Goal: Task Accomplishment & Management: Use online tool/utility

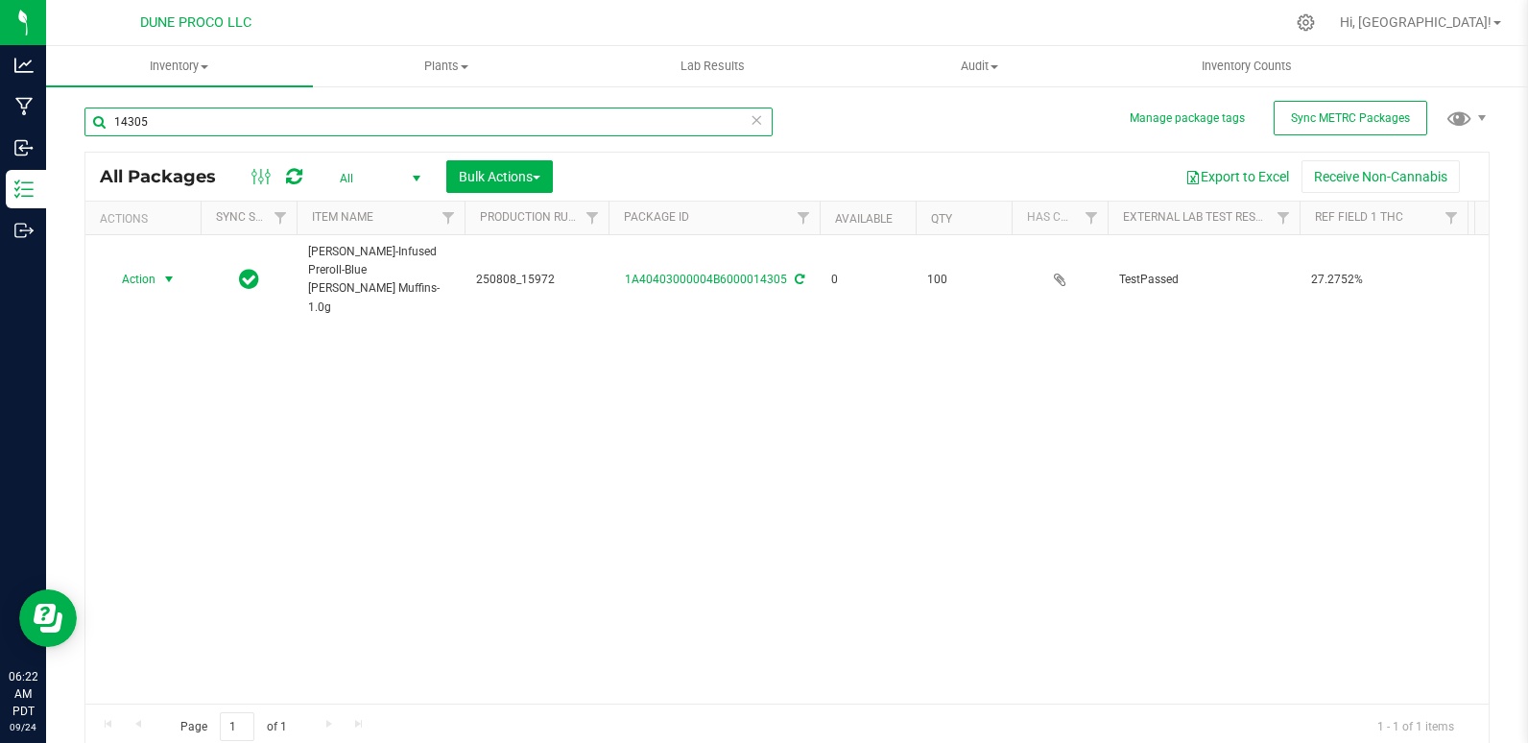
click at [187, 124] on input "14305" at bounding box center [428, 121] width 688 height 29
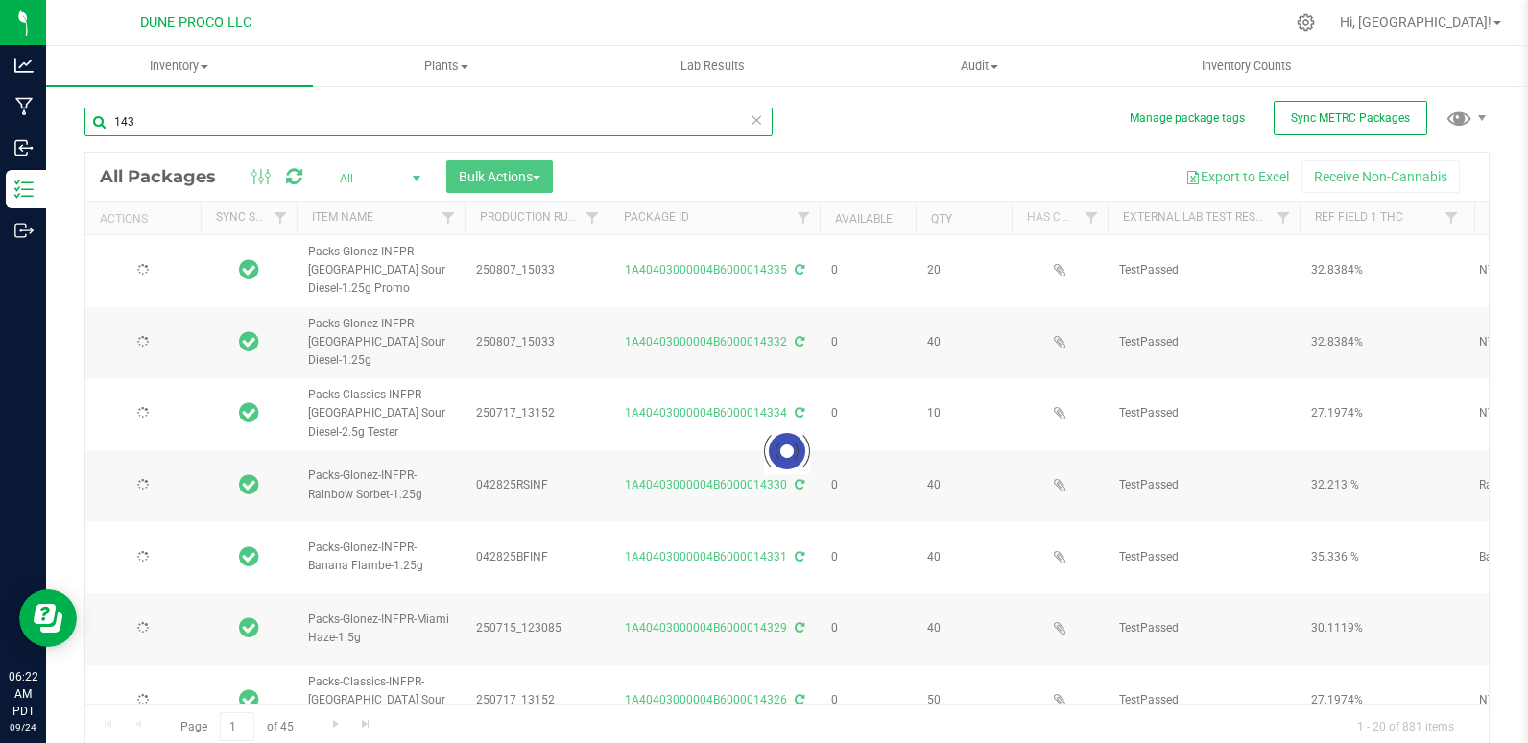
type input "1433"
type input "[DATE]"
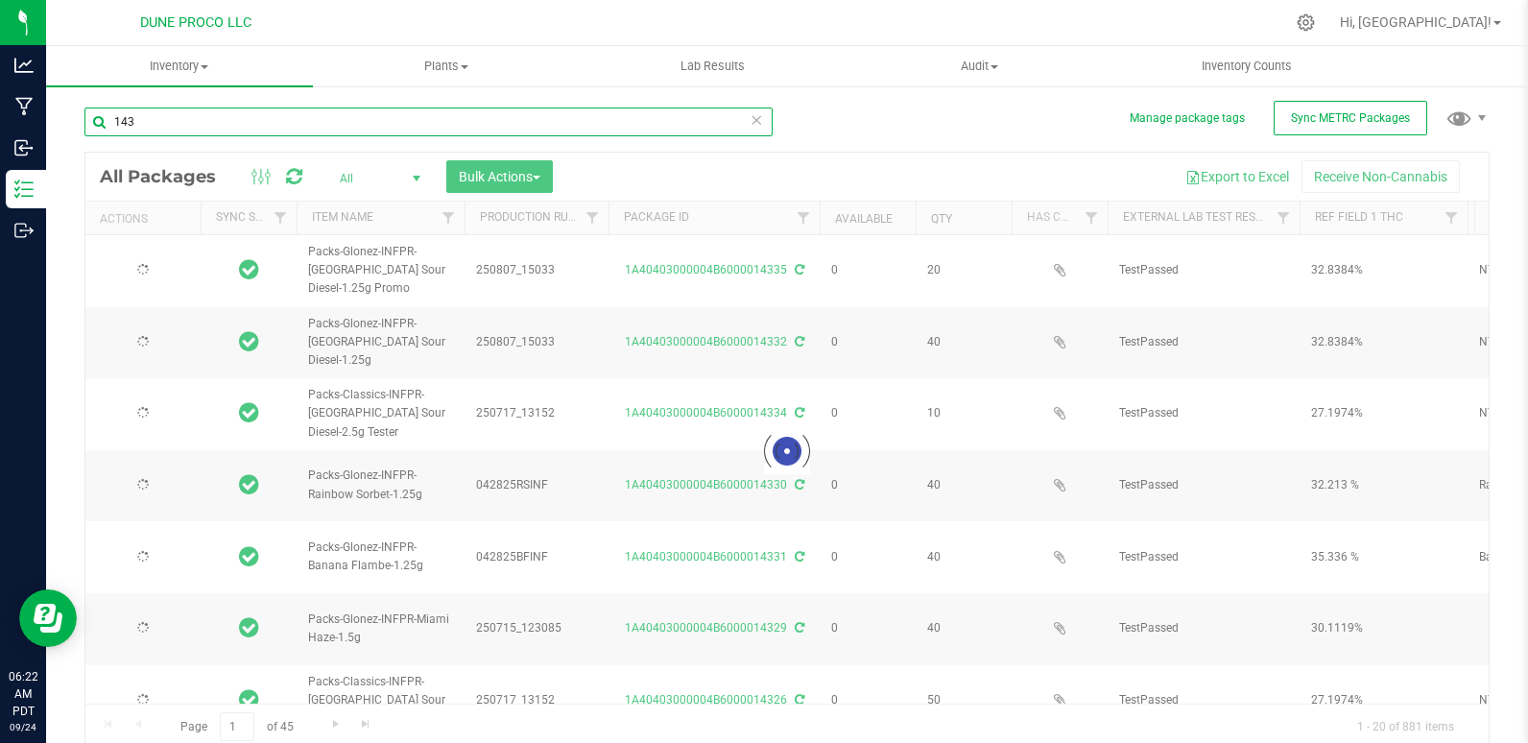
type input "[DATE]"
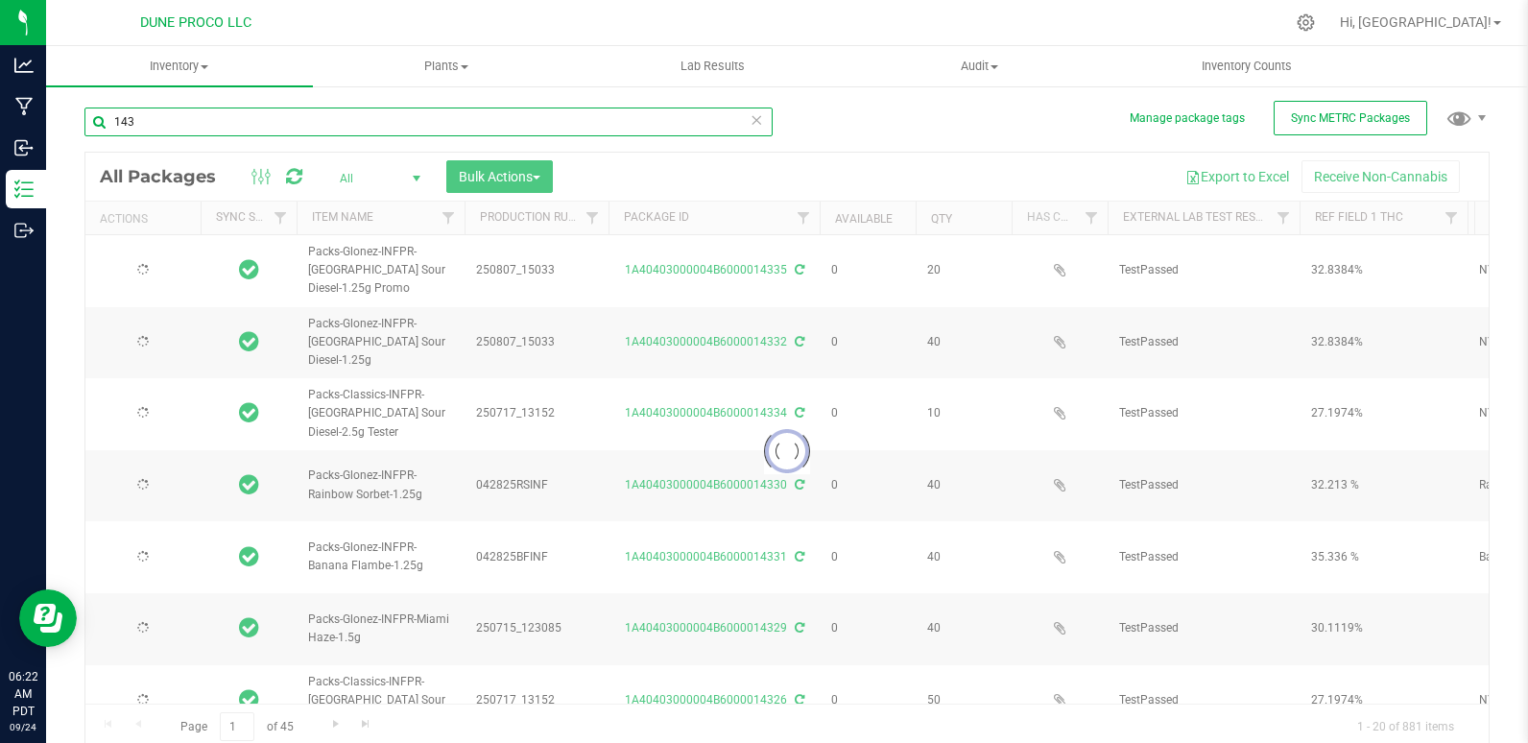
type input "[DATE]"
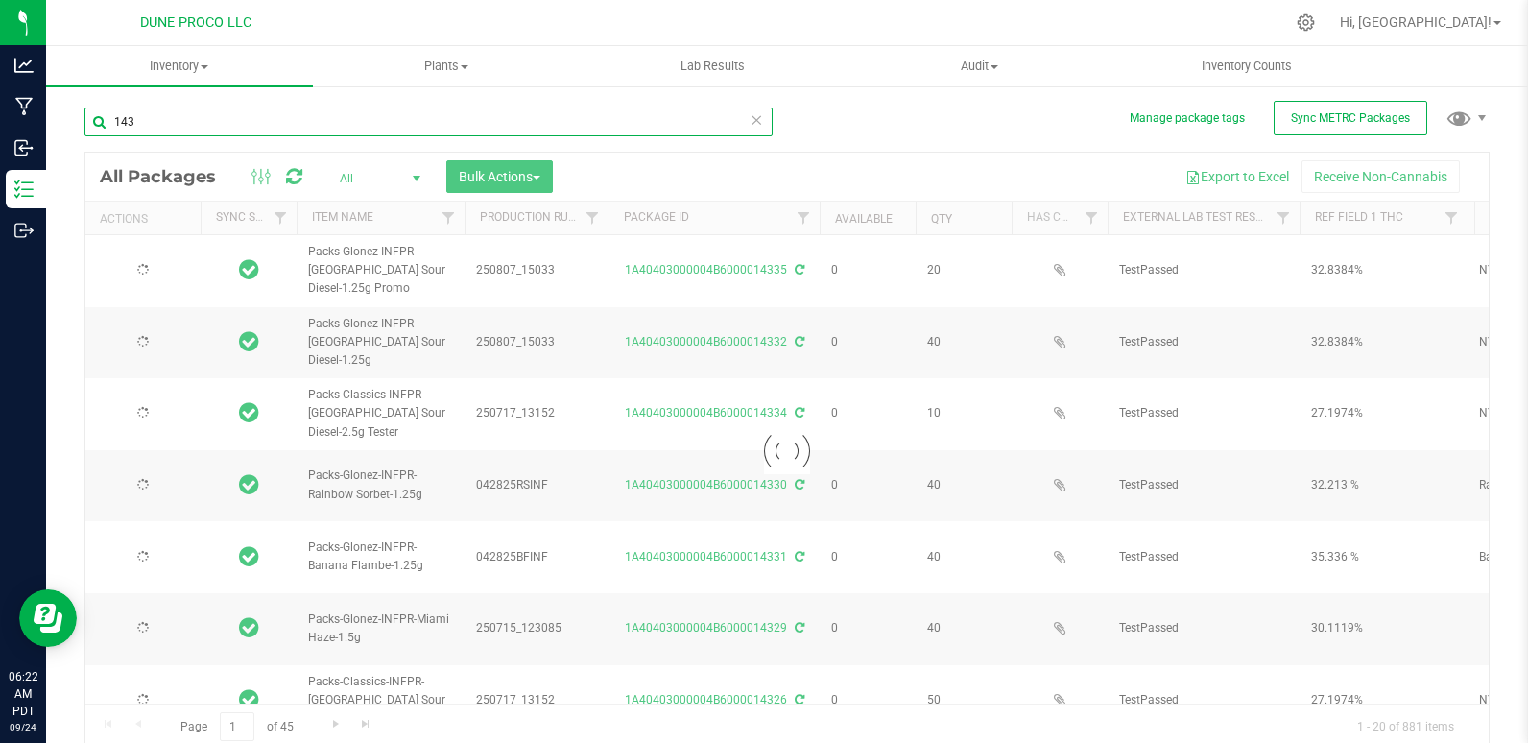
type input "[DATE]"
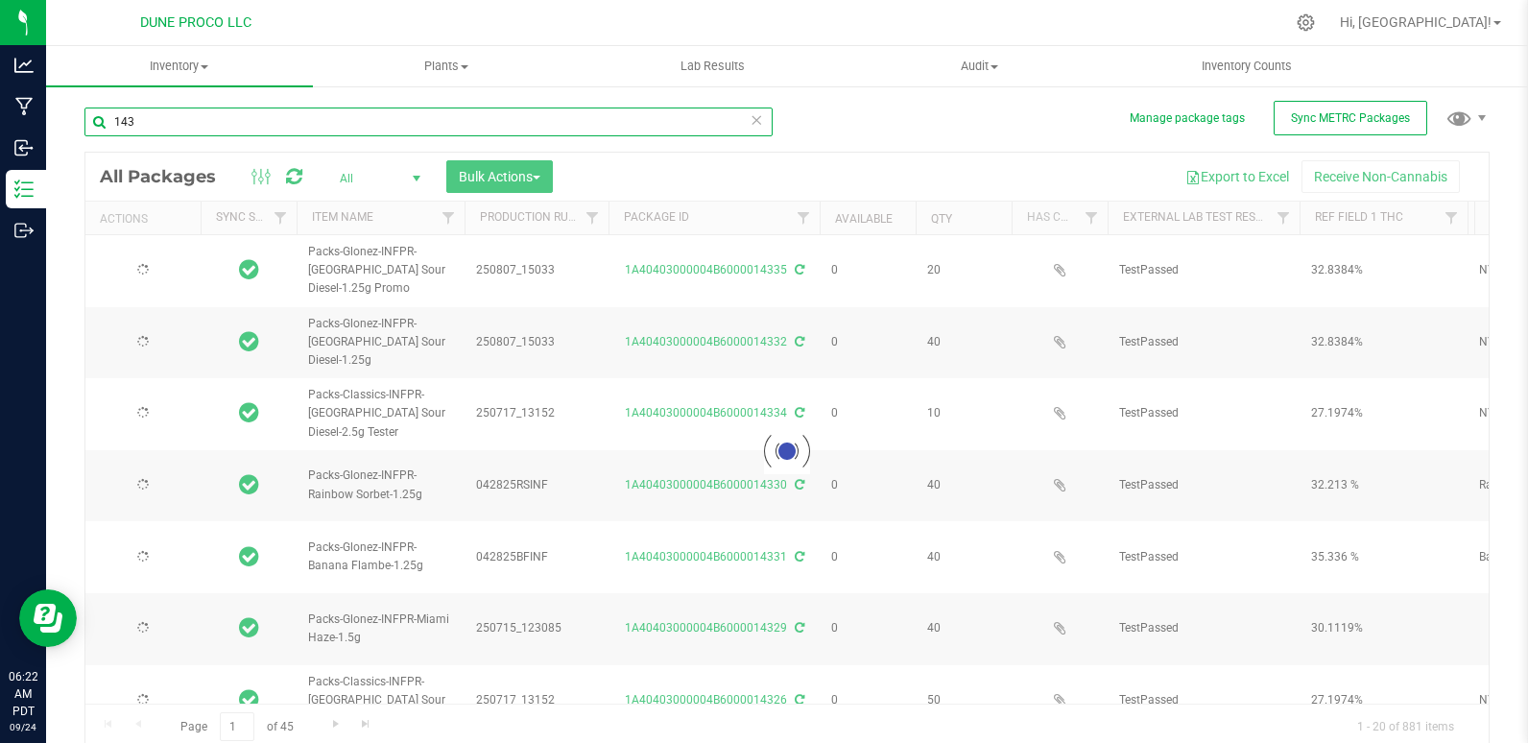
type input "[DATE]"
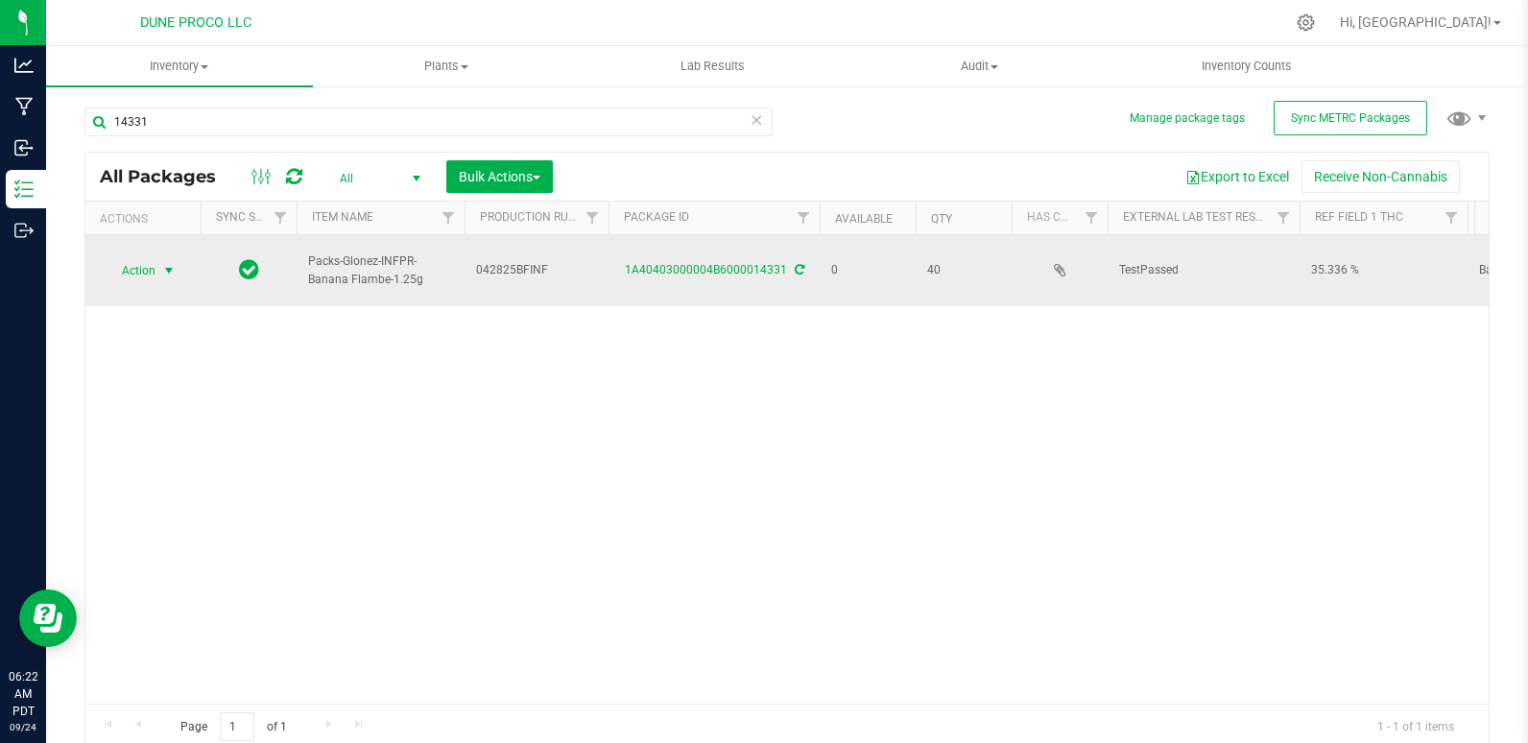
click at [124, 260] on span "Action" at bounding box center [131, 270] width 52 height 27
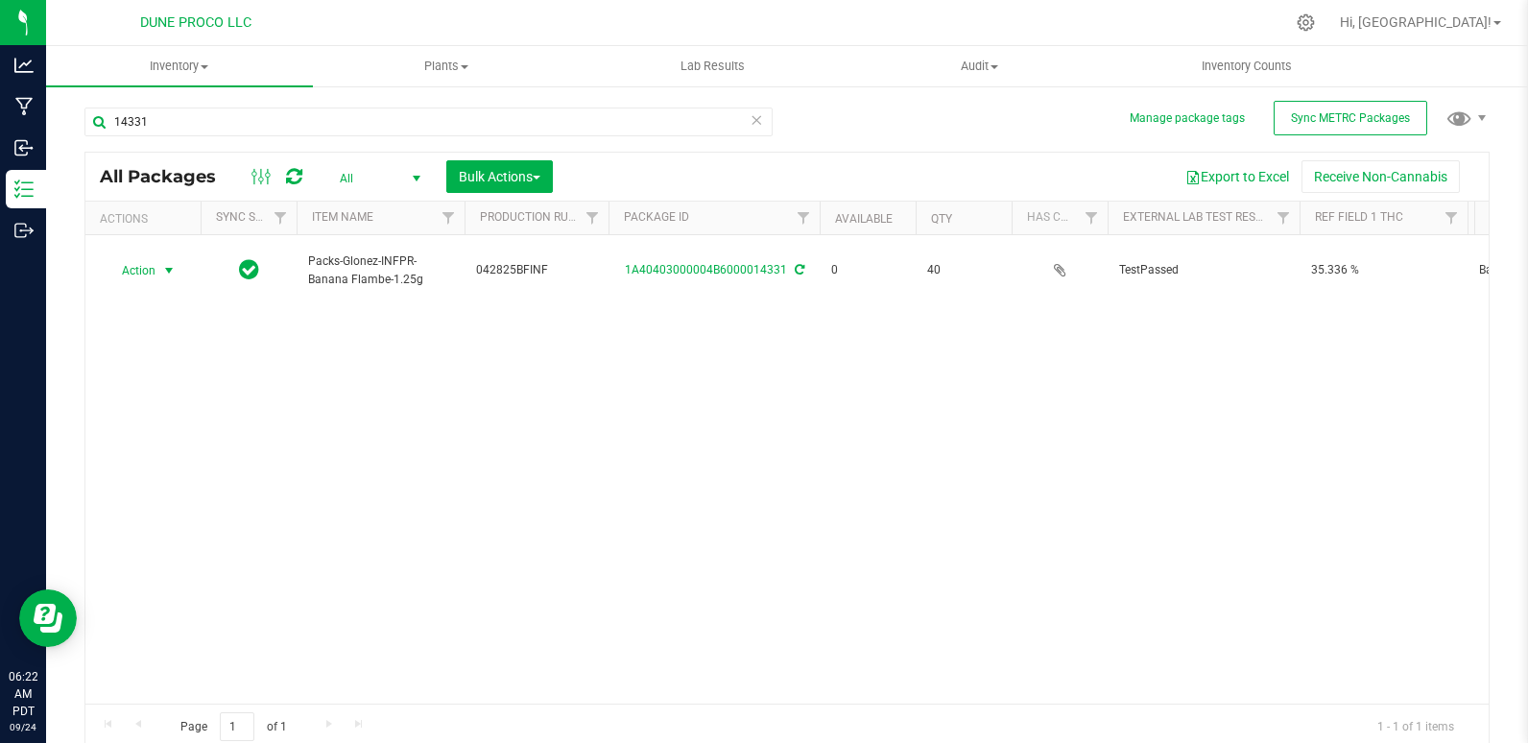
drag, startPoint x: 124, startPoint y: 260, endPoint x: 169, endPoint y: 338, distance: 89.9
click at [169, 338] on div "Action Action Edit attributes Global inventory Locate package Package audit log…" at bounding box center [786, 469] width 1403 height 468
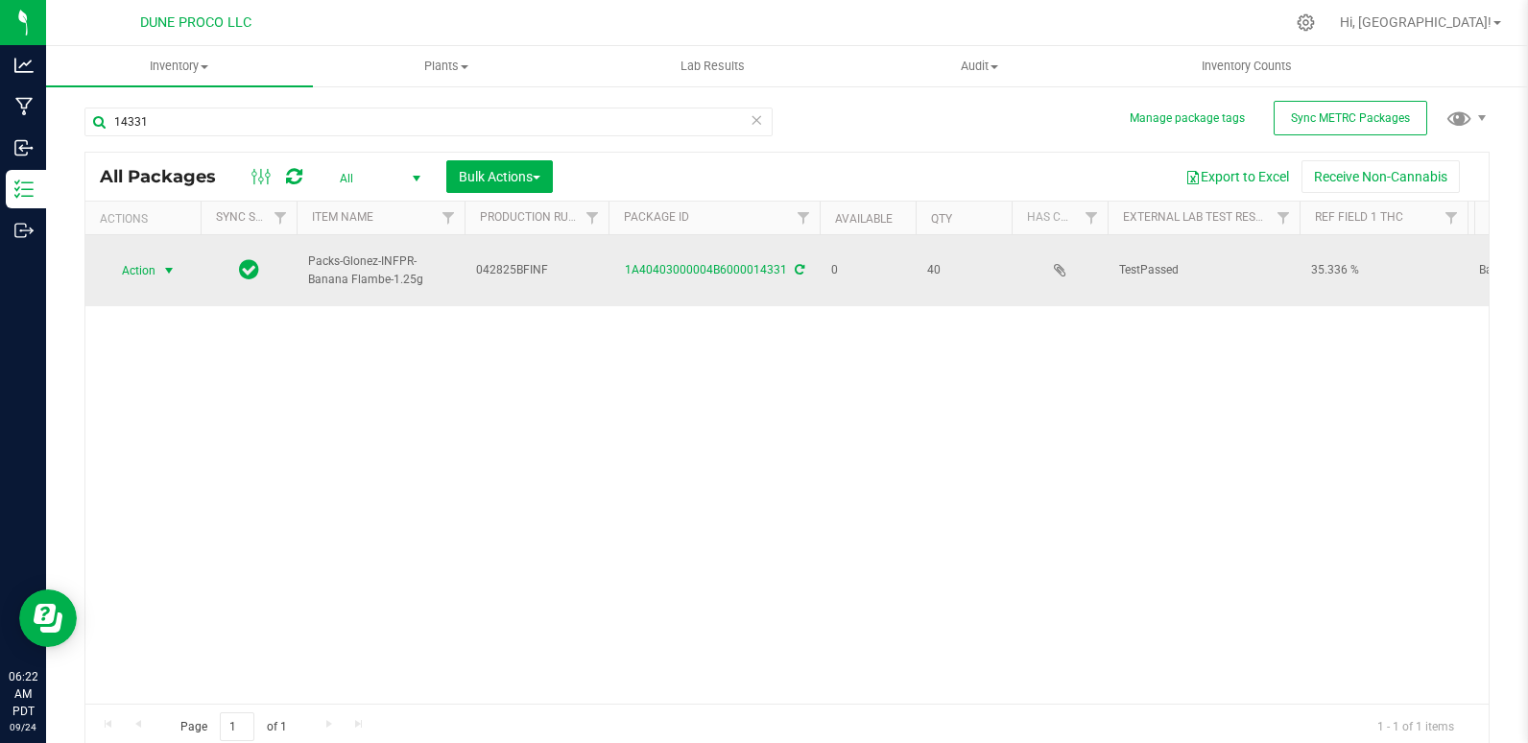
click at [146, 267] on span "Action" at bounding box center [131, 270] width 52 height 27
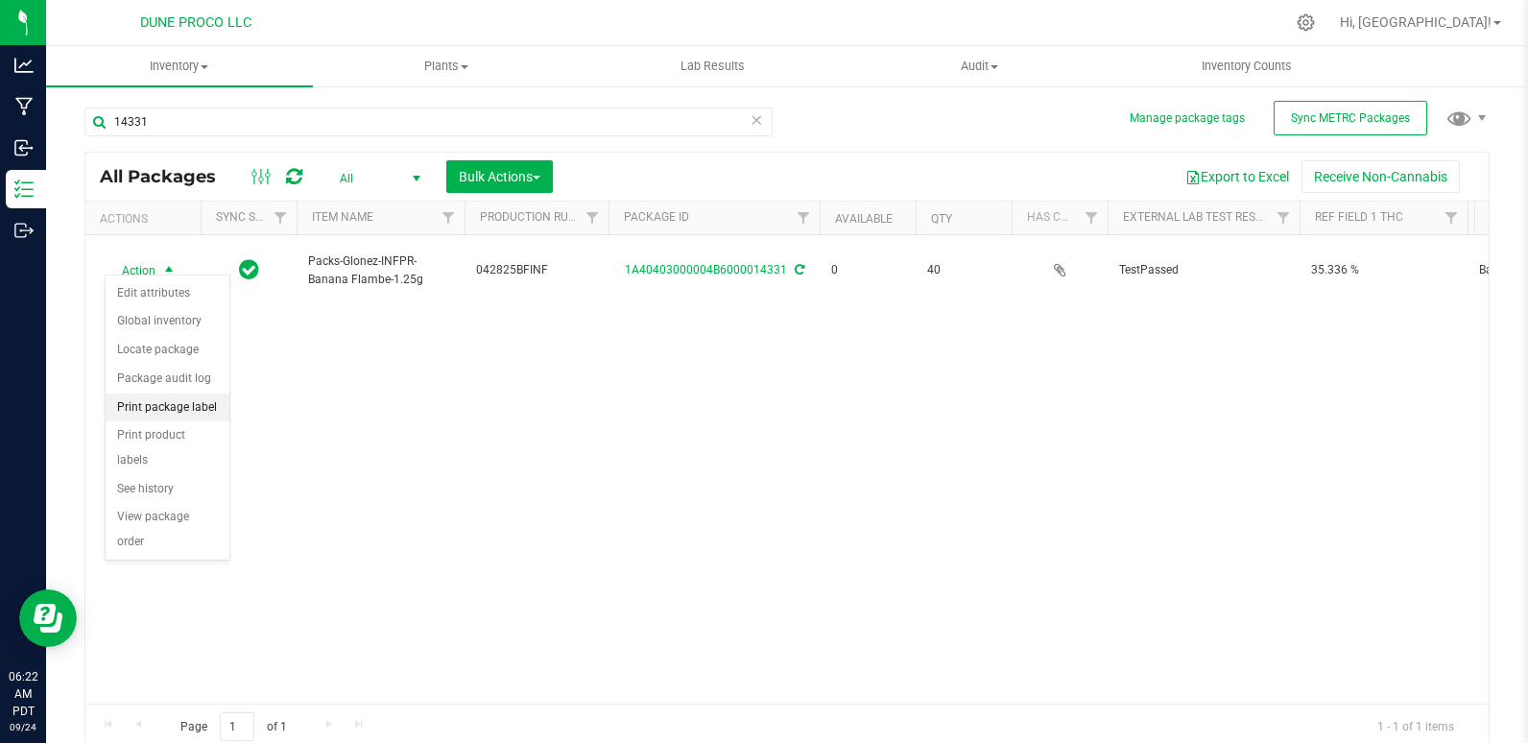
click at [178, 404] on li "Print package label" at bounding box center [168, 407] width 124 height 29
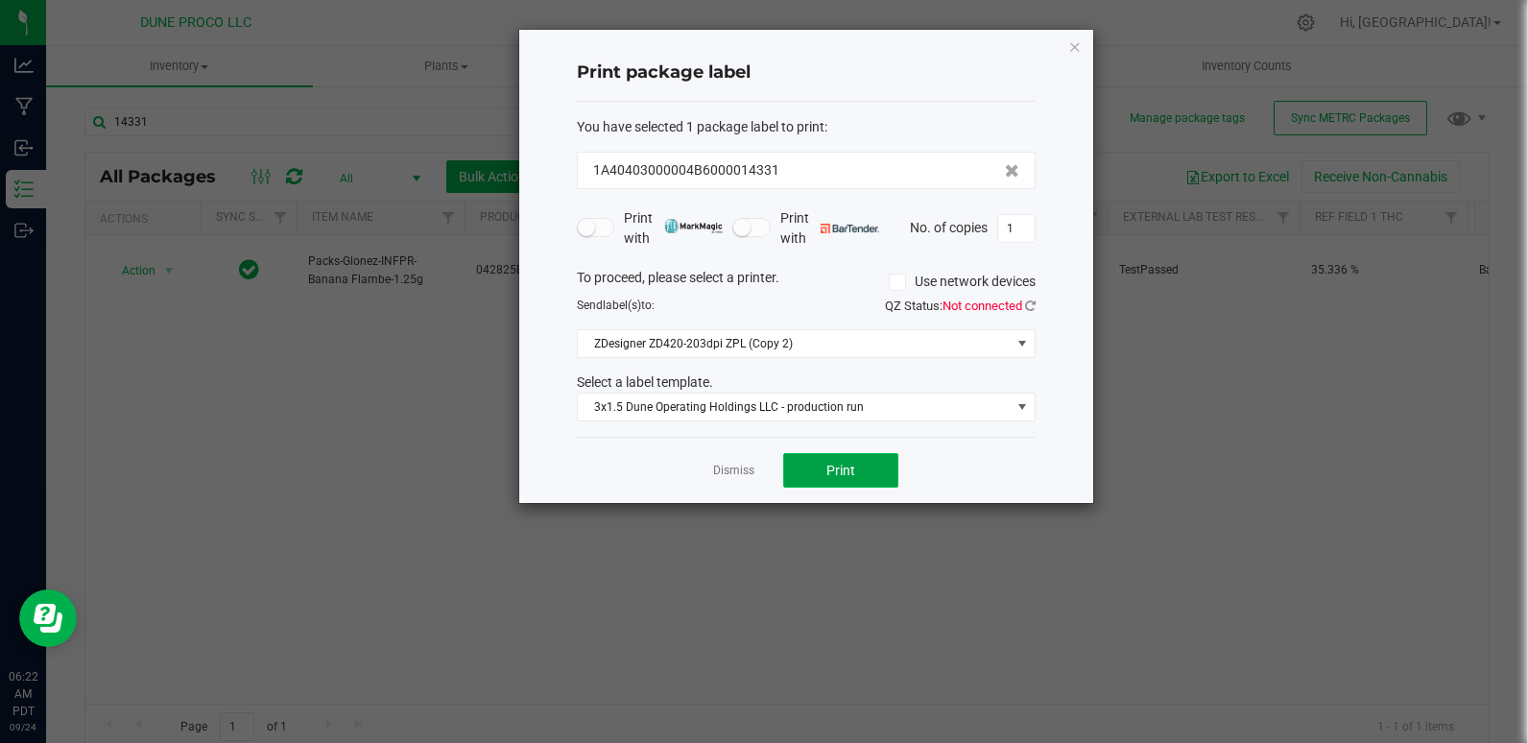
click at [819, 472] on button "Print" at bounding box center [840, 470] width 115 height 35
click at [1078, 46] on icon "button" at bounding box center [1074, 46] width 13 height 23
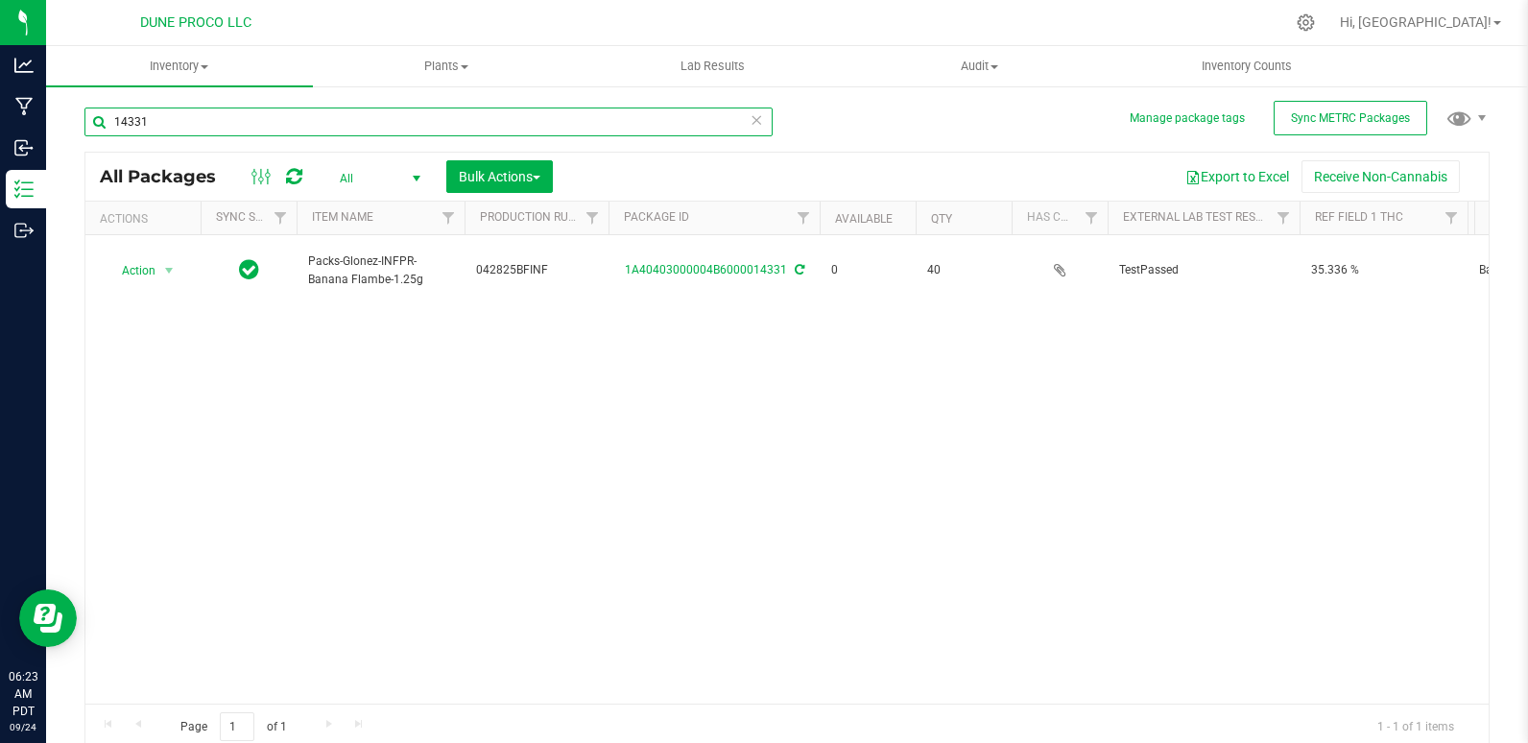
click at [246, 118] on input "14331" at bounding box center [428, 121] width 688 height 29
type input "1"
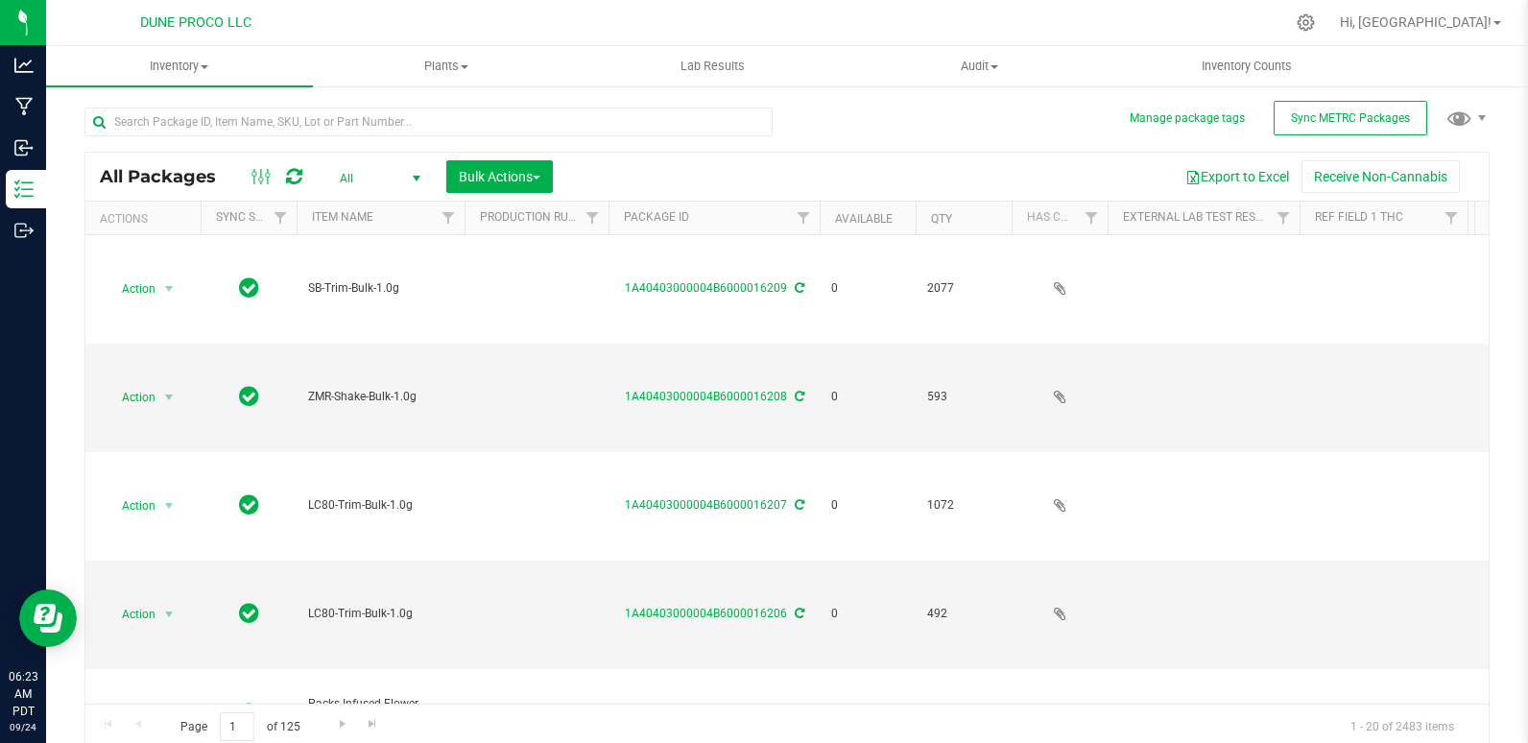
click at [332, 166] on span "All" at bounding box center [376, 178] width 106 height 27
click at [348, 211] on li "Active Only" at bounding box center [375, 209] width 104 height 29
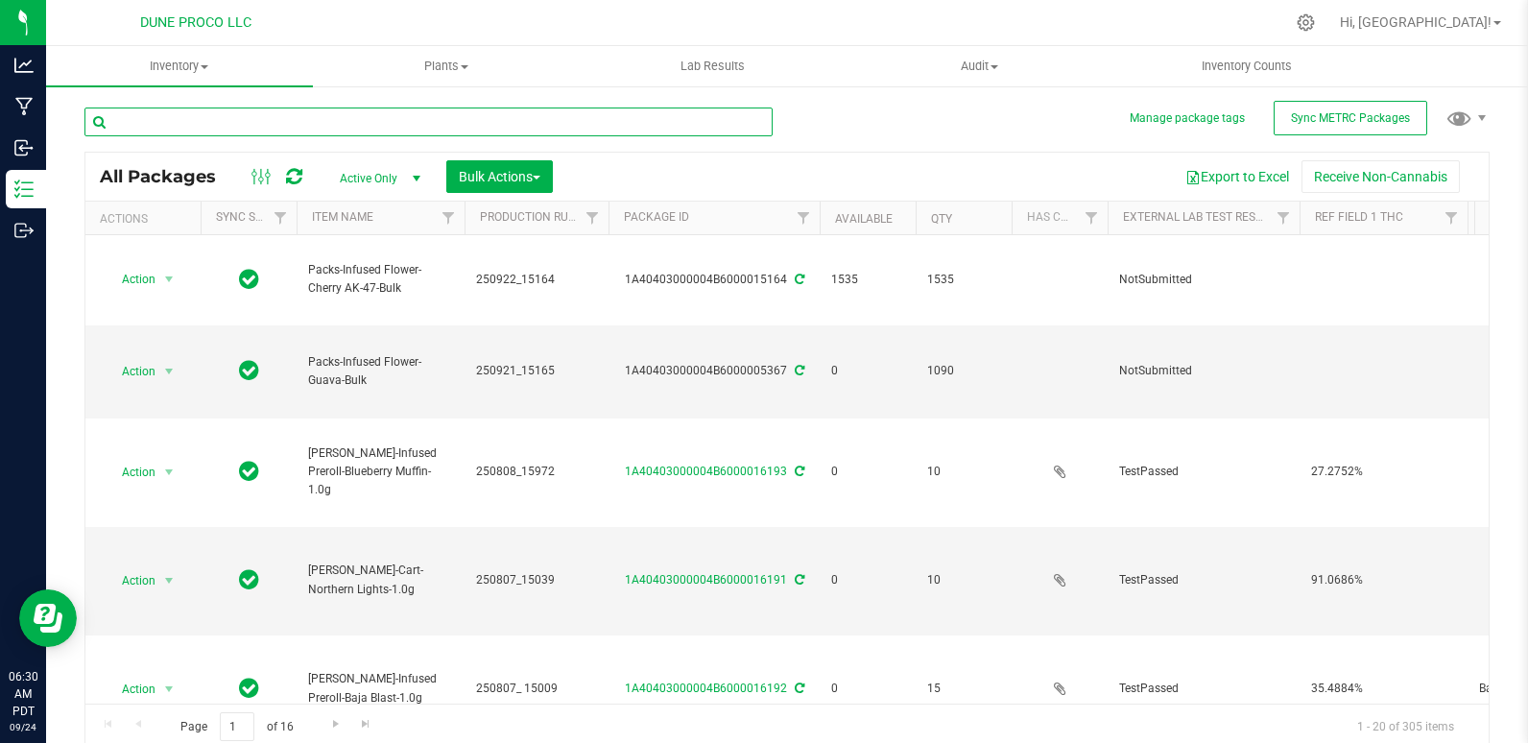
click at [189, 134] on input "text" at bounding box center [428, 121] width 688 height 29
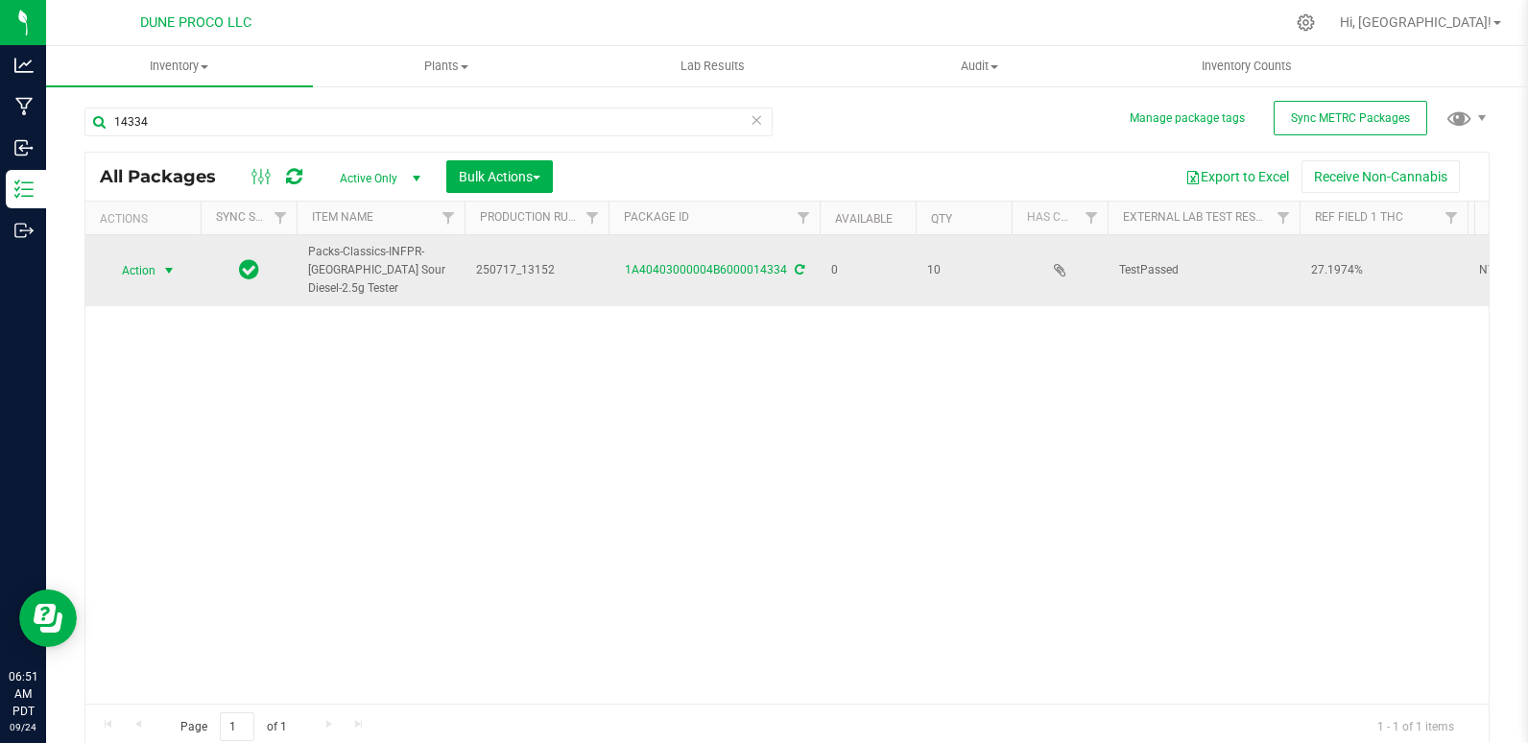
drag, startPoint x: 118, startPoint y: 274, endPoint x: 130, endPoint y: 264, distance: 15.6
click at [130, 264] on span "Action" at bounding box center [131, 270] width 52 height 27
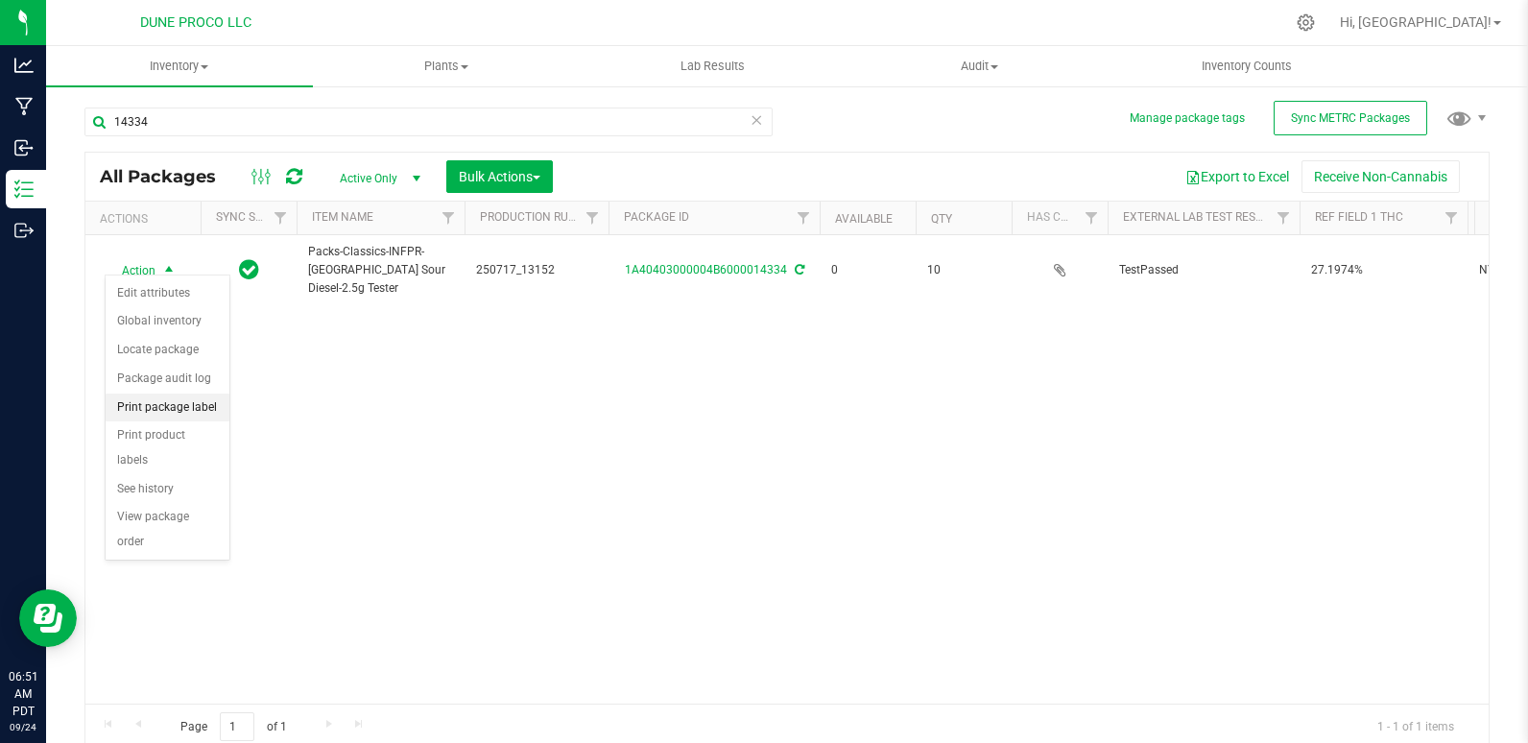
click at [174, 404] on li "Print package label" at bounding box center [168, 407] width 124 height 29
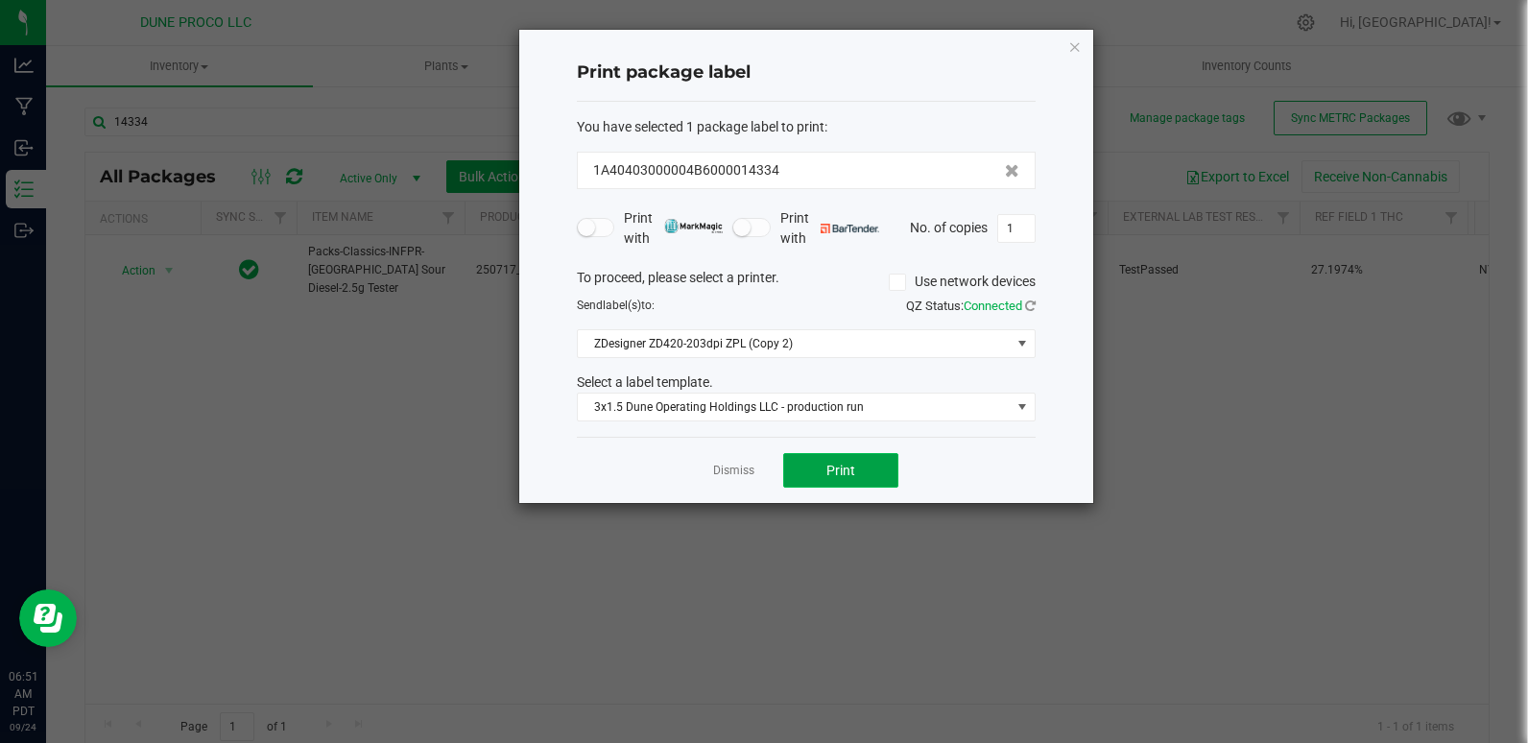
click at [885, 467] on button "Print" at bounding box center [840, 470] width 115 height 35
click at [1076, 49] on icon "button" at bounding box center [1074, 46] width 13 height 23
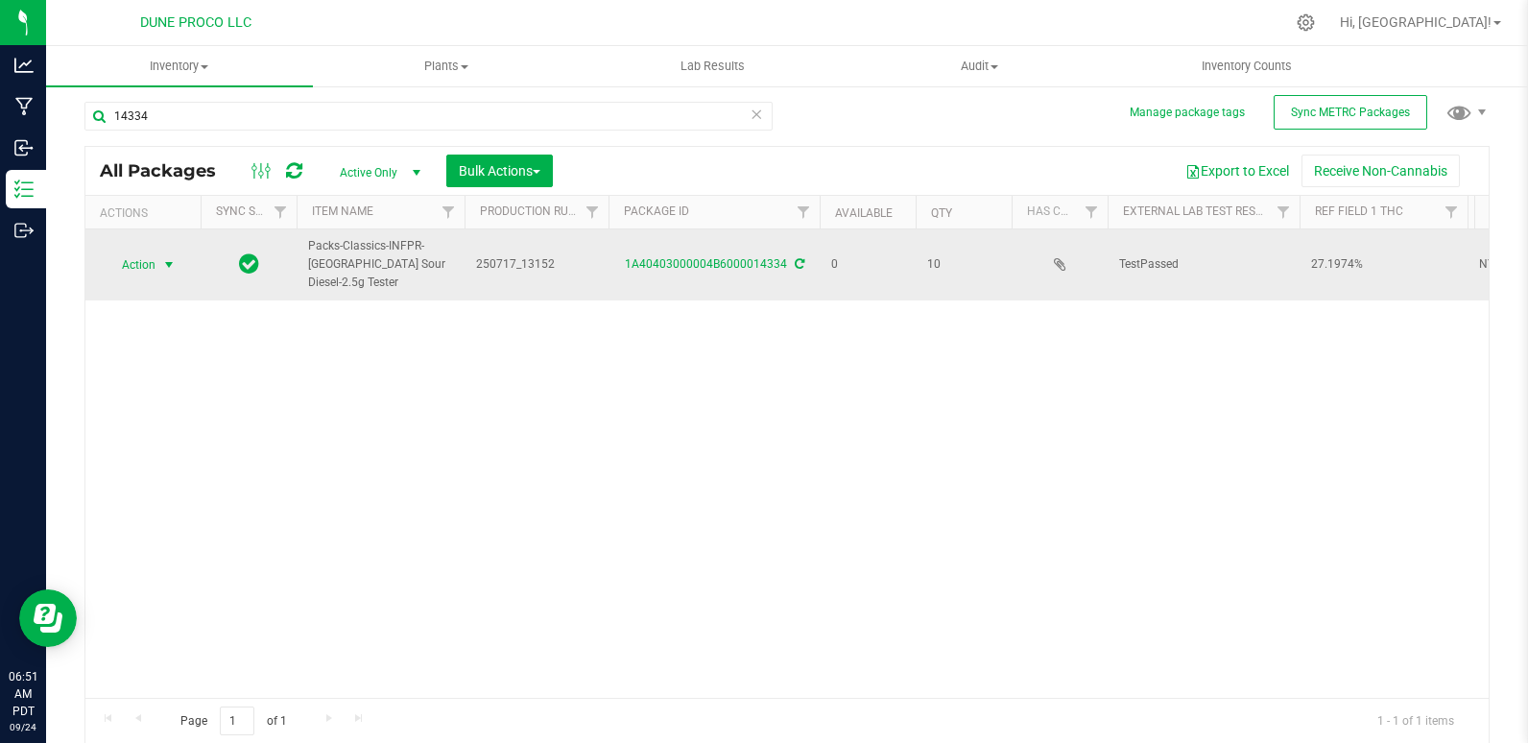
scroll to position [7, 0]
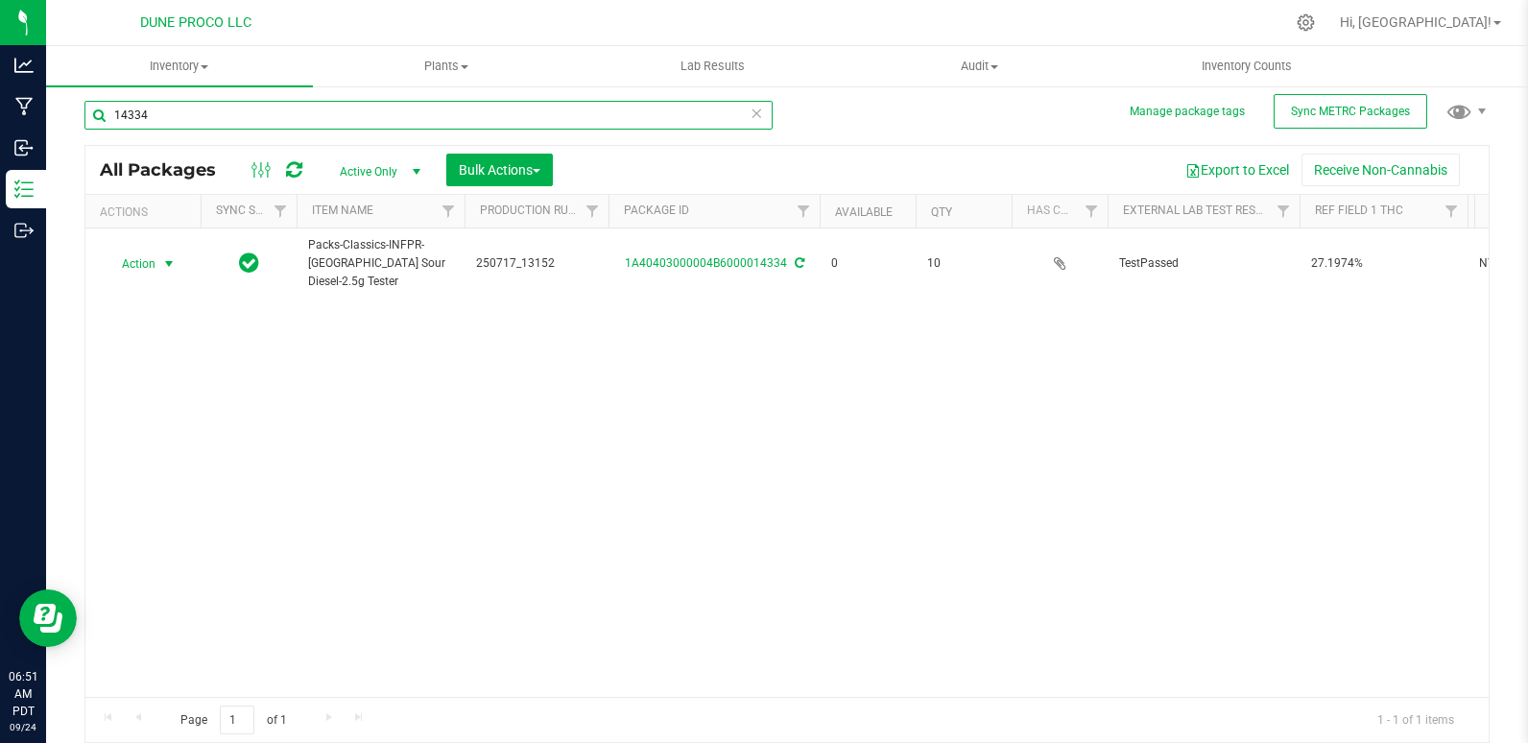
click at [219, 119] on input "14334" at bounding box center [428, 115] width 688 height 29
click at [244, 115] on input "14334" at bounding box center [428, 115] width 688 height 29
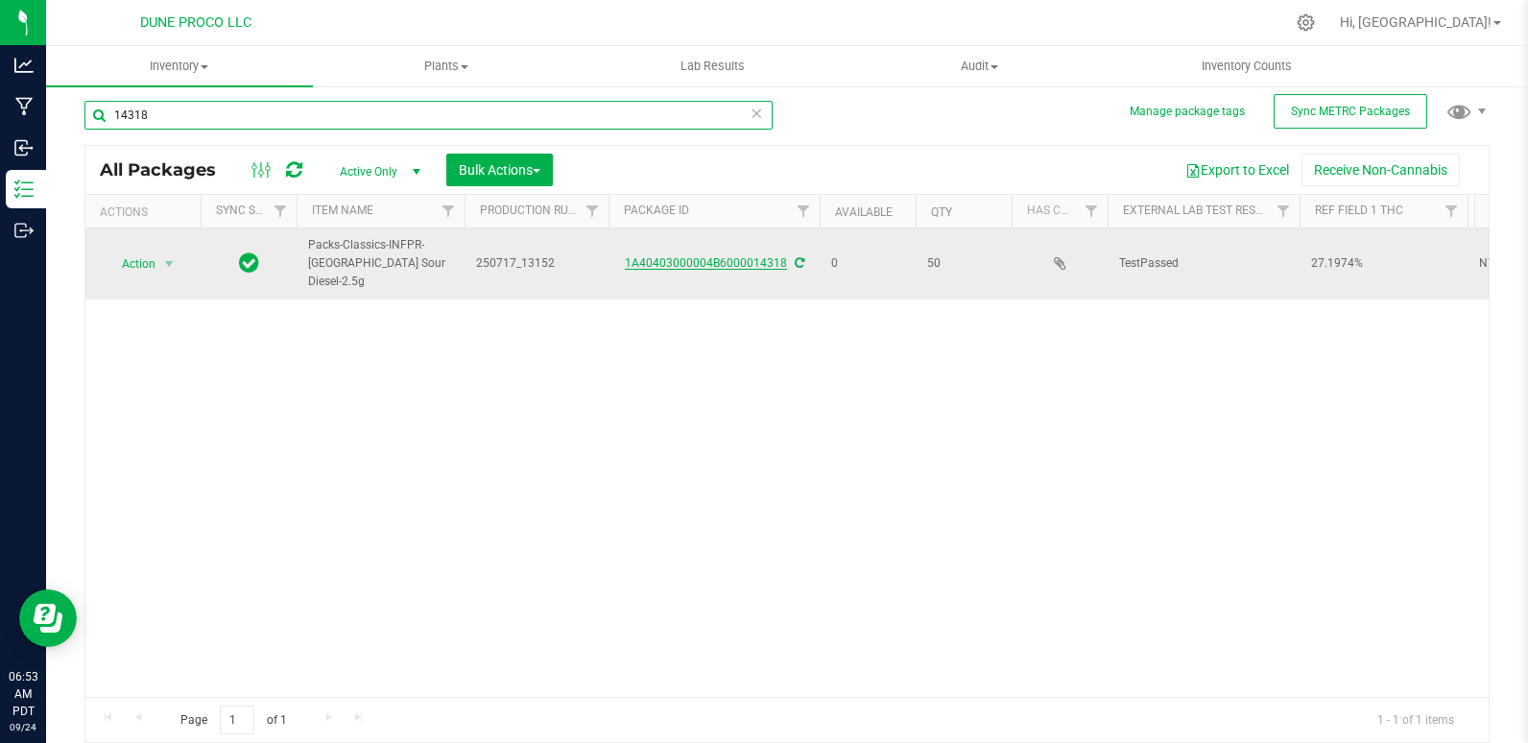
type input "14318"
click at [677, 256] on link "1A40403000004B6000014318" at bounding box center [706, 262] width 162 height 13
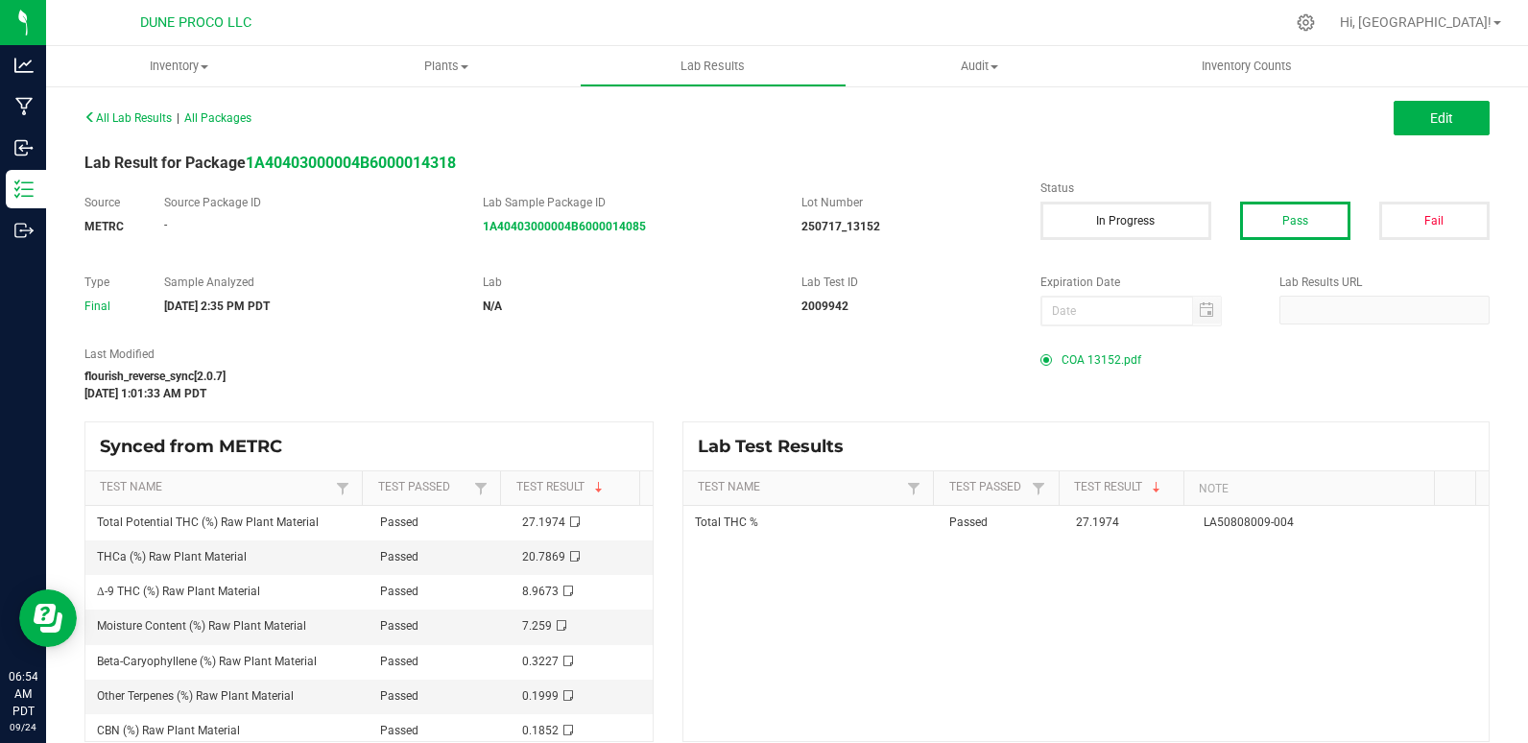
click at [1072, 358] on span "COA 13152.pdf" at bounding box center [1101, 359] width 80 height 29
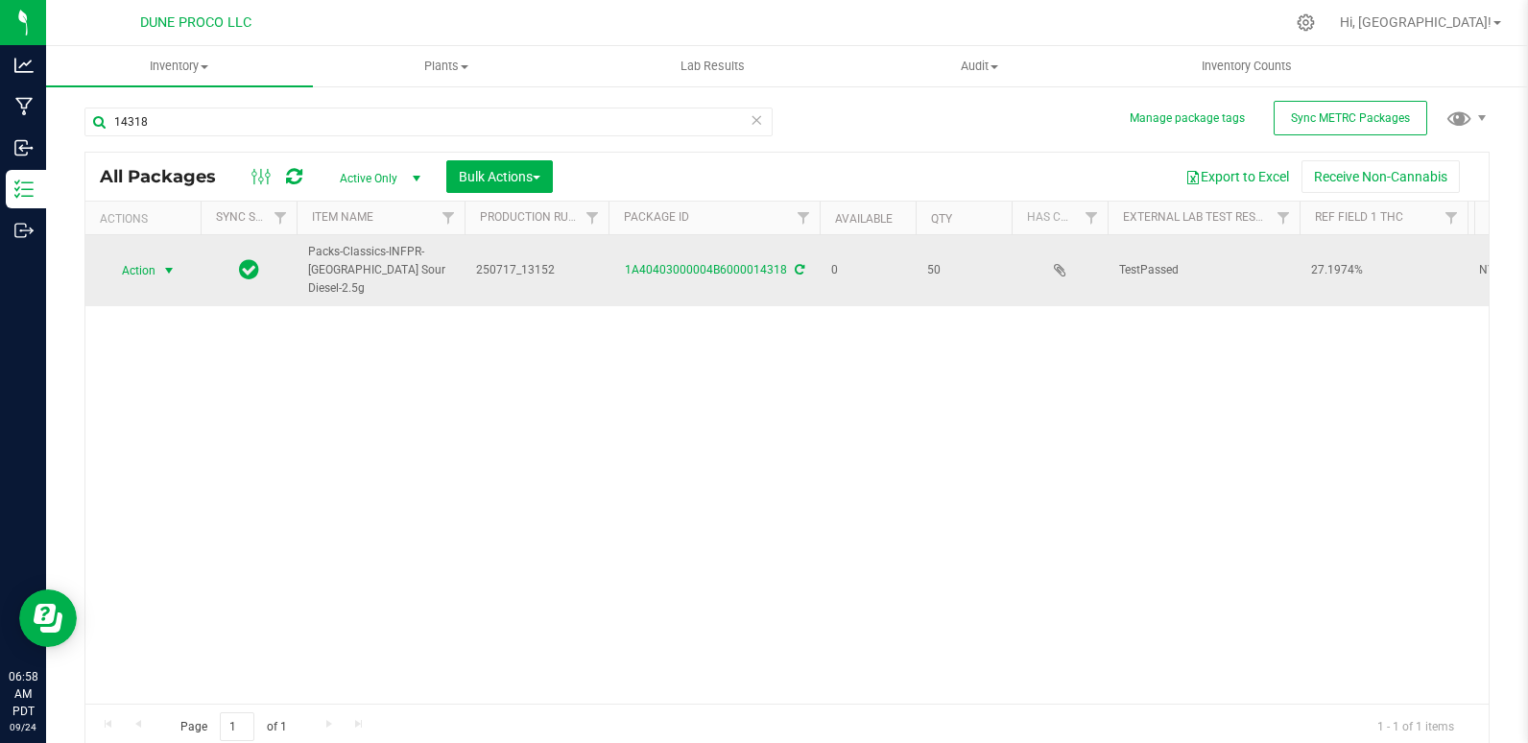
click at [138, 262] on span "Action" at bounding box center [131, 270] width 52 height 27
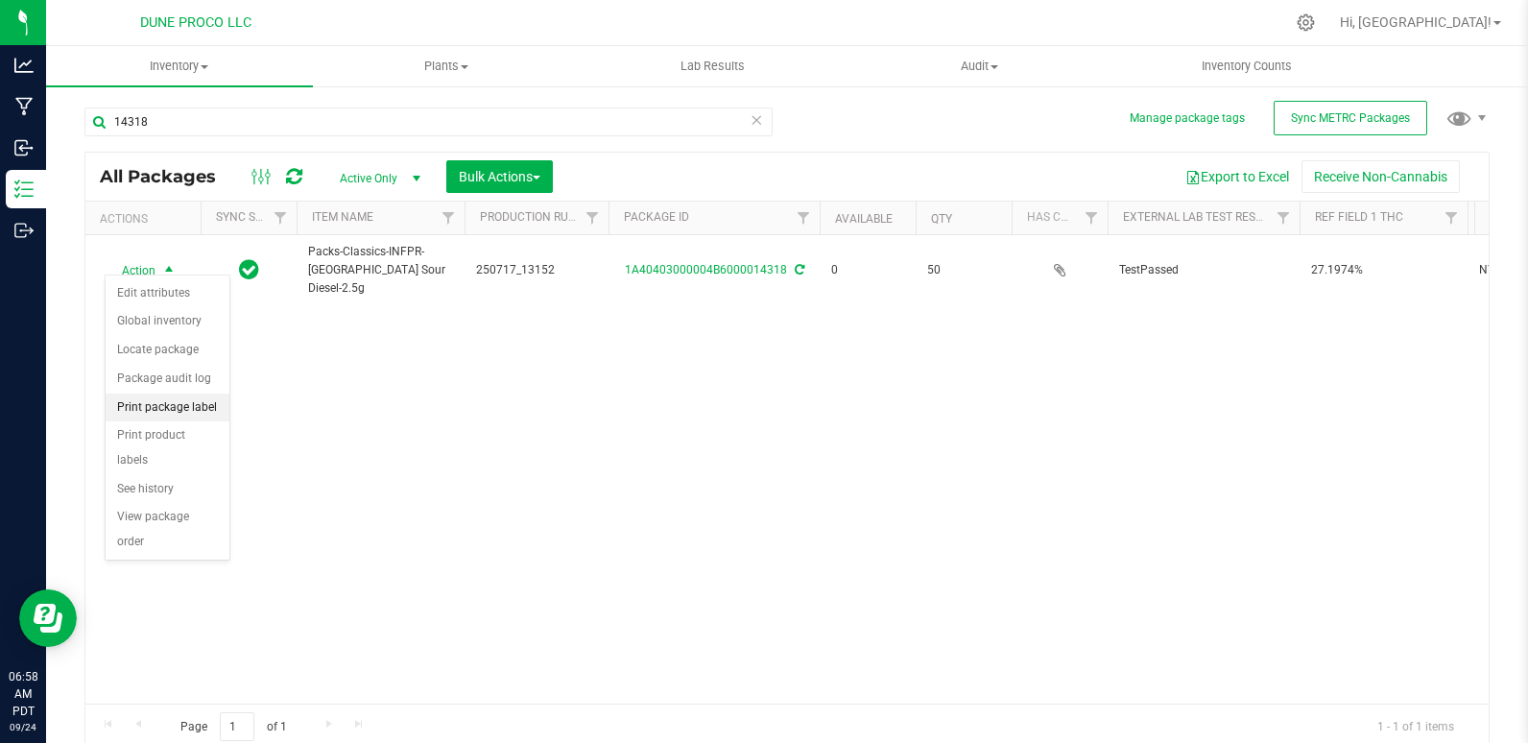
click at [180, 404] on li "Print package label" at bounding box center [168, 407] width 124 height 29
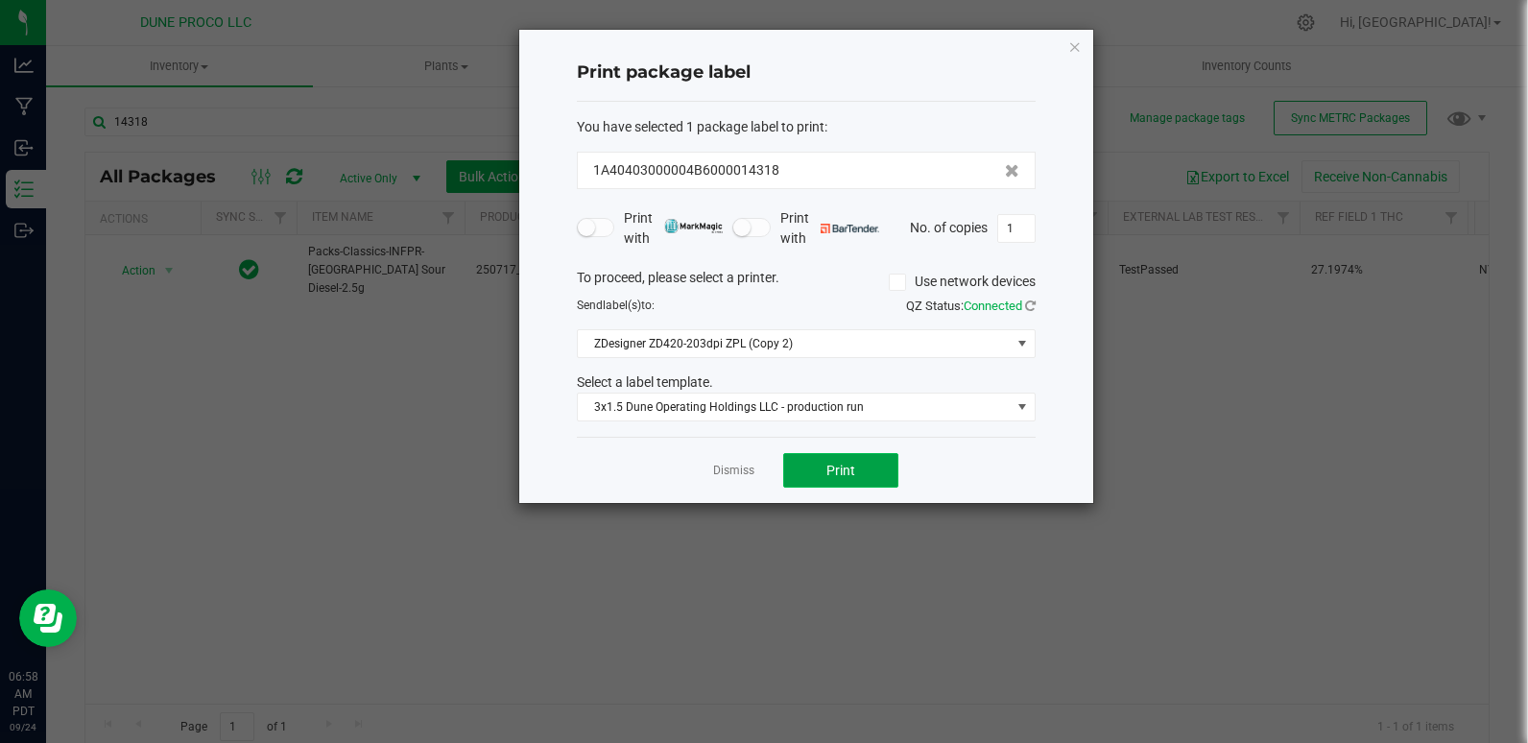
click at [855, 464] on button "Print" at bounding box center [840, 470] width 115 height 35
click at [1031, 231] on input "1" at bounding box center [1016, 228] width 36 height 27
type input "49"
click at [842, 475] on span "Print" at bounding box center [840, 470] width 29 height 15
click at [1071, 48] on icon "button" at bounding box center [1074, 46] width 13 height 23
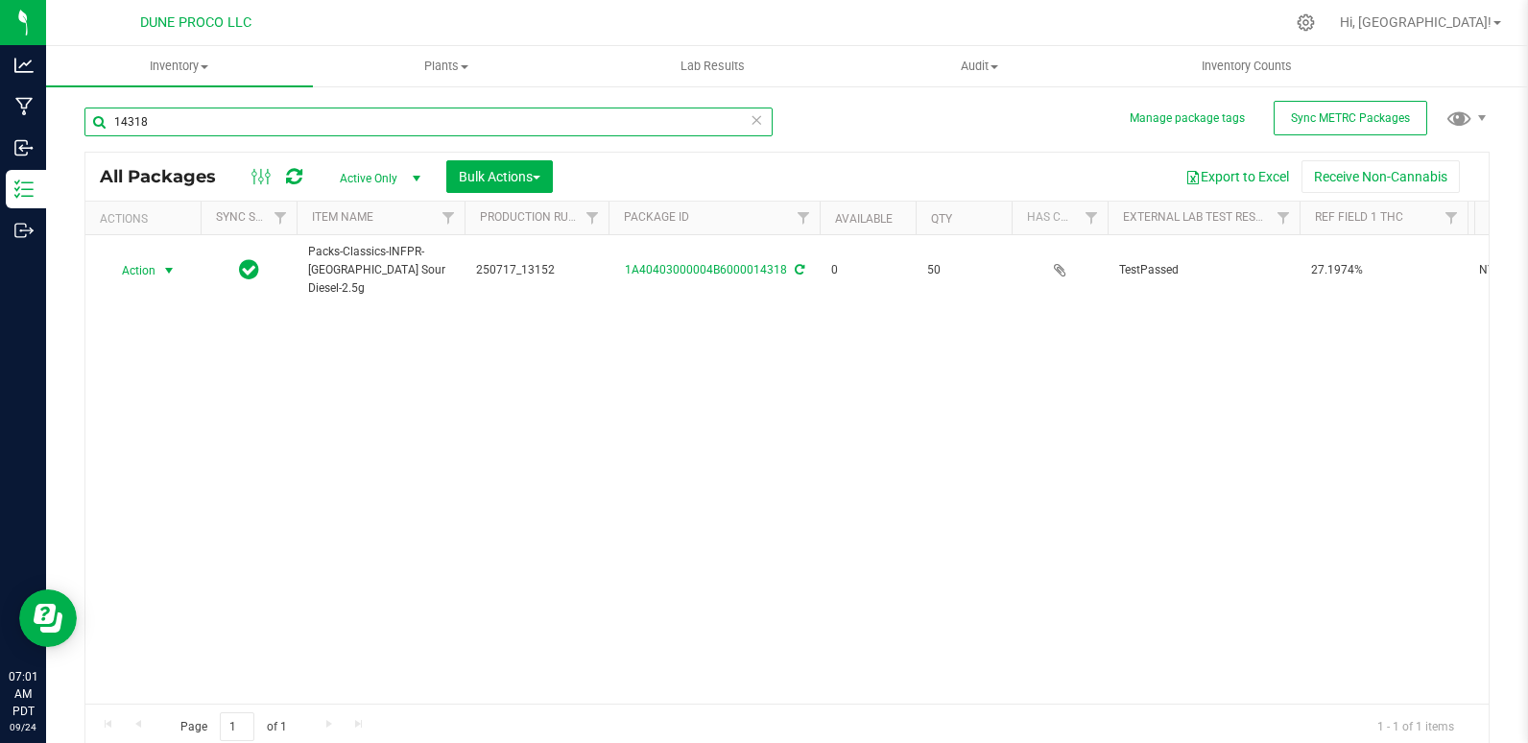
click at [214, 126] on input "14318" at bounding box center [428, 121] width 688 height 29
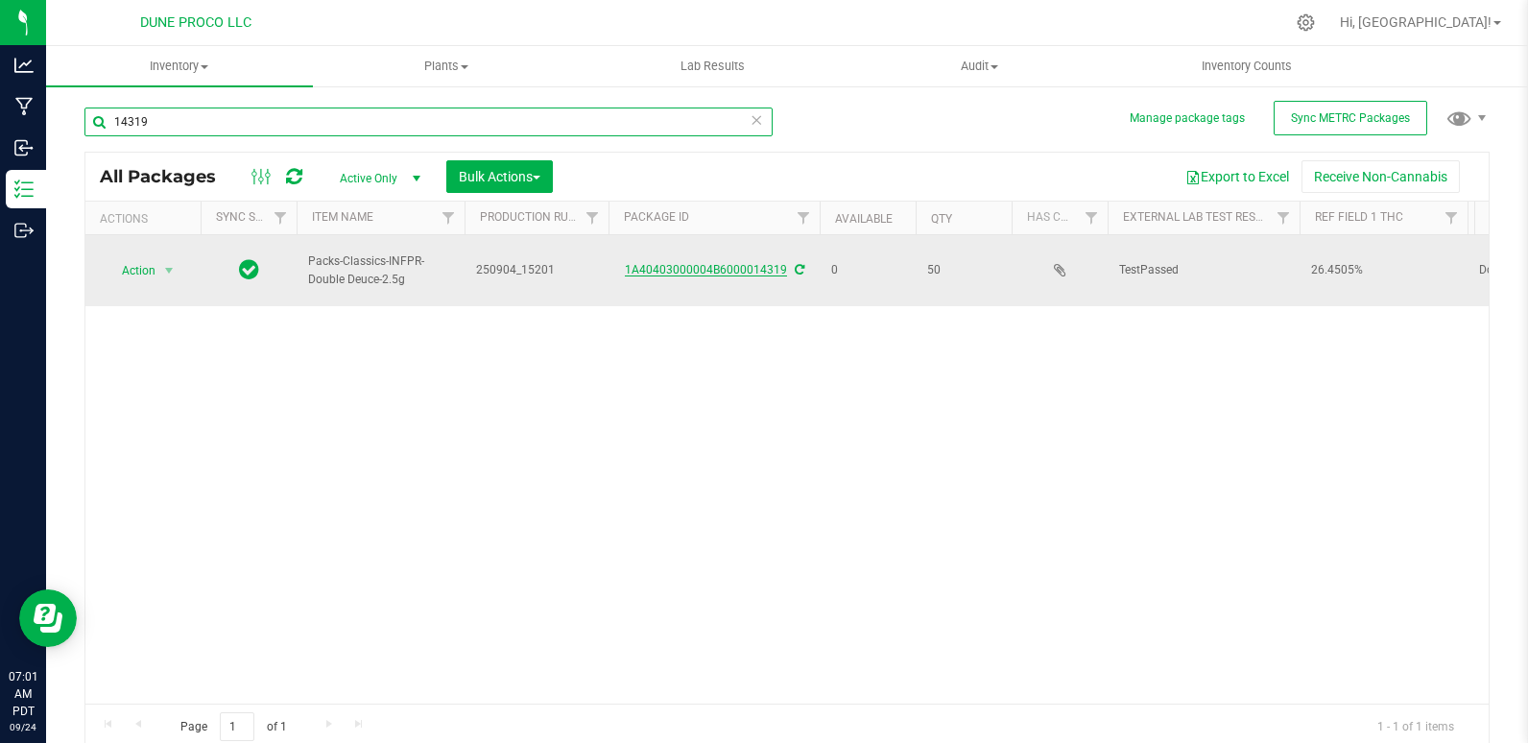
type input "14319"
click at [691, 264] on link "1A40403000004B6000014319" at bounding box center [706, 269] width 162 height 13
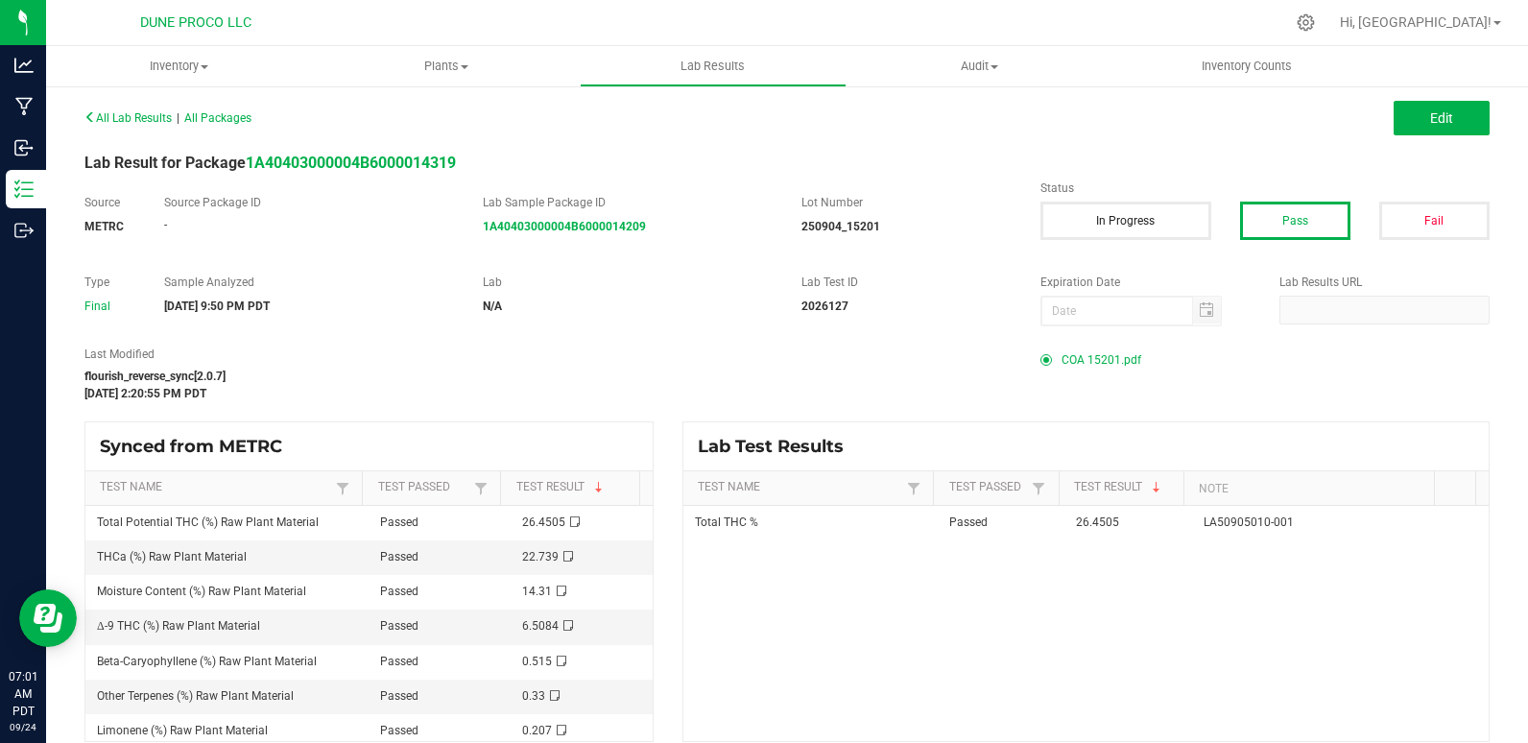
click at [1063, 354] on span "COA 15201.pdf" at bounding box center [1101, 359] width 80 height 29
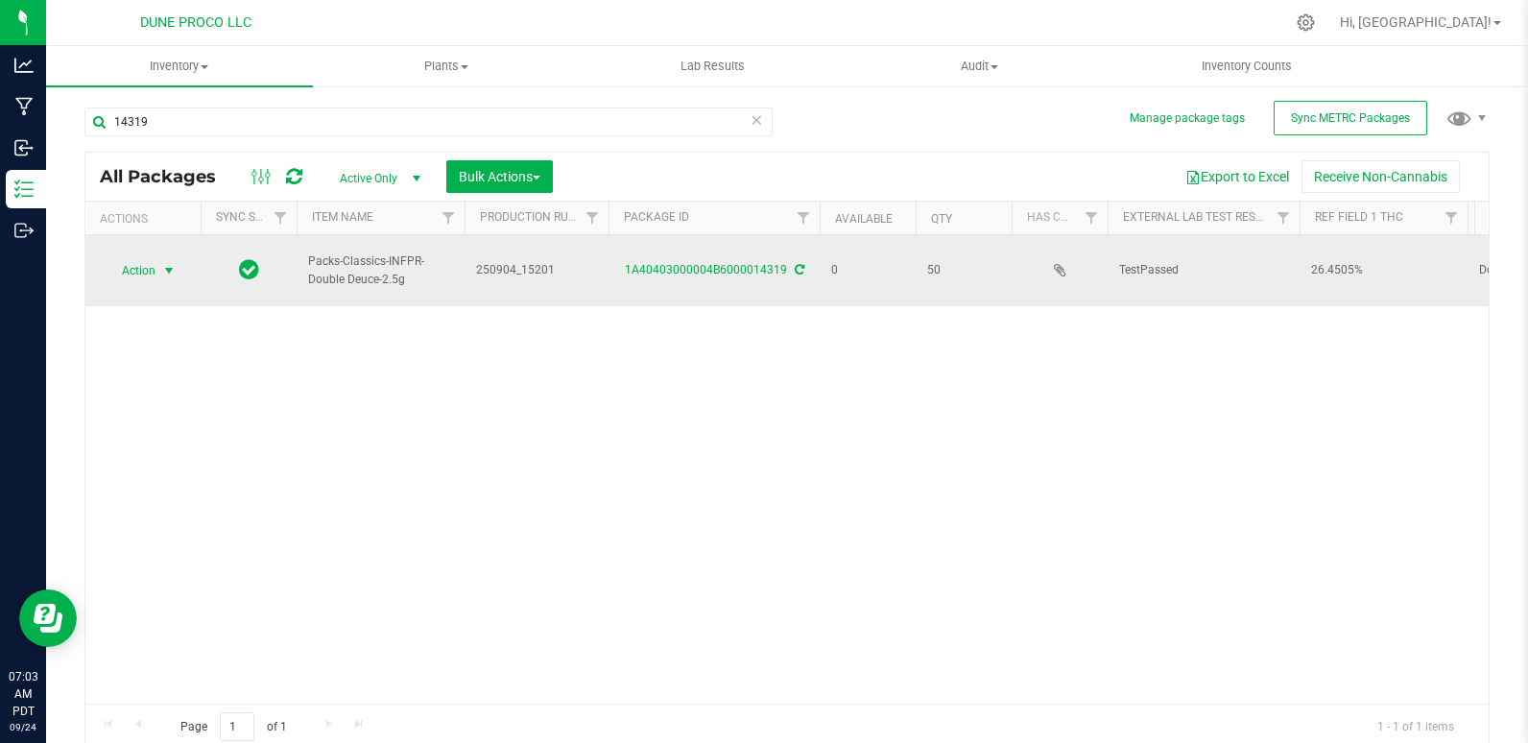
click at [151, 265] on span "Action" at bounding box center [131, 270] width 52 height 27
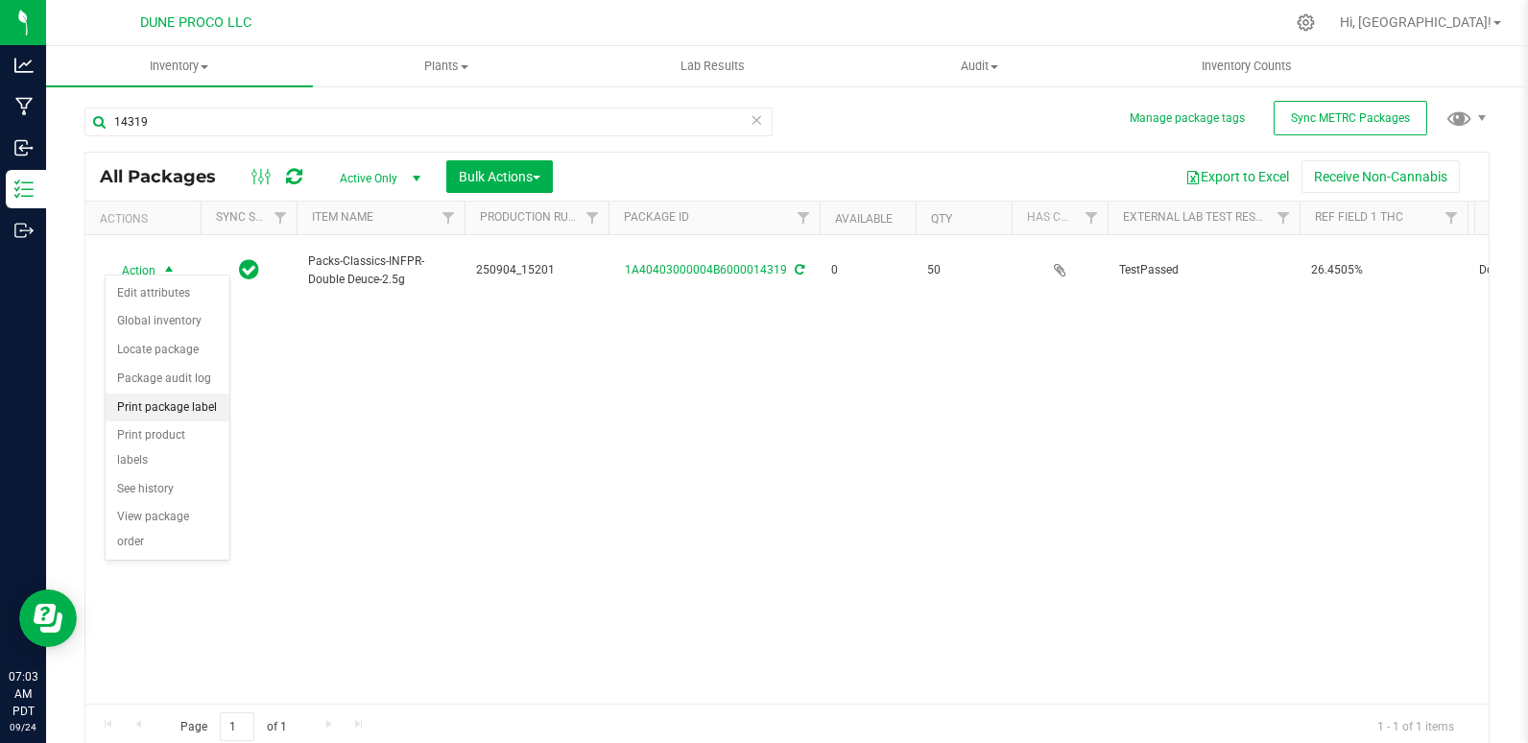
click at [164, 414] on li "Print package label" at bounding box center [168, 407] width 124 height 29
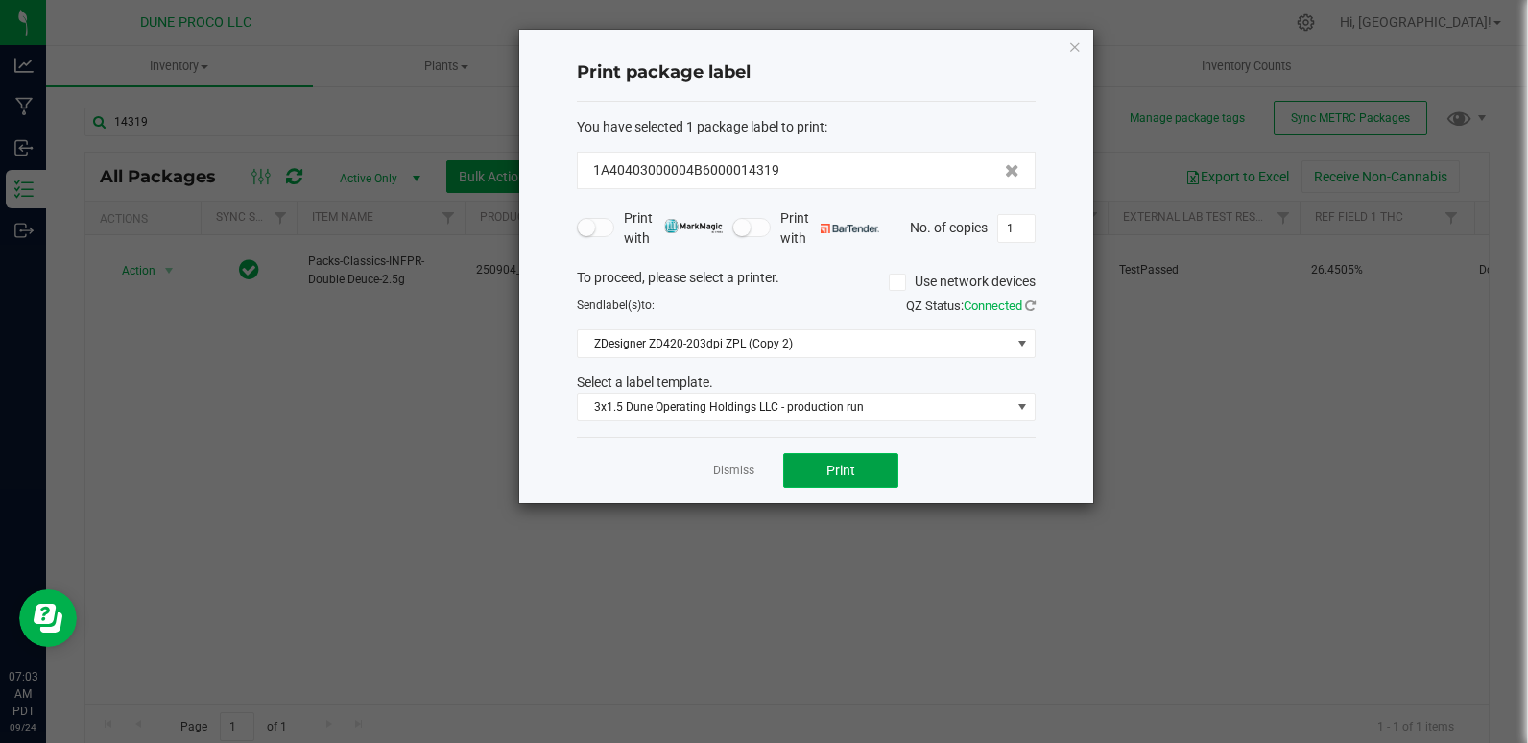
click at [810, 478] on button "Print" at bounding box center [840, 470] width 115 height 35
click at [1026, 222] on input "1" at bounding box center [1016, 228] width 36 height 27
type input "49"
click at [850, 484] on button "Print" at bounding box center [840, 470] width 115 height 35
click at [1063, 52] on div "Print package label You have selected 1 package label to print : 1A40403000004B…" at bounding box center [806, 266] width 574 height 473
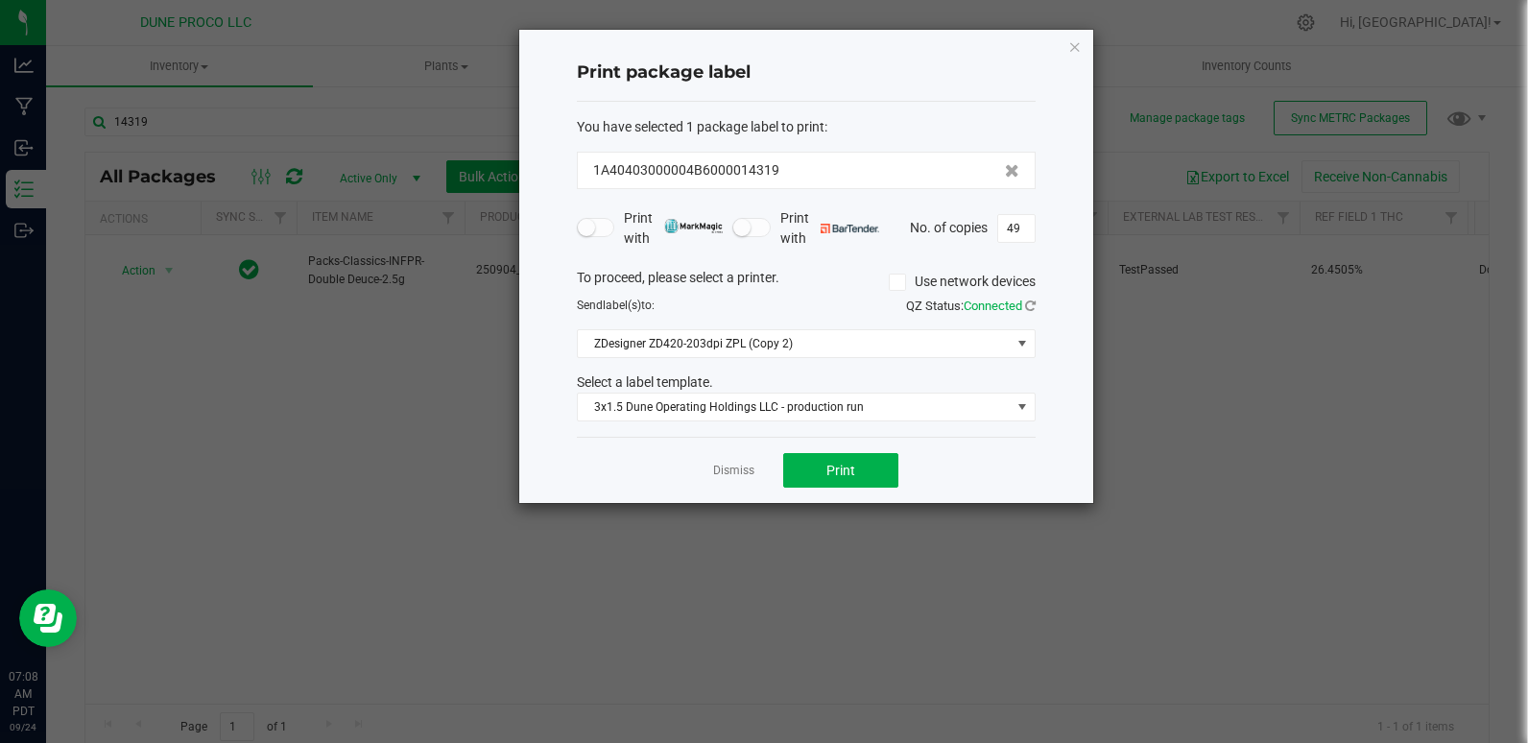
click at [1071, 40] on icon "button" at bounding box center [1074, 46] width 13 height 23
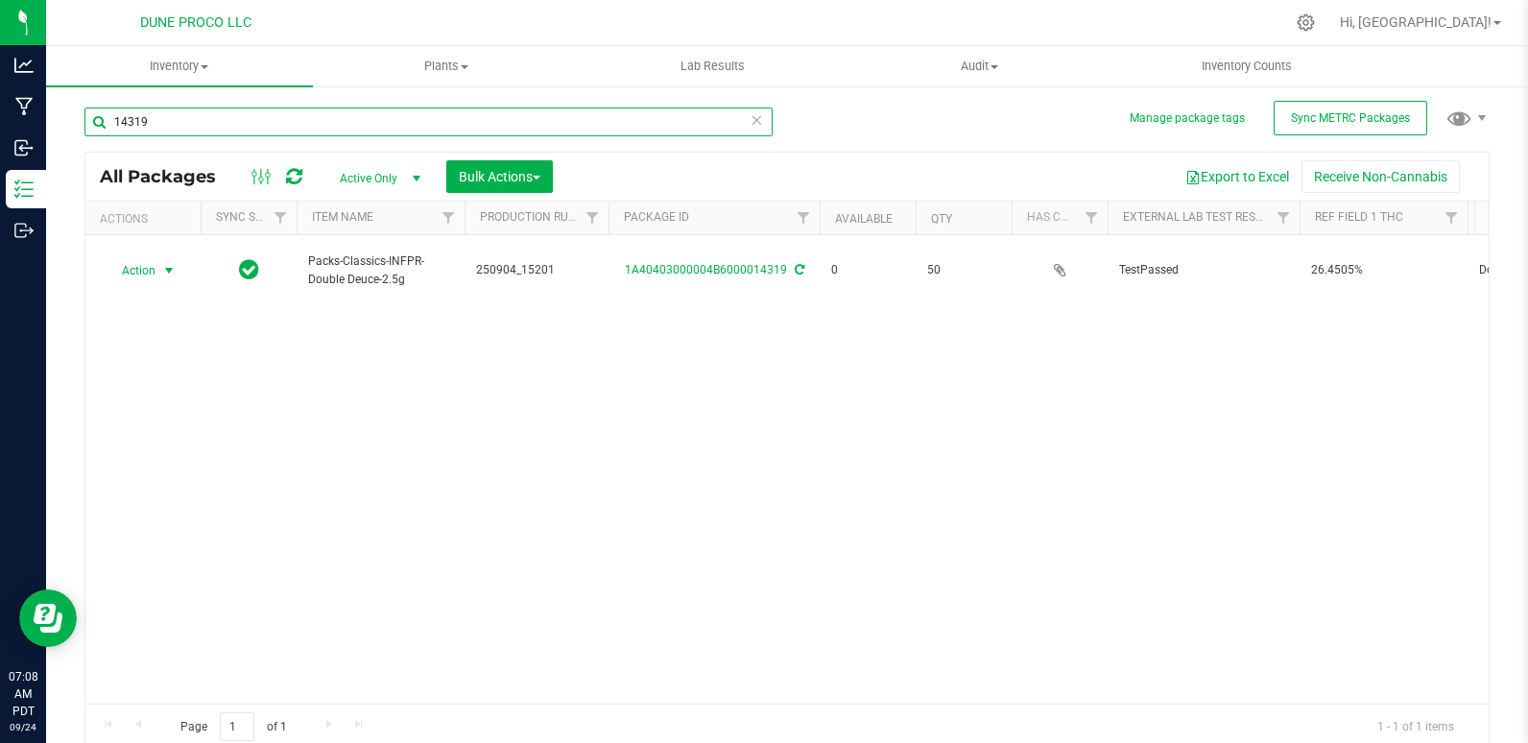
click at [397, 126] on input "14319" at bounding box center [428, 121] width 688 height 29
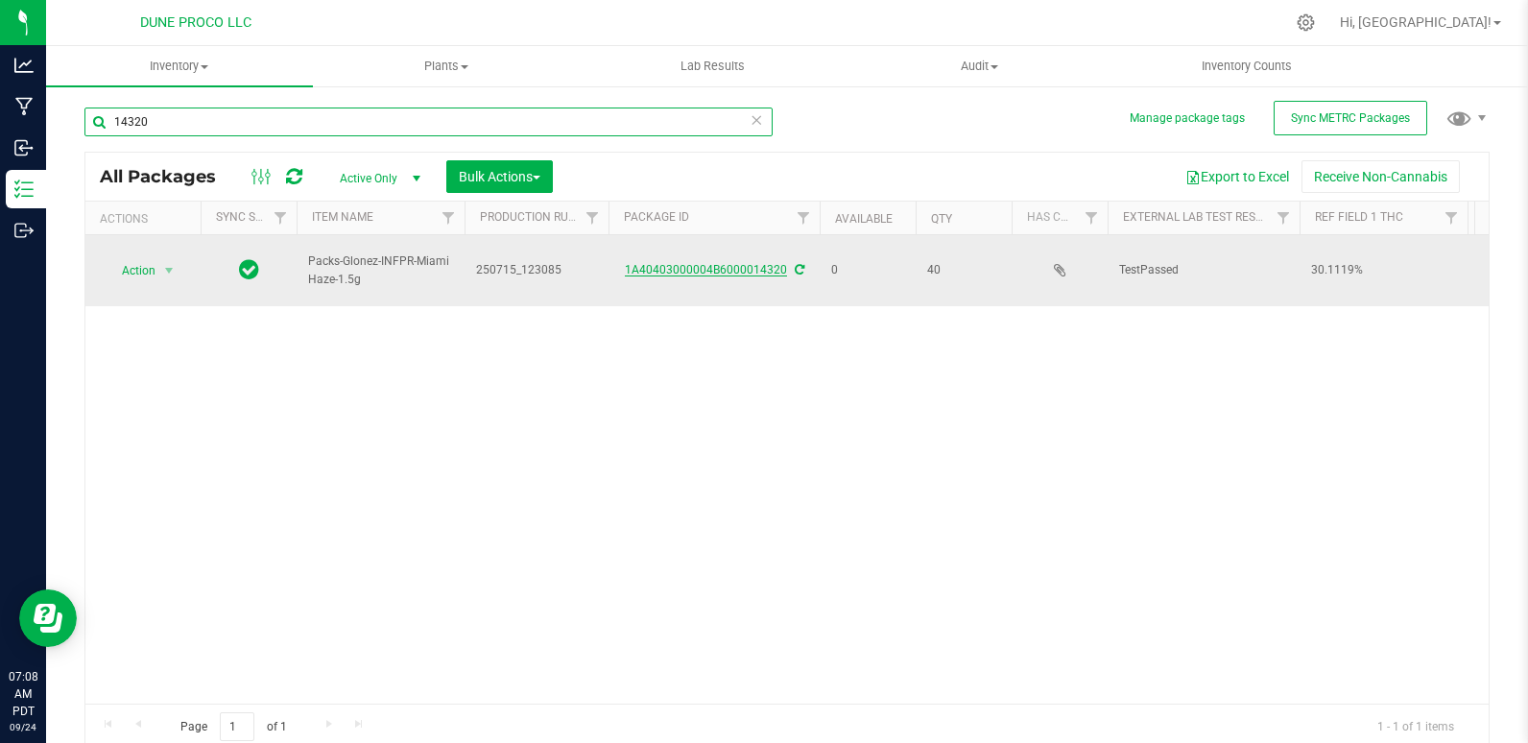
type input "14320"
click at [637, 263] on link "1A40403000004B6000014320" at bounding box center [706, 269] width 162 height 13
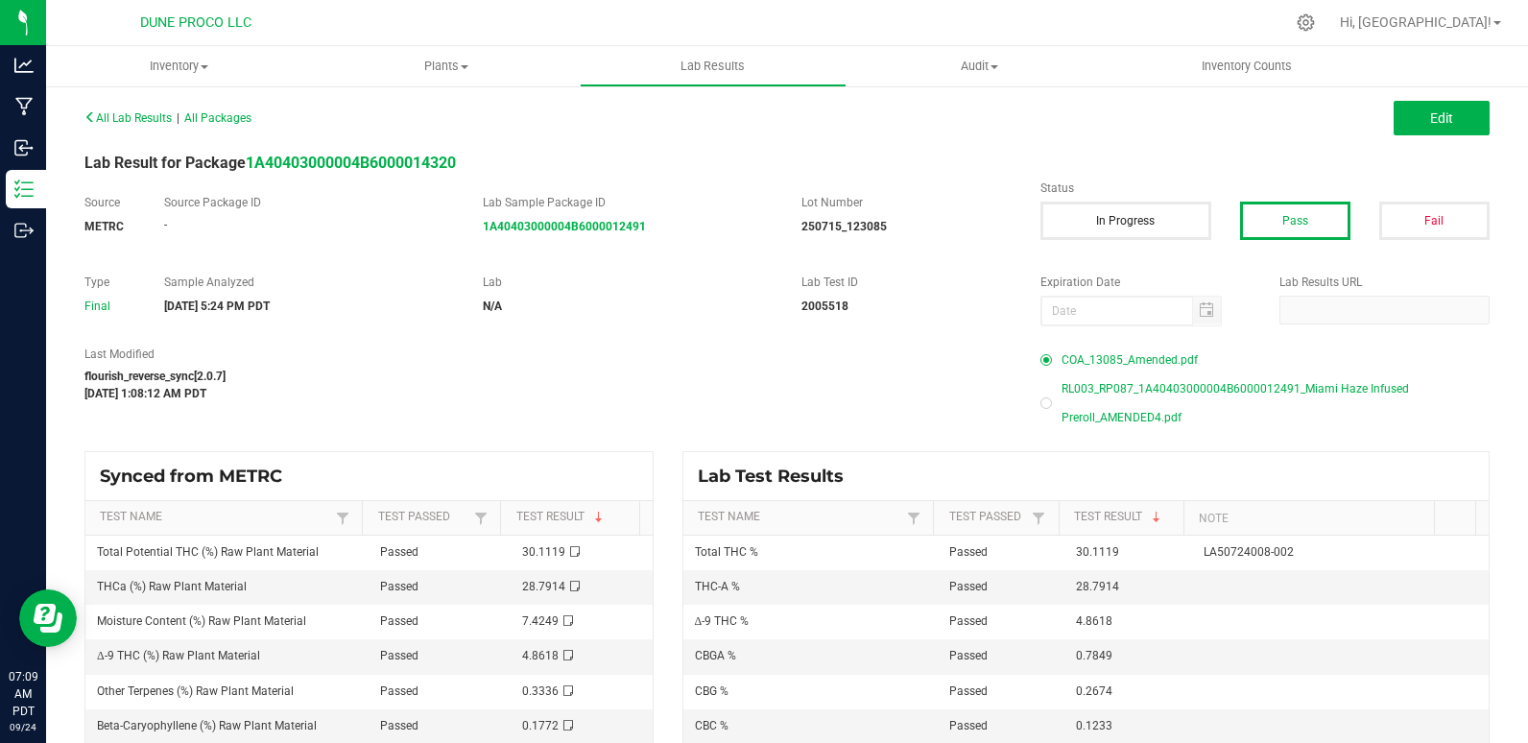
click at [1117, 395] on span "RL003_RP087_1A40403000004B6000012491_Miami Haze Infused Preroll_AMENDED4.pdf" at bounding box center [1275, 403] width 428 height 58
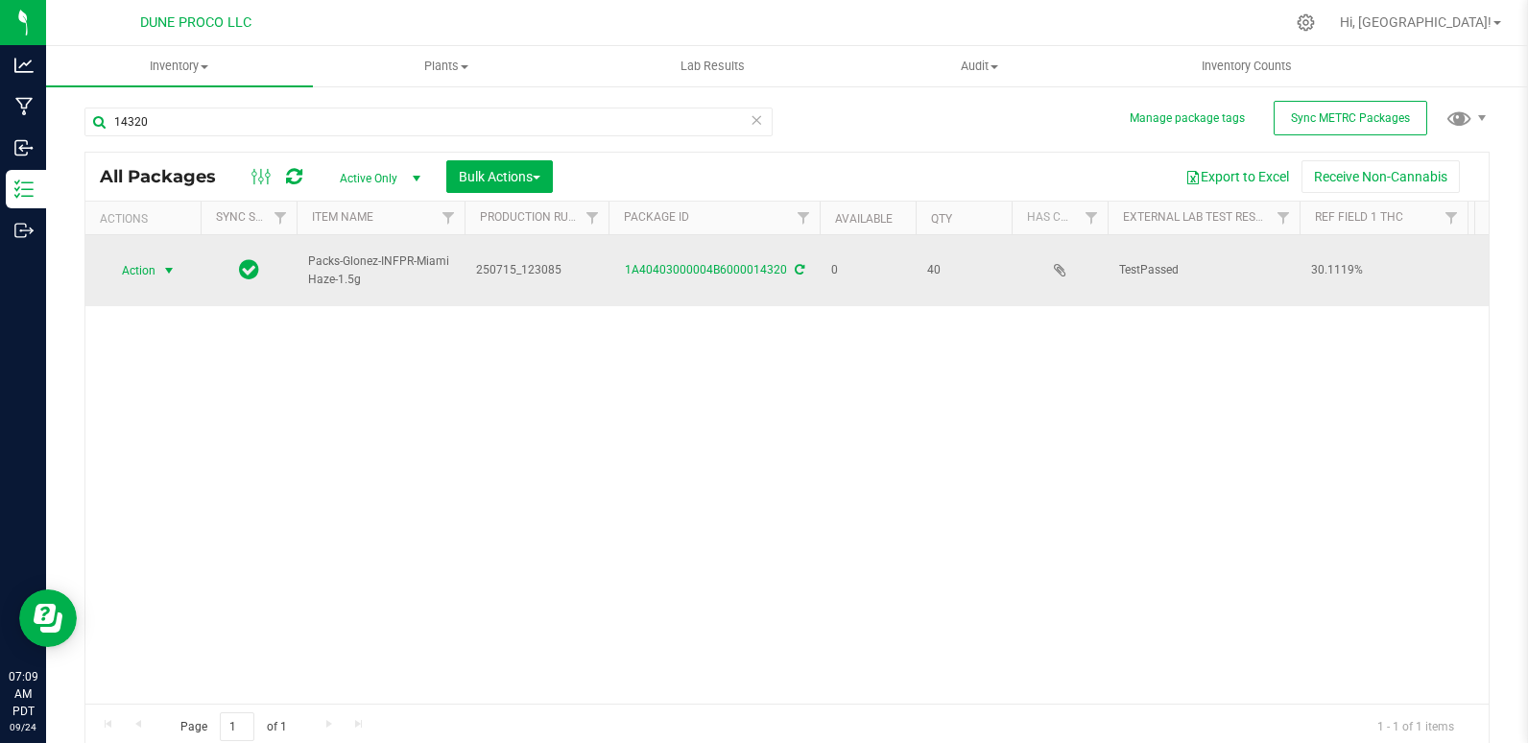
click at [131, 260] on span "Action" at bounding box center [131, 270] width 52 height 27
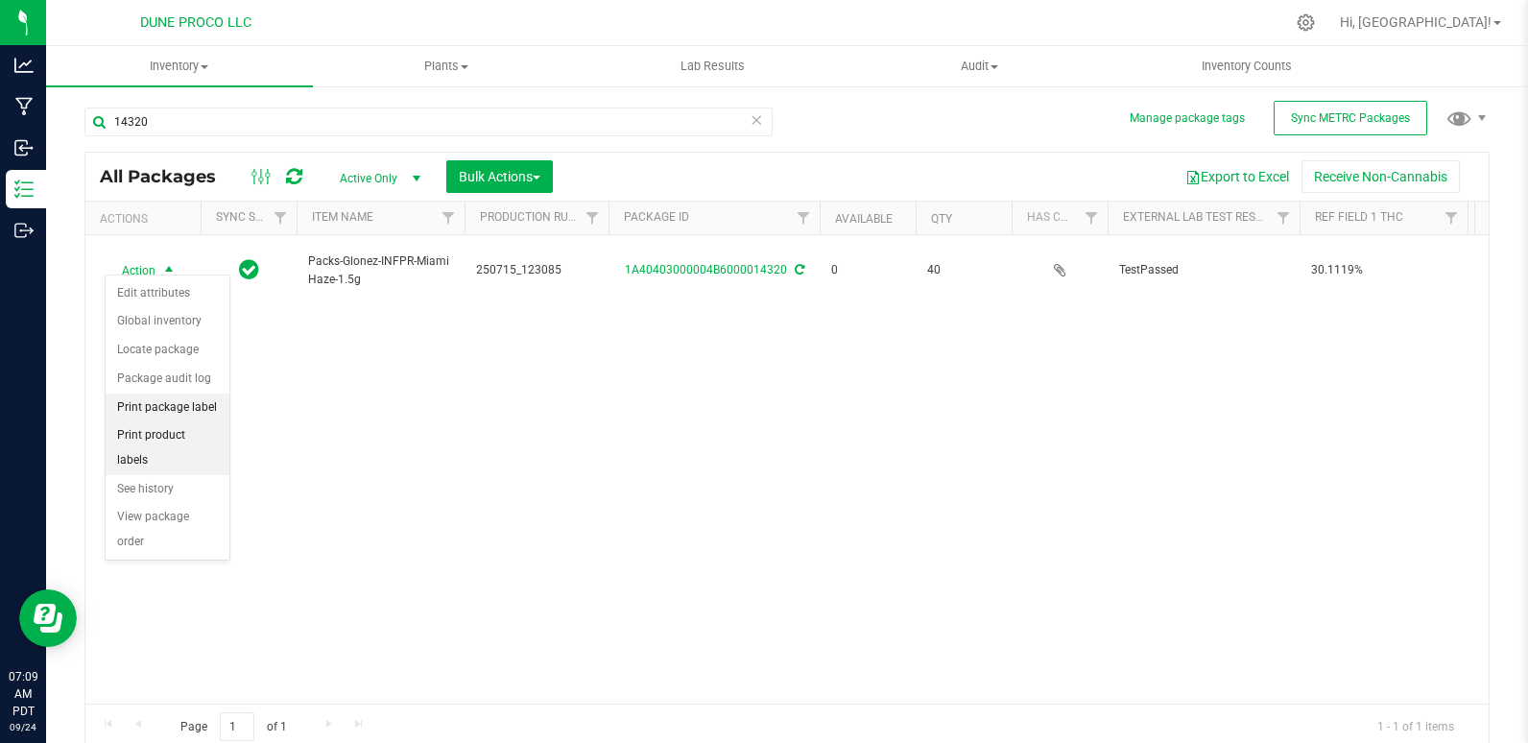
click at [190, 421] on ul "Edit attributes Global inventory Locate package Package audit log Print package…" at bounding box center [168, 417] width 124 height 277
click at [208, 407] on li "Print package label" at bounding box center [168, 407] width 124 height 29
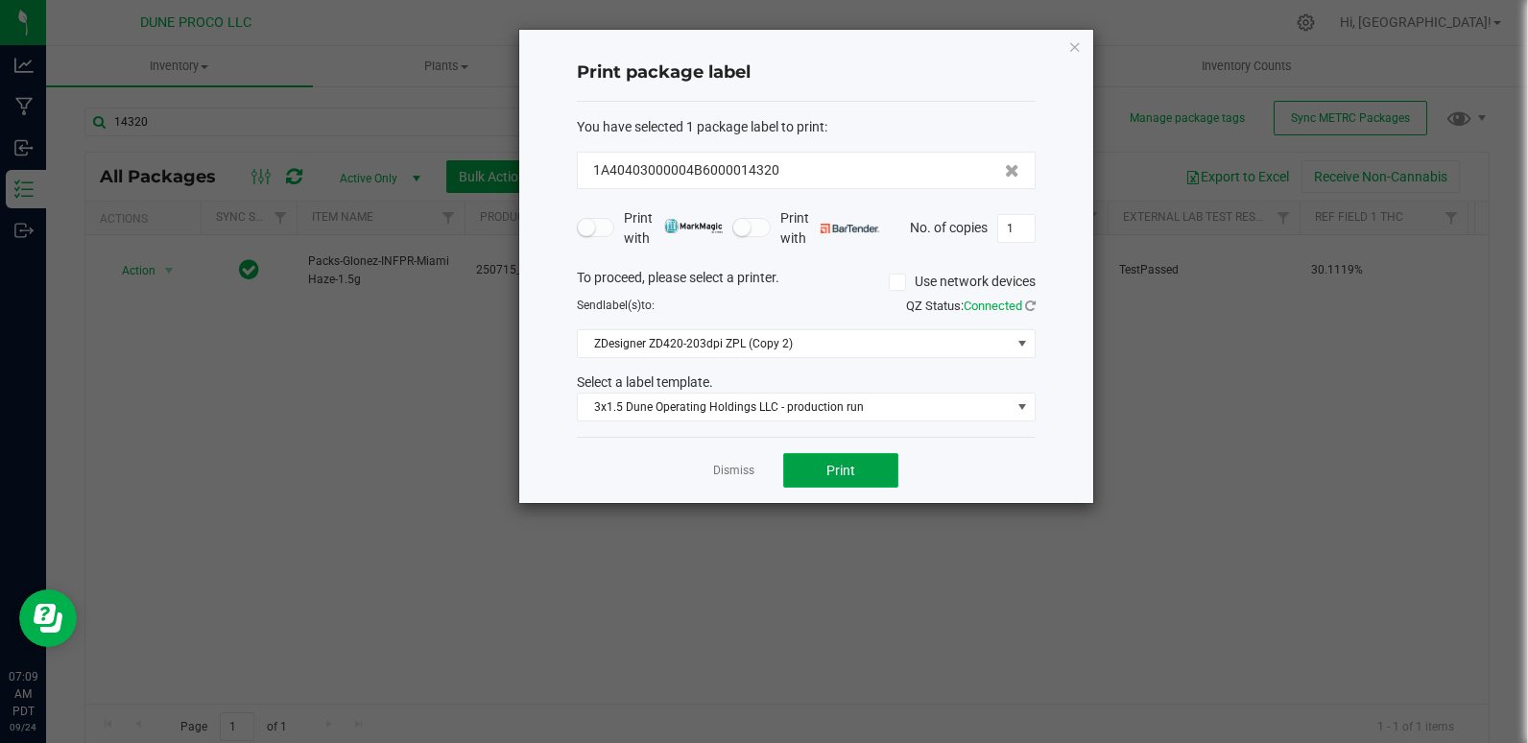
click at [856, 475] on button "Print" at bounding box center [840, 470] width 115 height 35
click at [1075, 49] on icon "button" at bounding box center [1074, 46] width 13 height 23
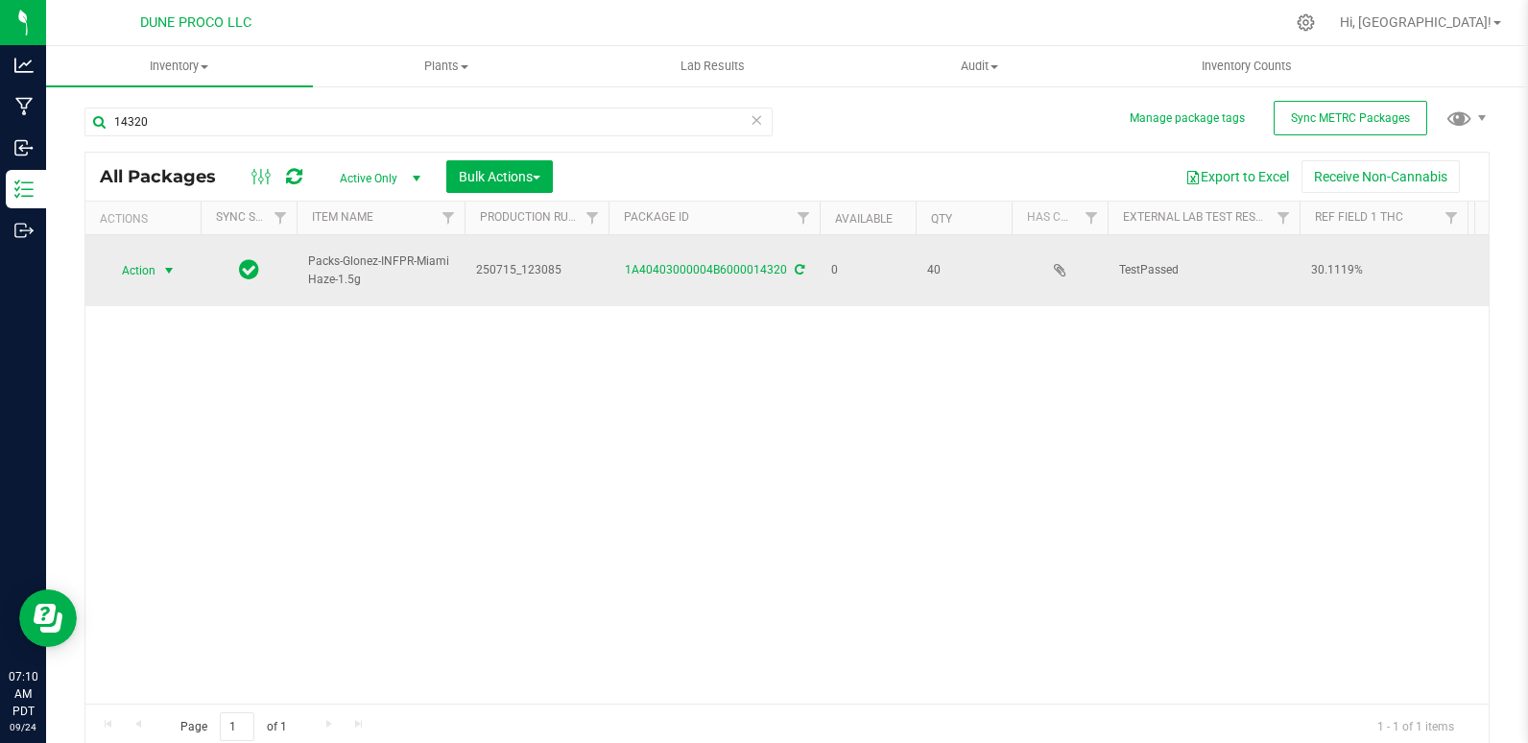
click at [136, 265] on span "Action" at bounding box center [131, 270] width 52 height 27
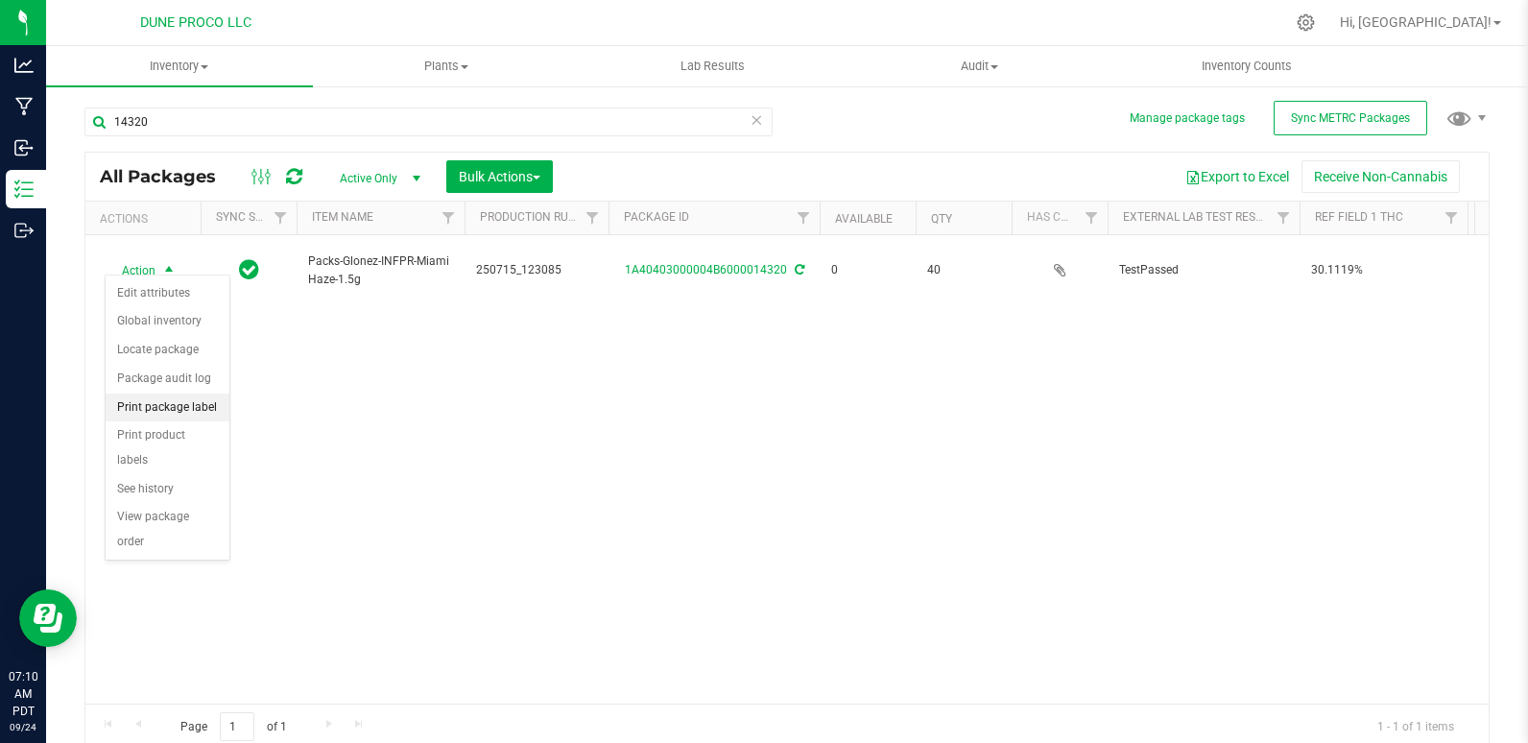
click at [166, 410] on li "Print package label" at bounding box center [168, 407] width 124 height 29
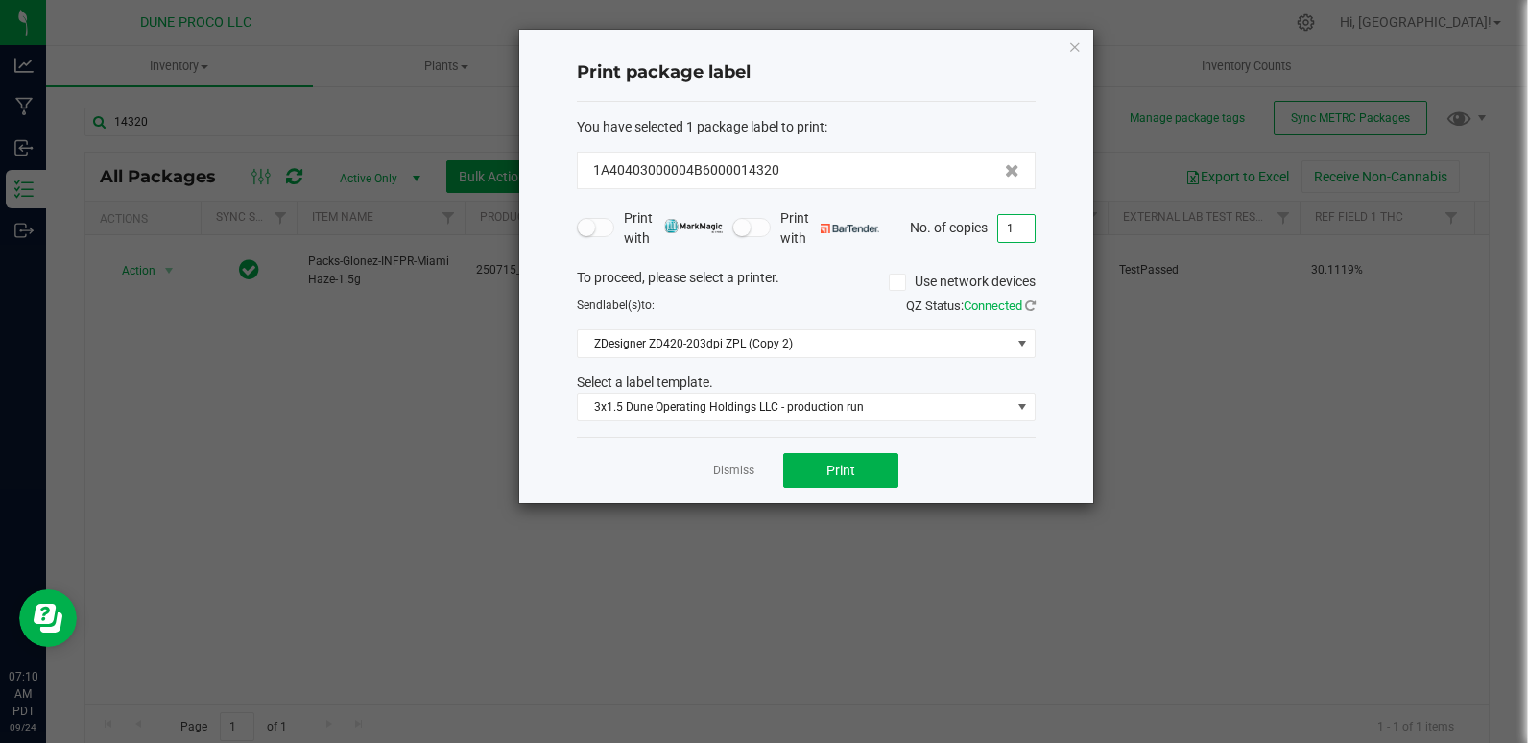
click at [1029, 222] on input "1" at bounding box center [1016, 228] width 36 height 27
type input "39"
click at [886, 475] on button "Print" at bounding box center [840, 470] width 115 height 35
click at [1079, 46] on icon "button" at bounding box center [1074, 46] width 13 height 23
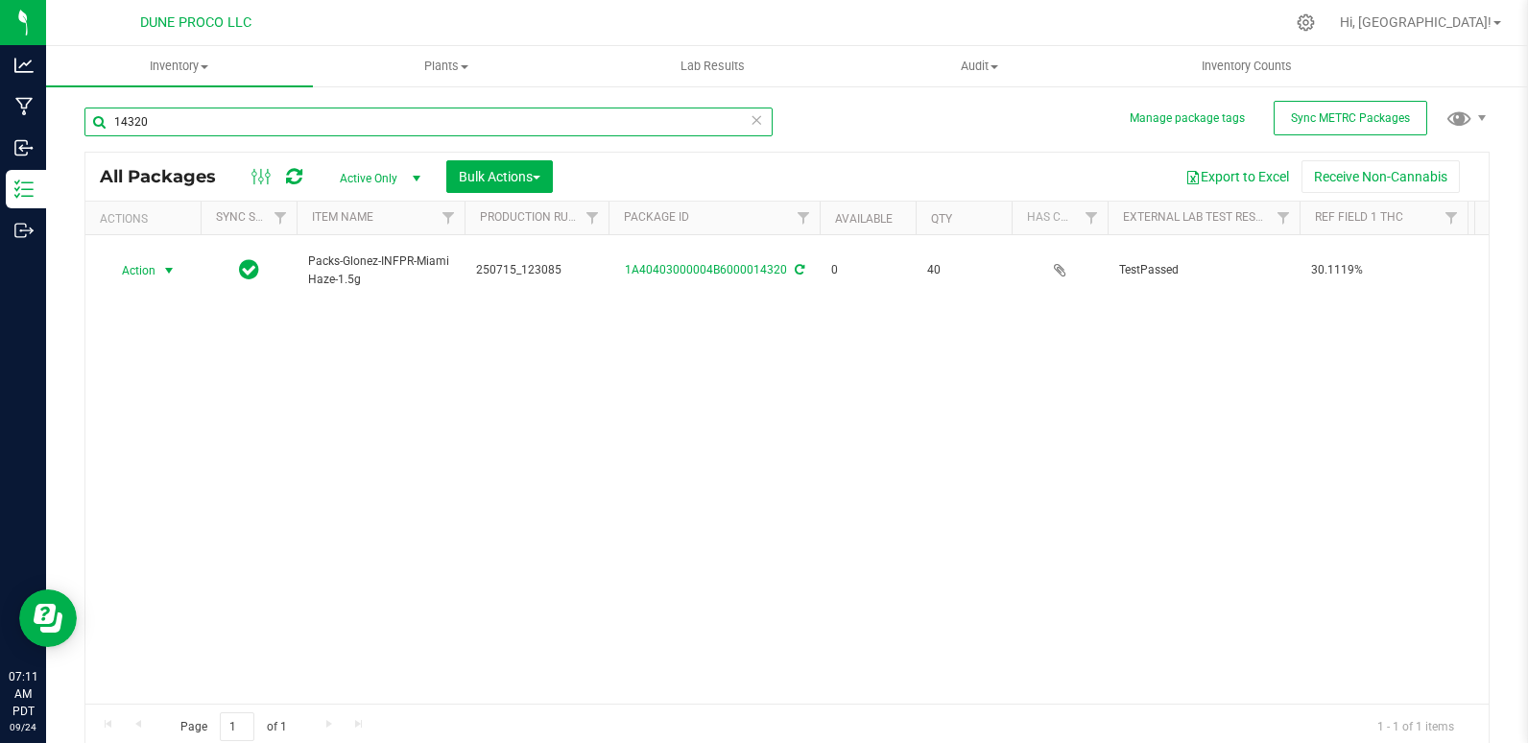
click at [224, 125] on input "14320" at bounding box center [428, 121] width 688 height 29
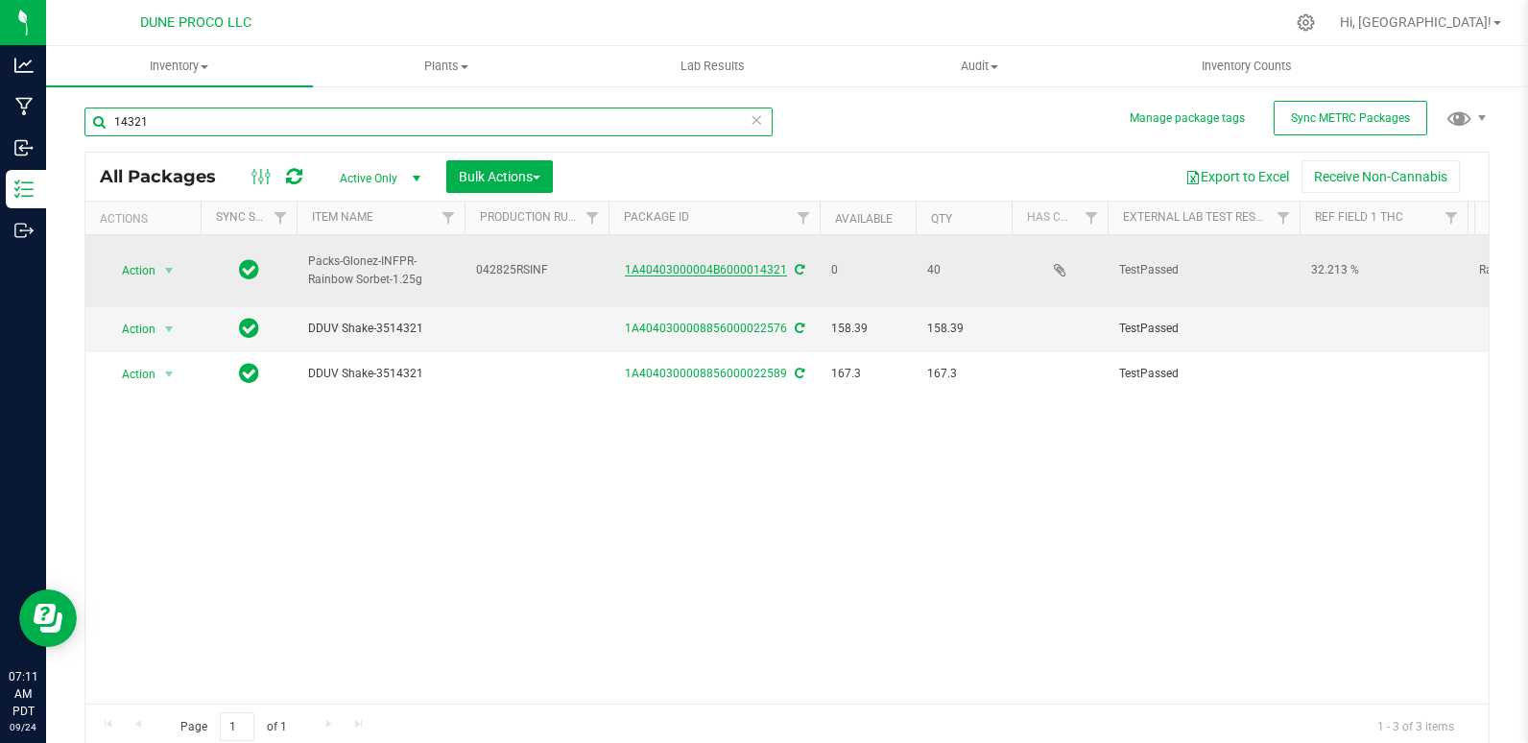
type input "14321"
click at [718, 265] on link "1A40403000004B6000014321" at bounding box center [706, 269] width 162 height 13
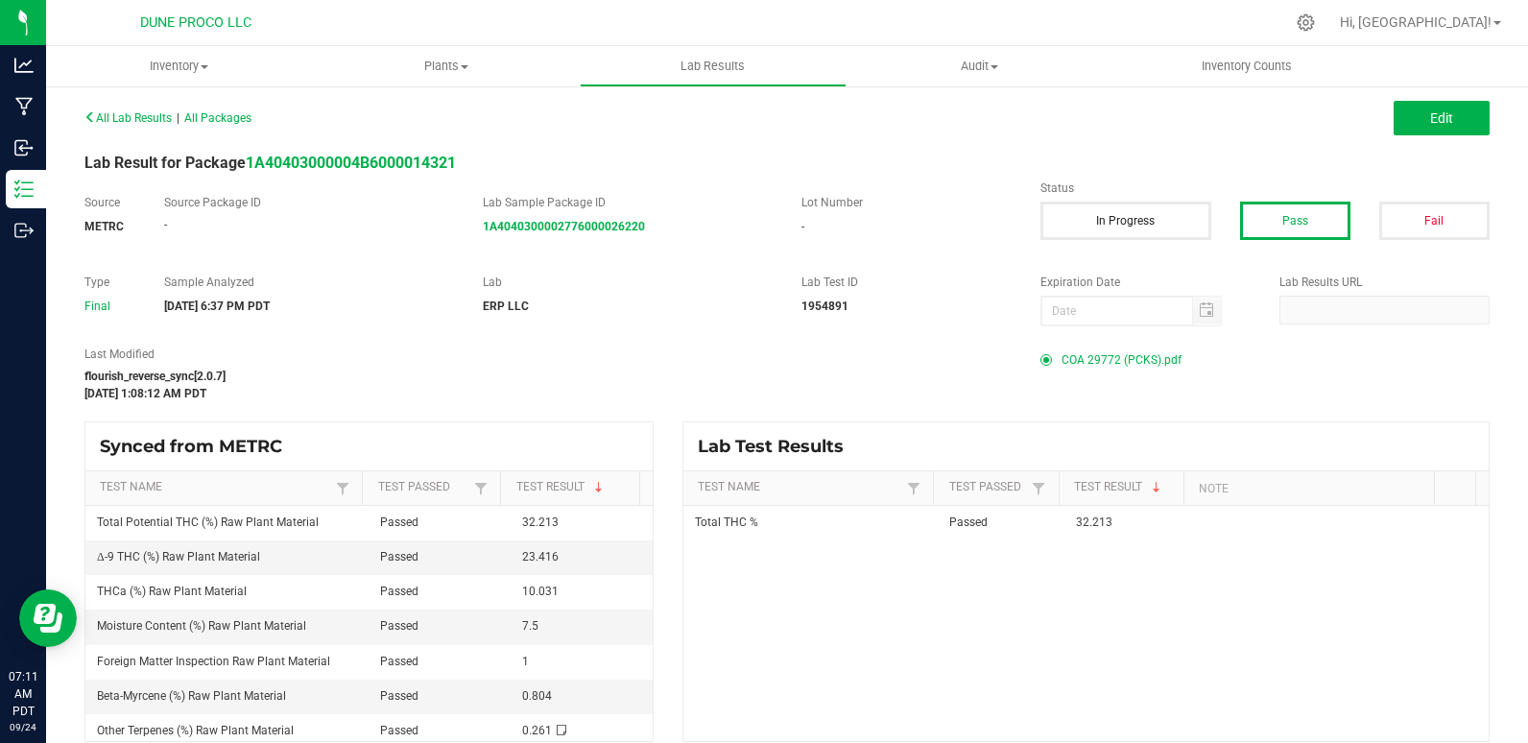
click at [1082, 368] on span "COA 29772 (PCKS).pdf" at bounding box center [1121, 359] width 120 height 29
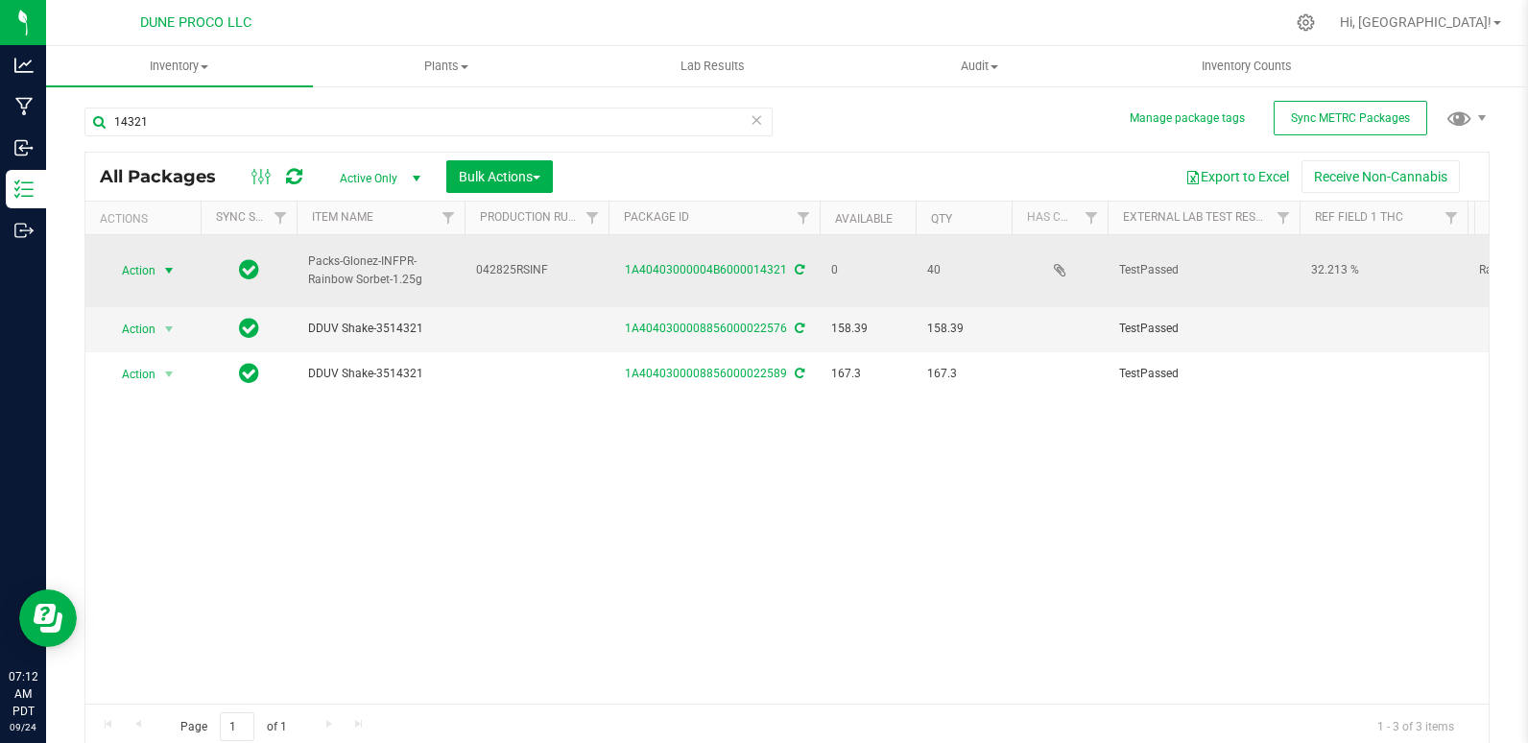
click at [148, 260] on span "Action" at bounding box center [131, 270] width 52 height 27
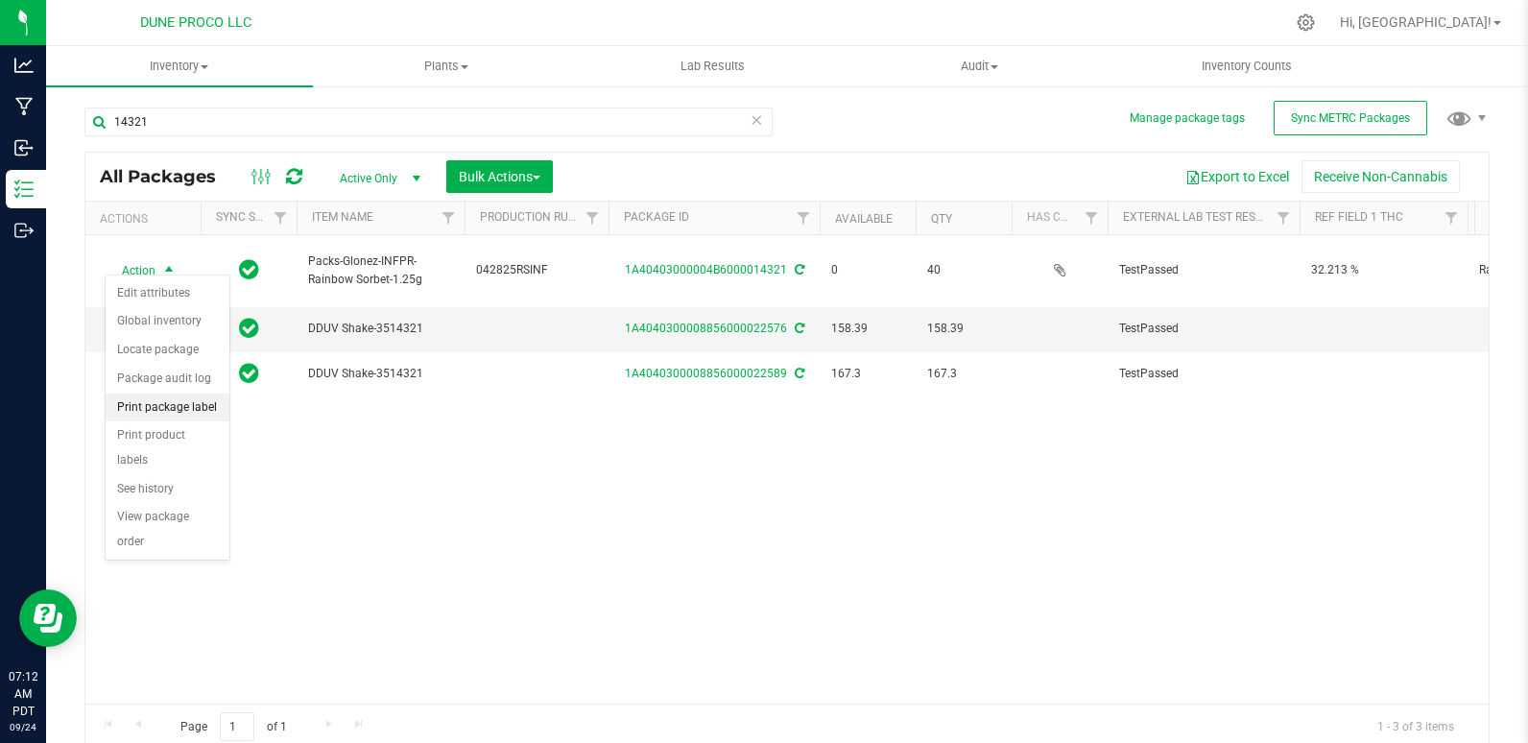
click at [158, 413] on li "Print package label" at bounding box center [168, 407] width 124 height 29
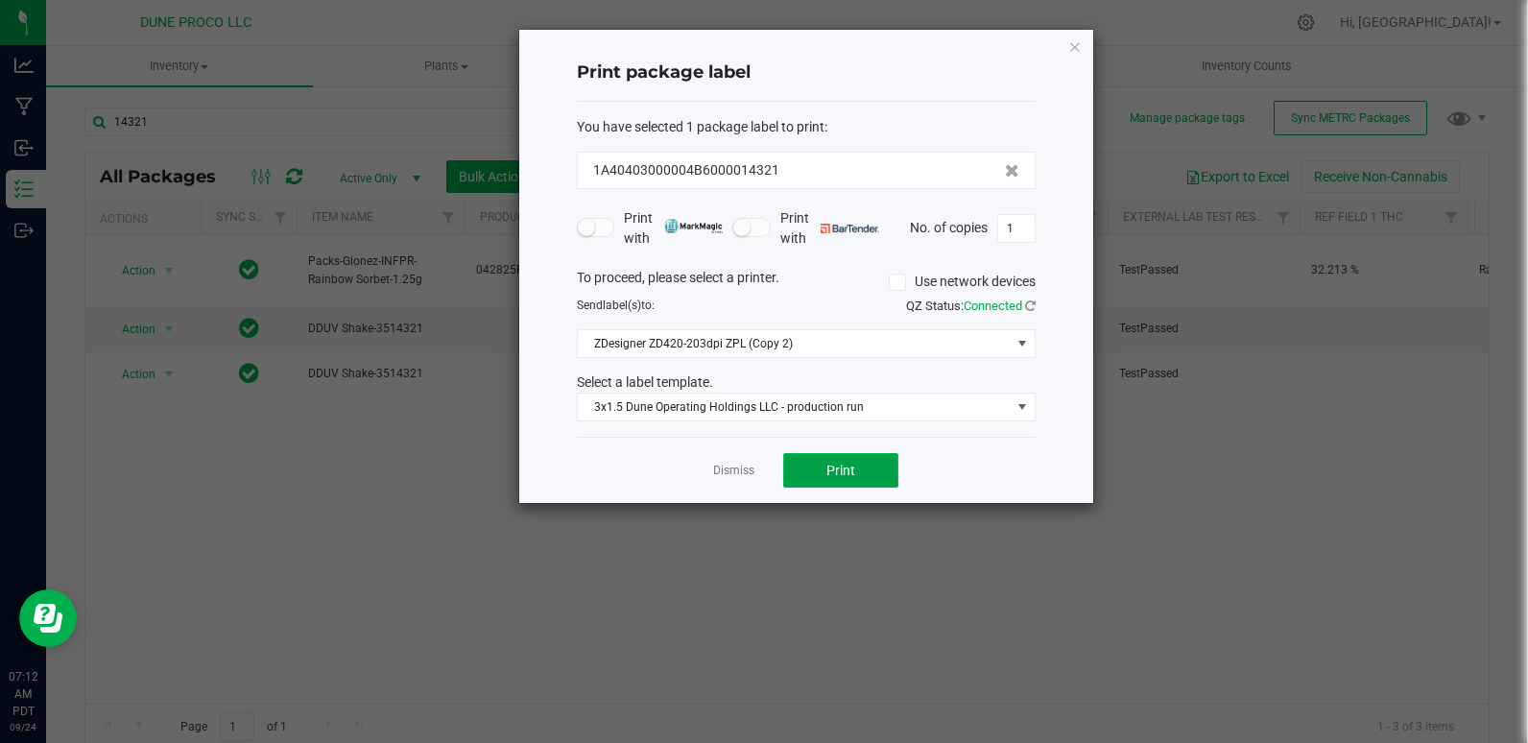
click at [881, 464] on button "Print" at bounding box center [840, 470] width 115 height 35
click at [1021, 244] on div "Print with Print with No. of copies 1" at bounding box center [806, 228] width 459 height 40
click at [1021, 236] on input "1" at bounding box center [1016, 228] width 36 height 27
type input "30"
click at [814, 440] on div "Dismiss Print" at bounding box center [806, 470] width 459 height 66
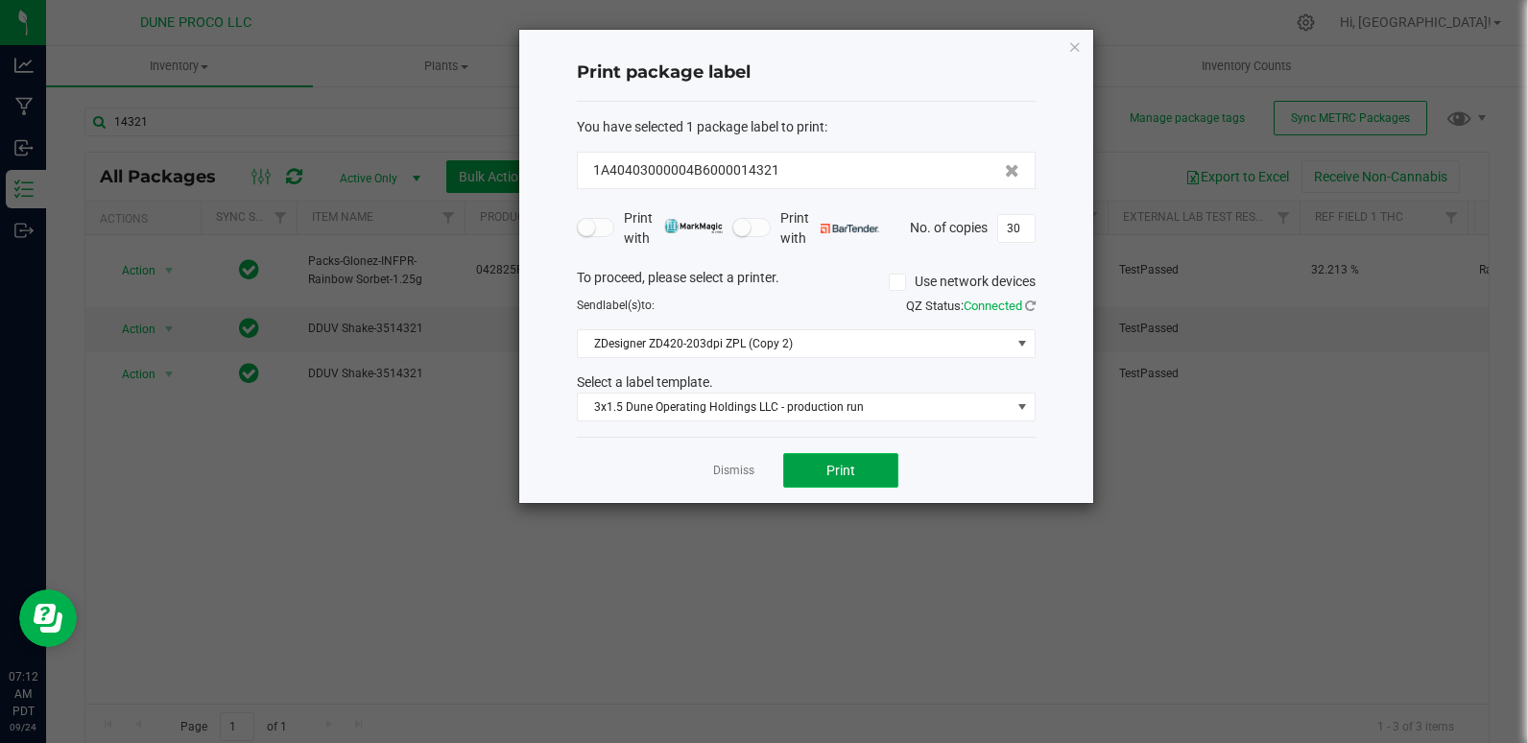
click at [811, 482] on button "Print" at bounding box center [840, 470] width 115 height 35
click at [1068, 49] on icon "button" at bounding box center [1074, 46] width 13 height 23
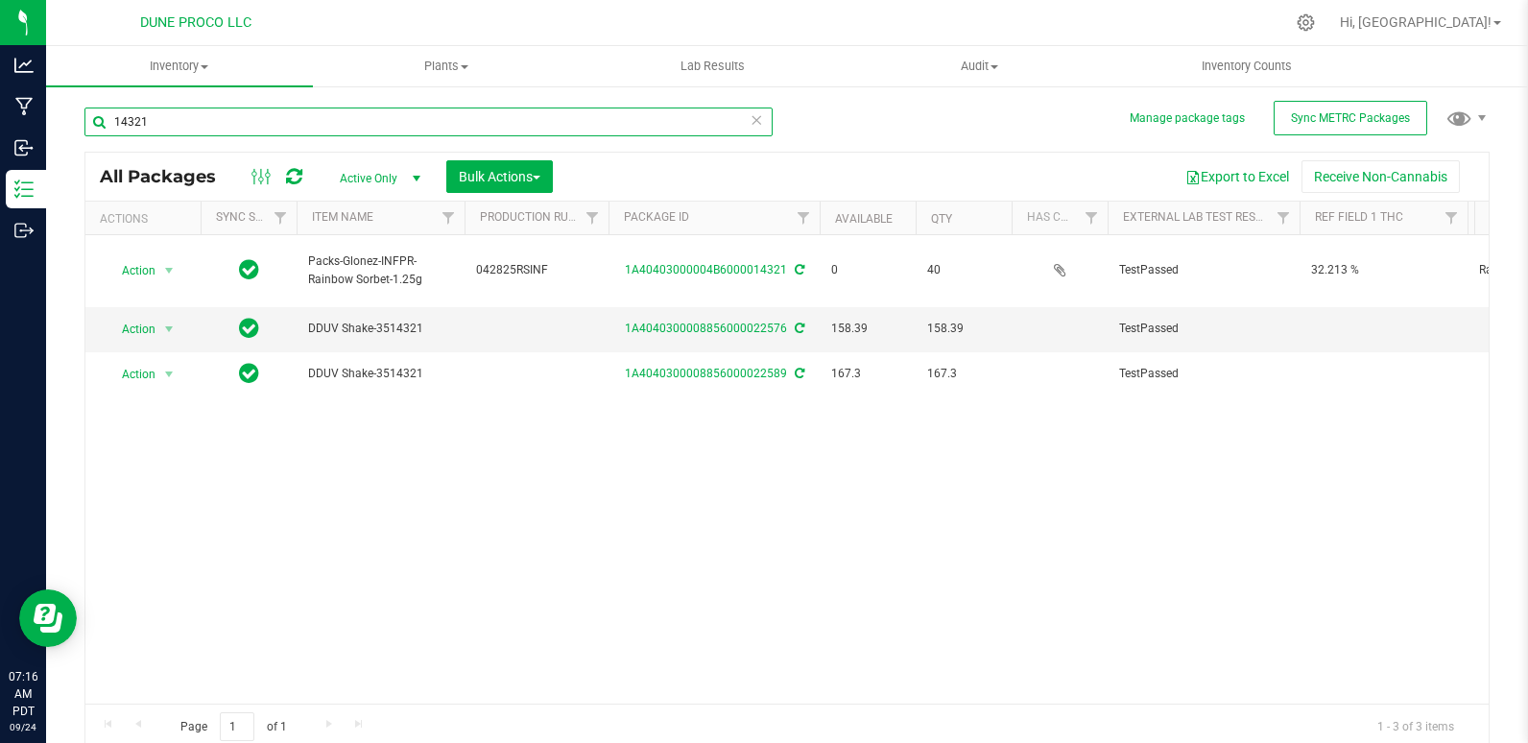
click at [195, 111] on input "14321" at bounding box center [428, 121] width 688 height 29
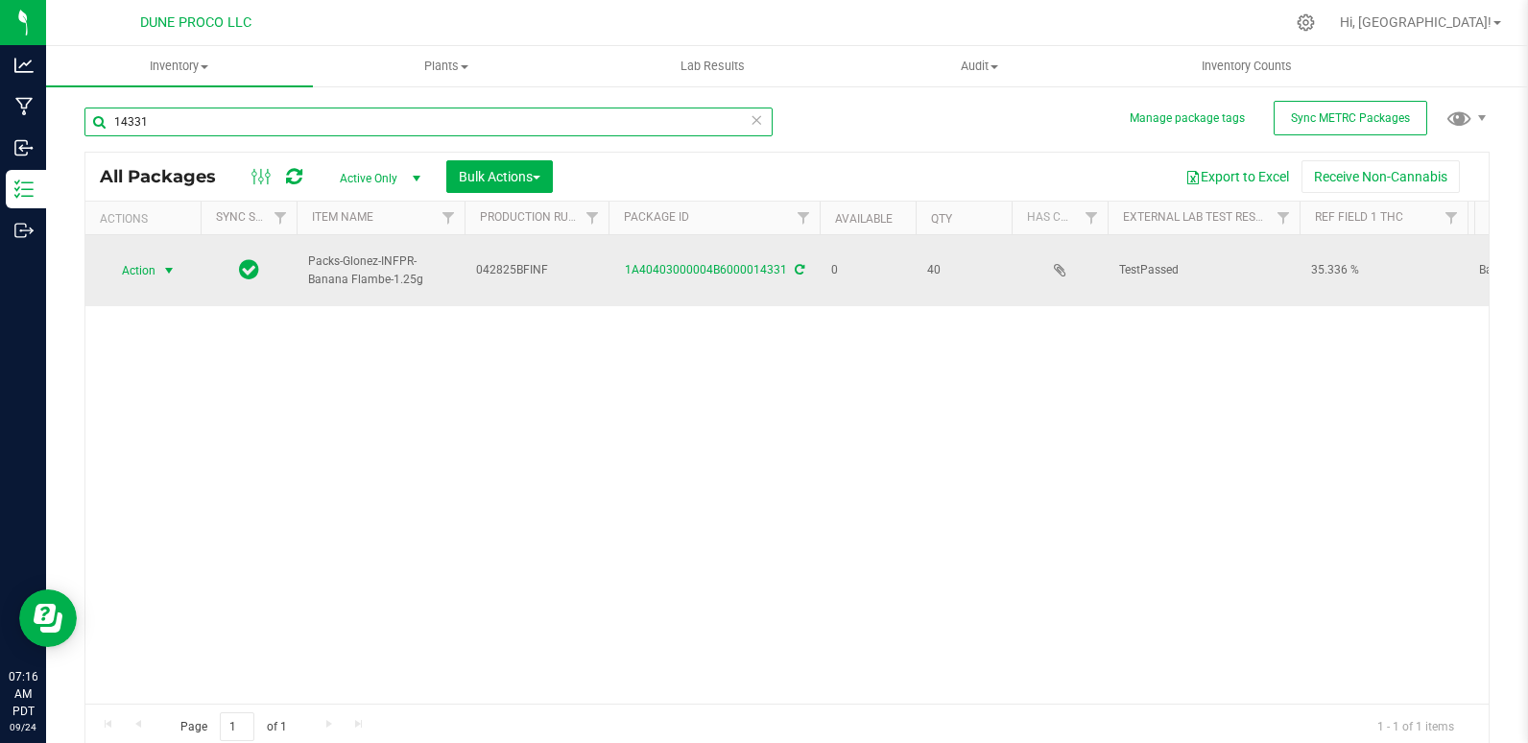
type input "14331"
click at [120, 258] on span "Action" at bounding box center [131, 270] width 52 height 27
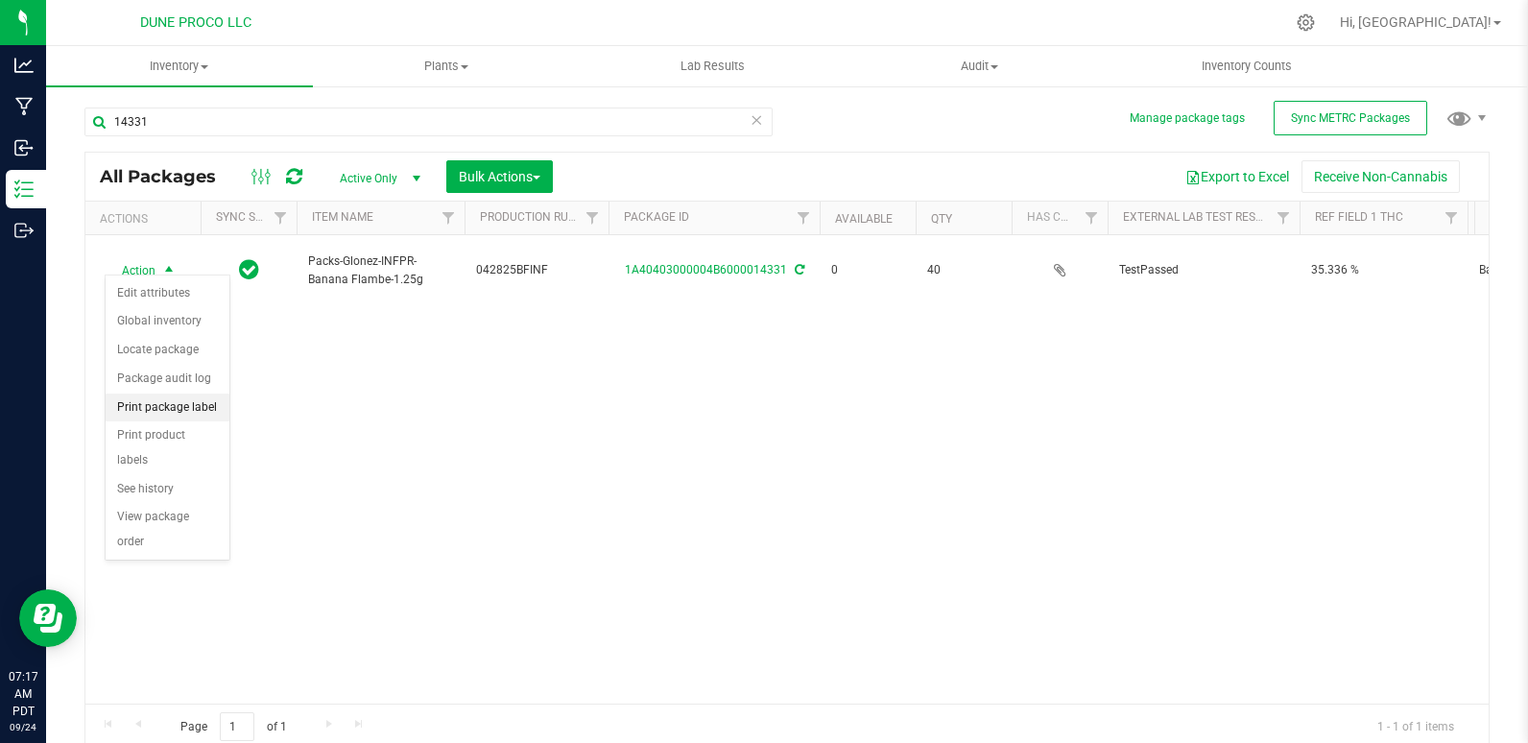
click at [191, 404] on li "Print package label" at bounding box center [168, 407] width 124 height 29
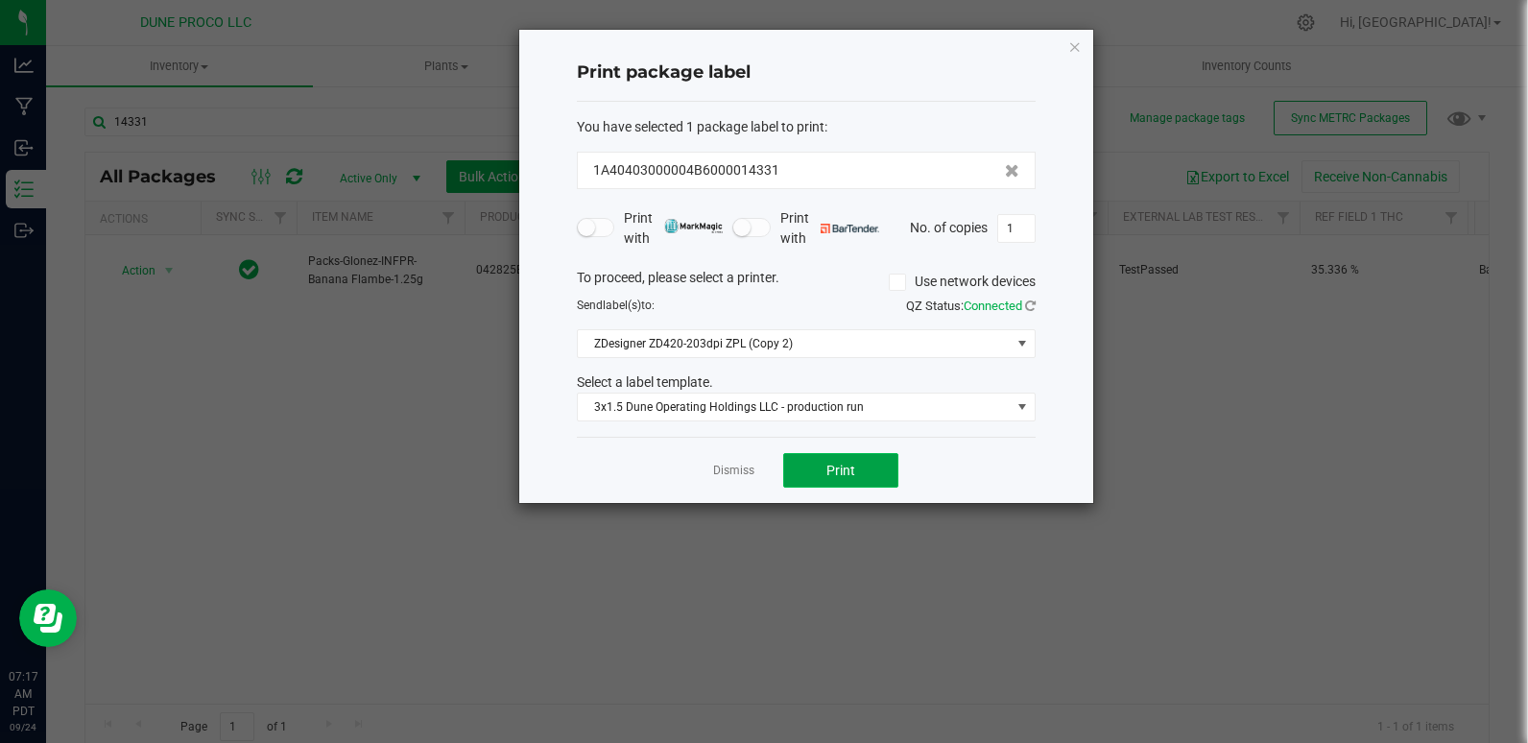
click at [889, 478] on button "Print" at bounding box center [840, 470] width 115 height 35
click at [1035, 235] on span "1" at bounding box center [1016, 228] width 38 height 29
click at [1024, 234] on input "1" at bounding box center [1016, 228] width 36 height 27
type input "39"
click at [885, 460] on button "Print" at bounding box center [840, 470] width 115 height 35
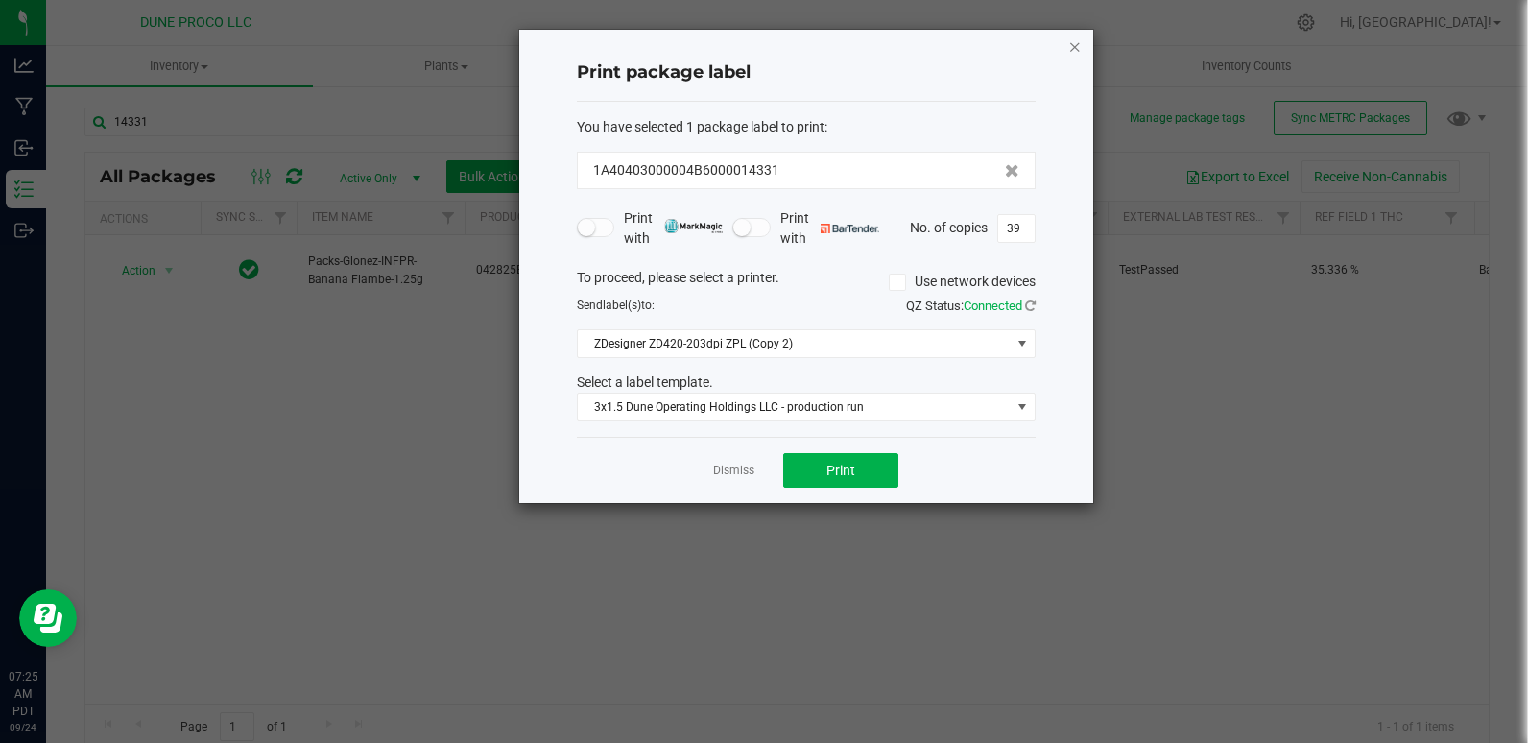
click at [1074, 39] on icon "button" at bounding box center [1074, 46] width 13 height 23
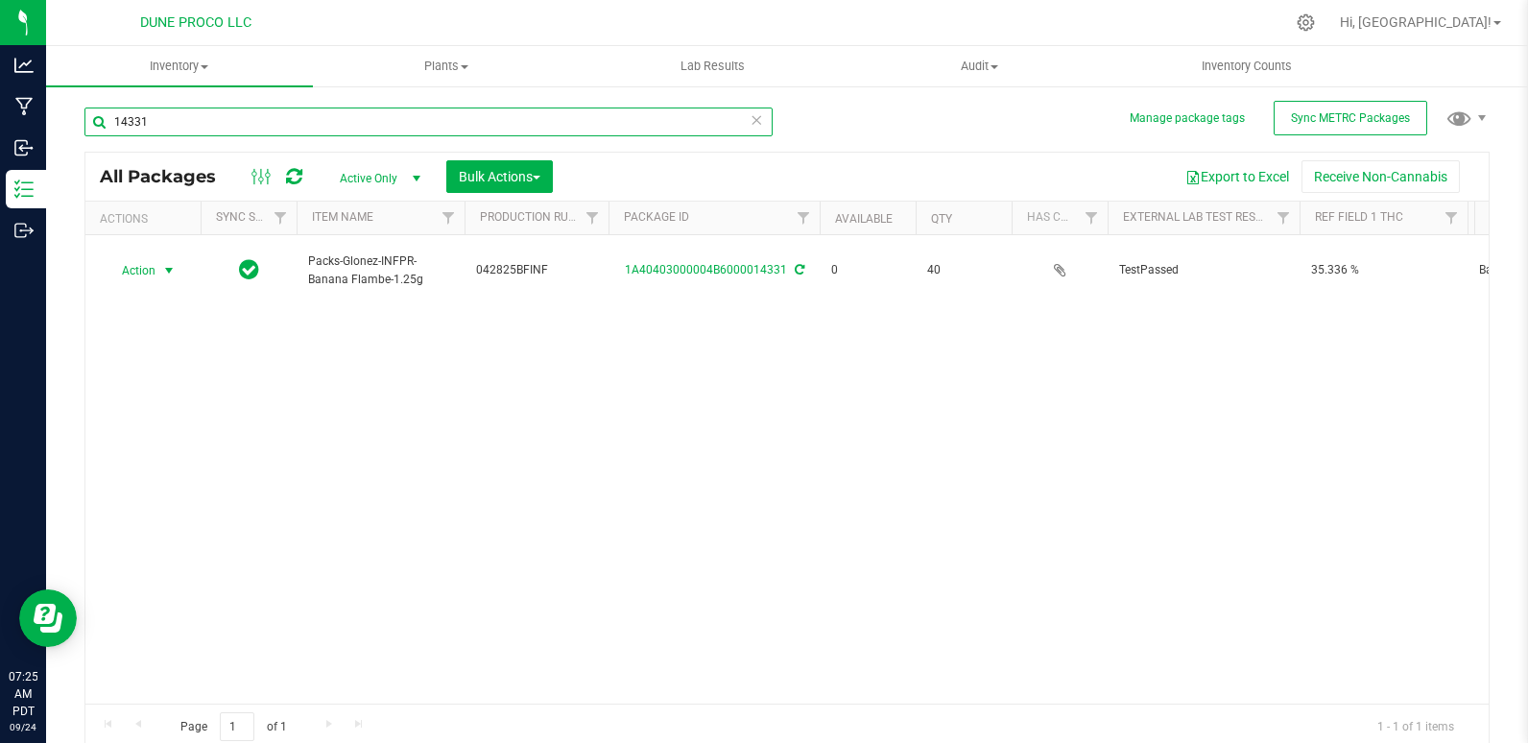
click at [337, 114] on input "14331" at bounding box center [428, 121] width 688 height 29
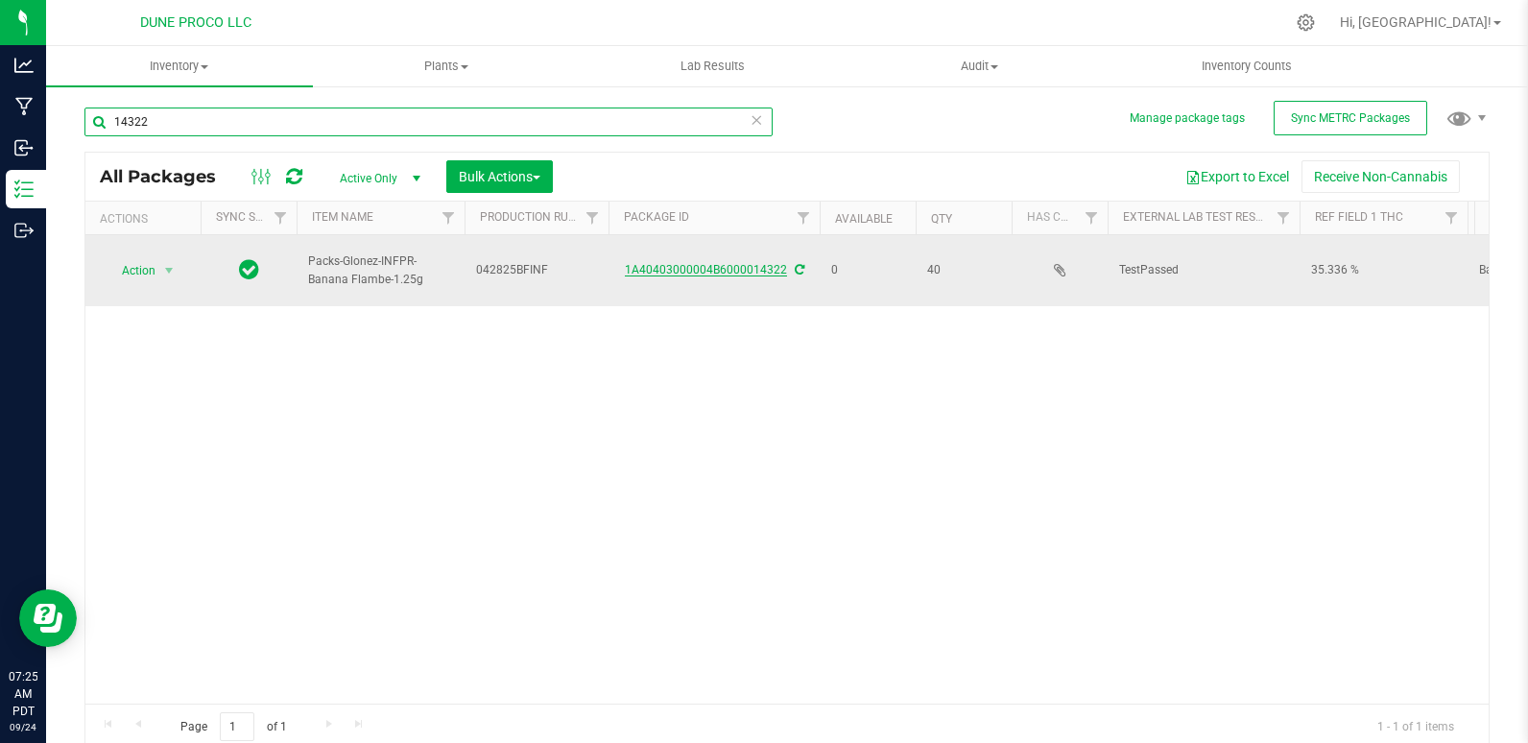
type input "14322"
click at [686, 265] on link "1A40403000004B6000014322" at bounding box center [706, 269] width 162 height 13
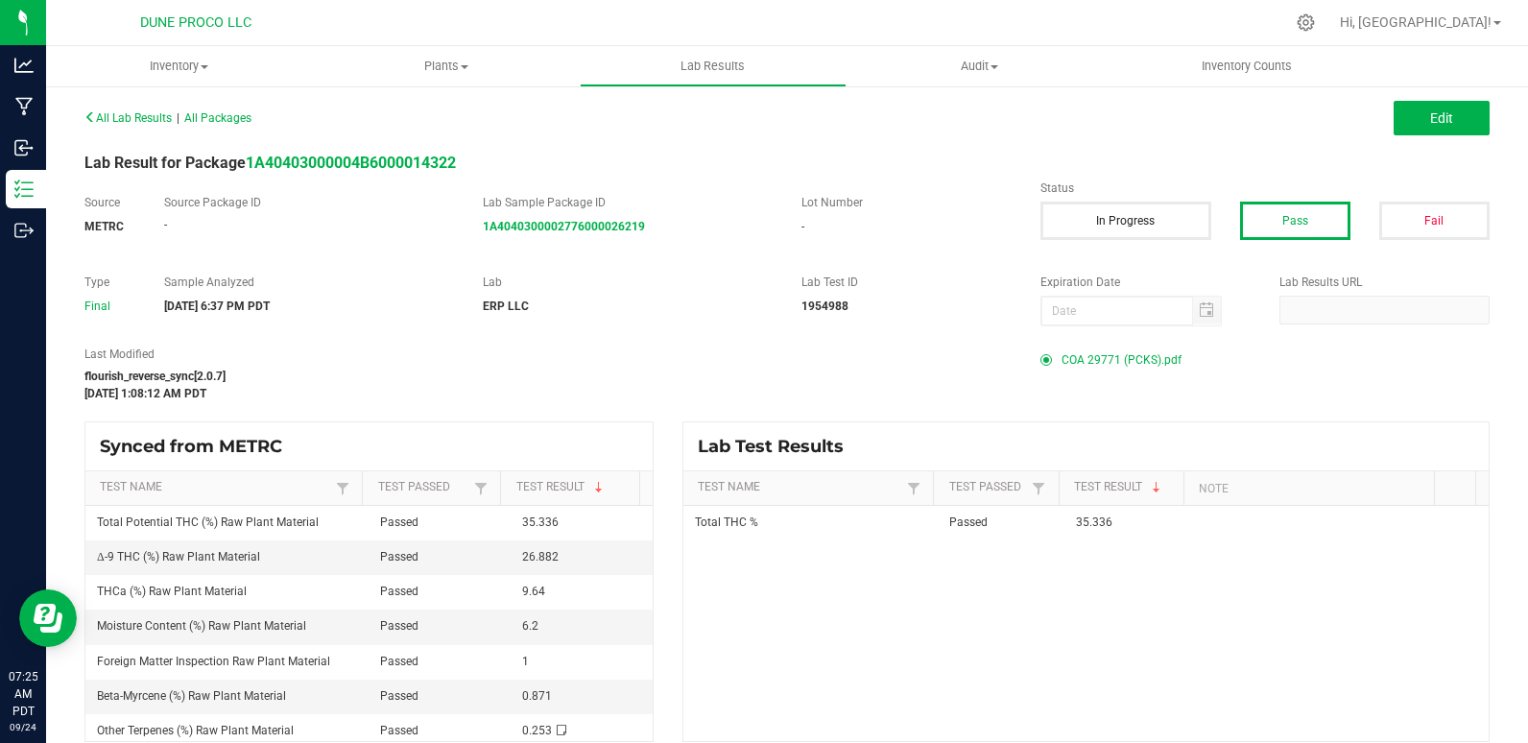
click at [1113, 367] on span "COA 29771 (PCKS).pdf" at bounding box center [1121, 359] width 120 height 29
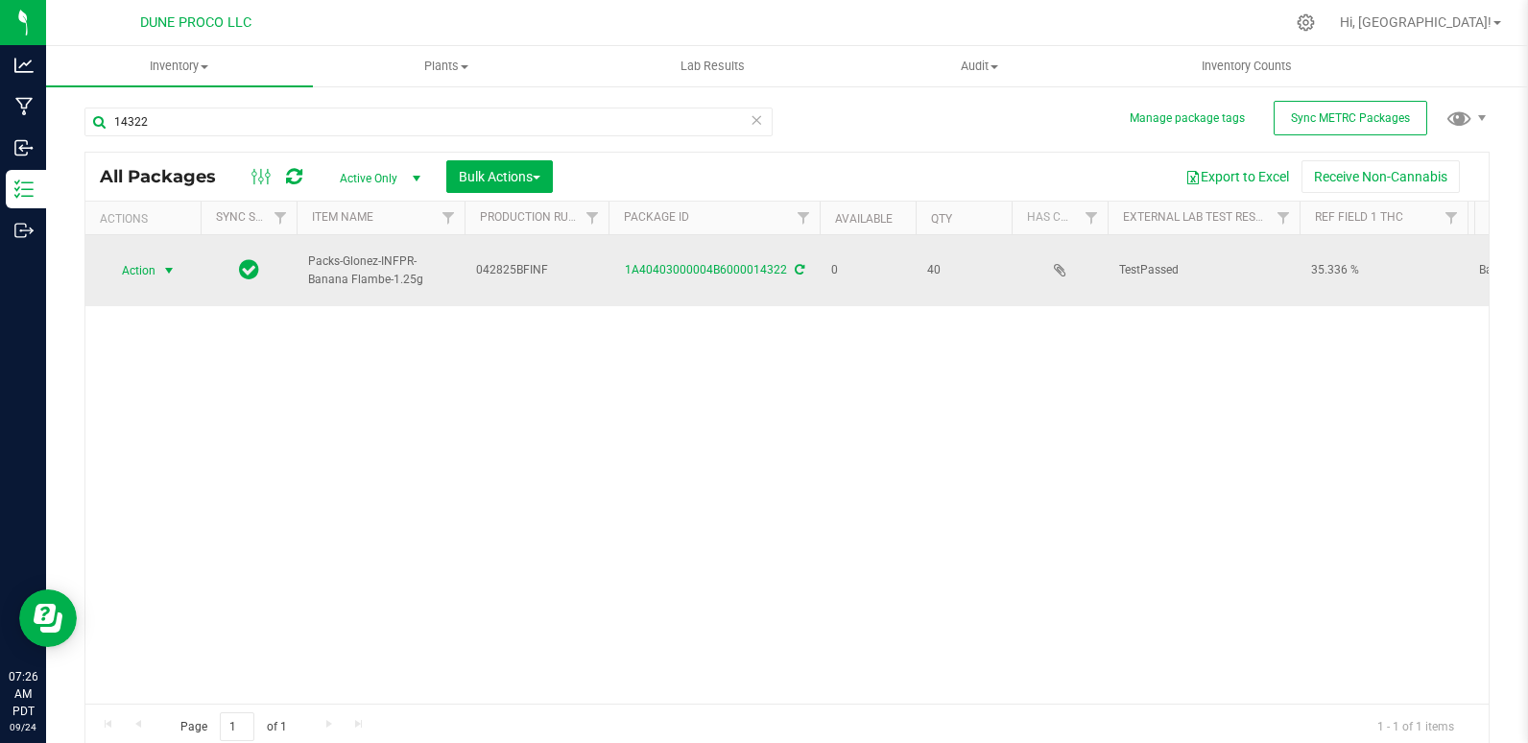
click at [135, 261] on span "Action" at bounding box center [131, 270] width 52 height 27
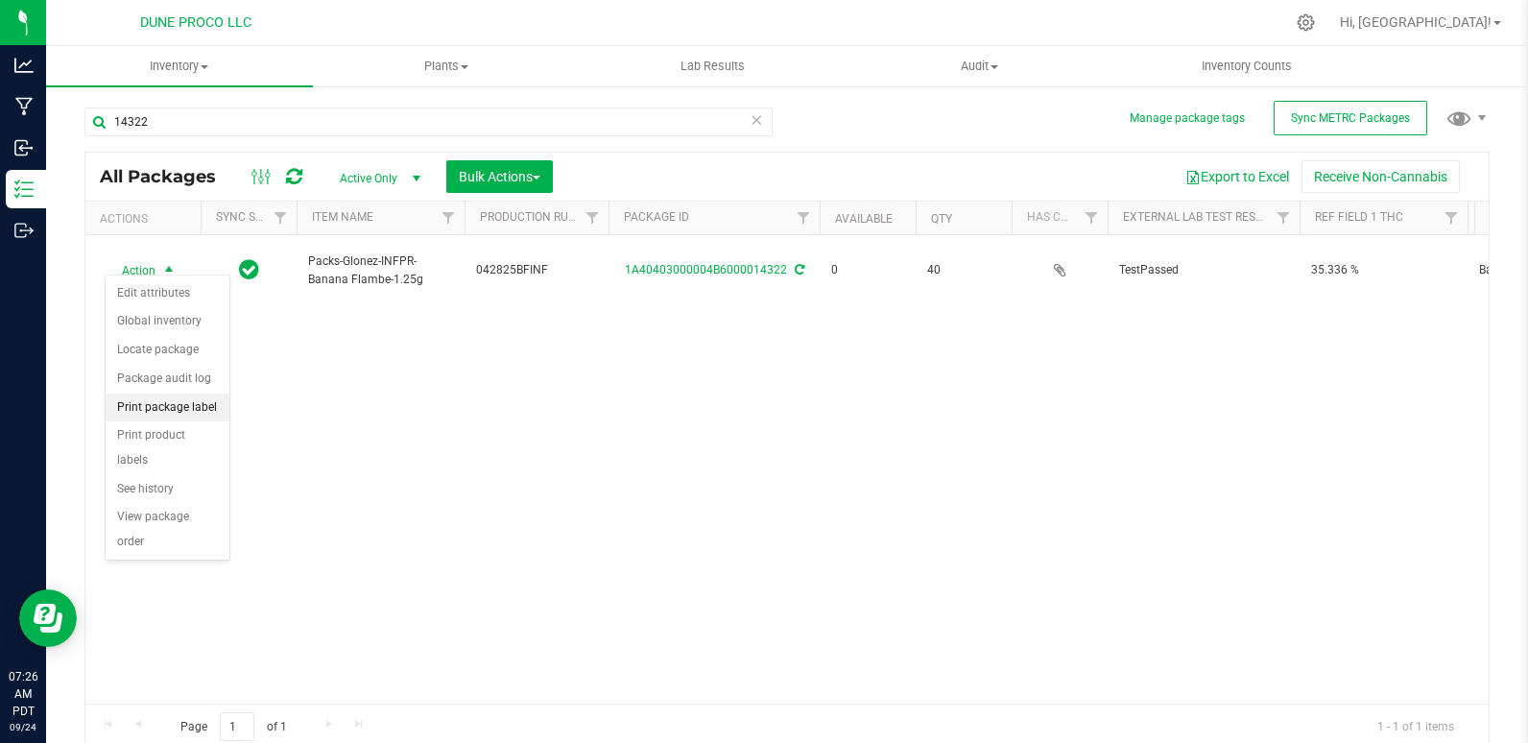
click at [172, 409] on li "Print package label" at bounding box center [168, 407] width 124 height 29
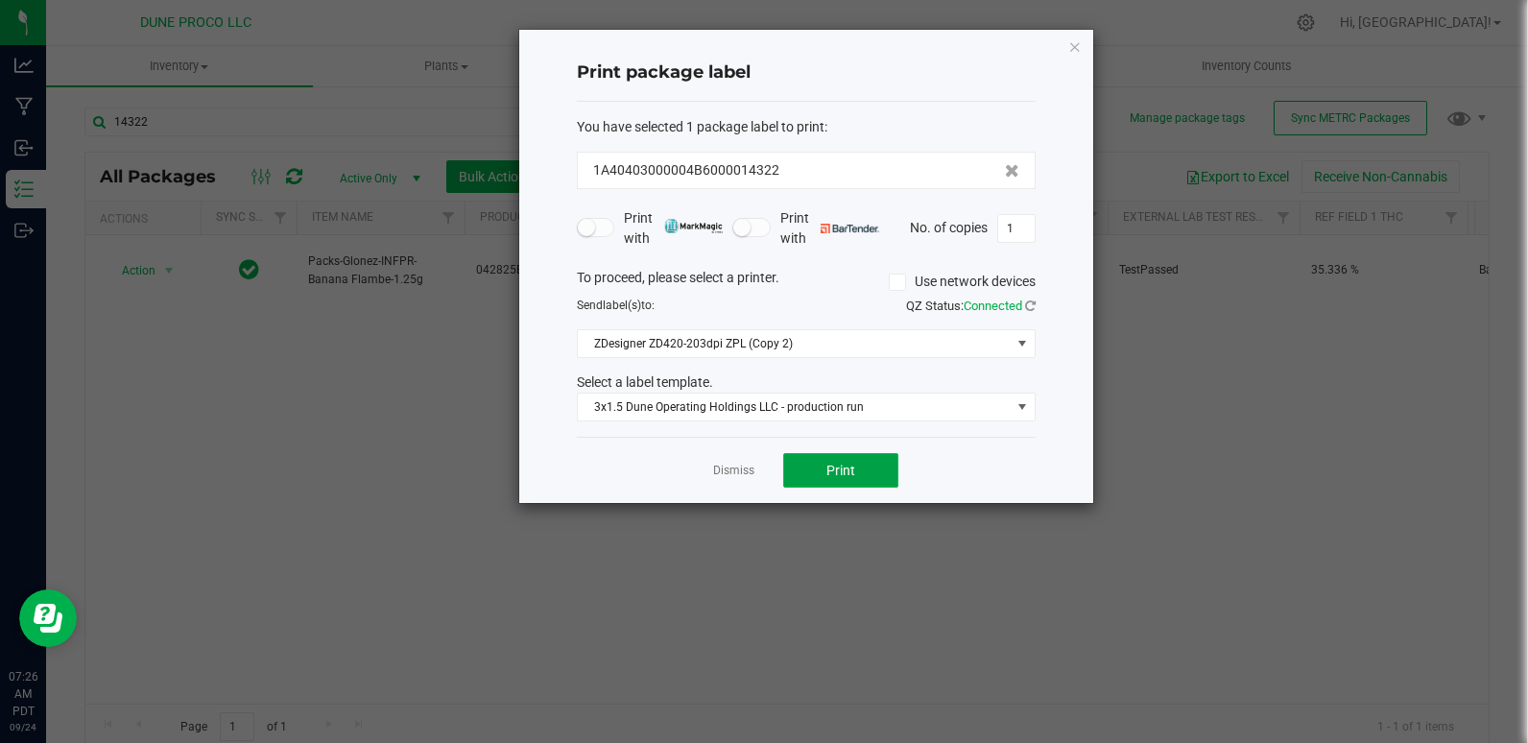
click at [853, 475] on span "Print" at bounding box center [840, 470] width 29 height 15
click at [1019, 222] on input "1" at bounding box center [1016, 228] width 36 height 27
type input "39"
click at [797, 477] on button "Print" at bounding box center [840, 470] width 115 height 35
click at [1067, 48] on div "Print package label You have selected 1 package label to print : 1A40403000004B…" at bounding box center [806, 266] width 574 height 473
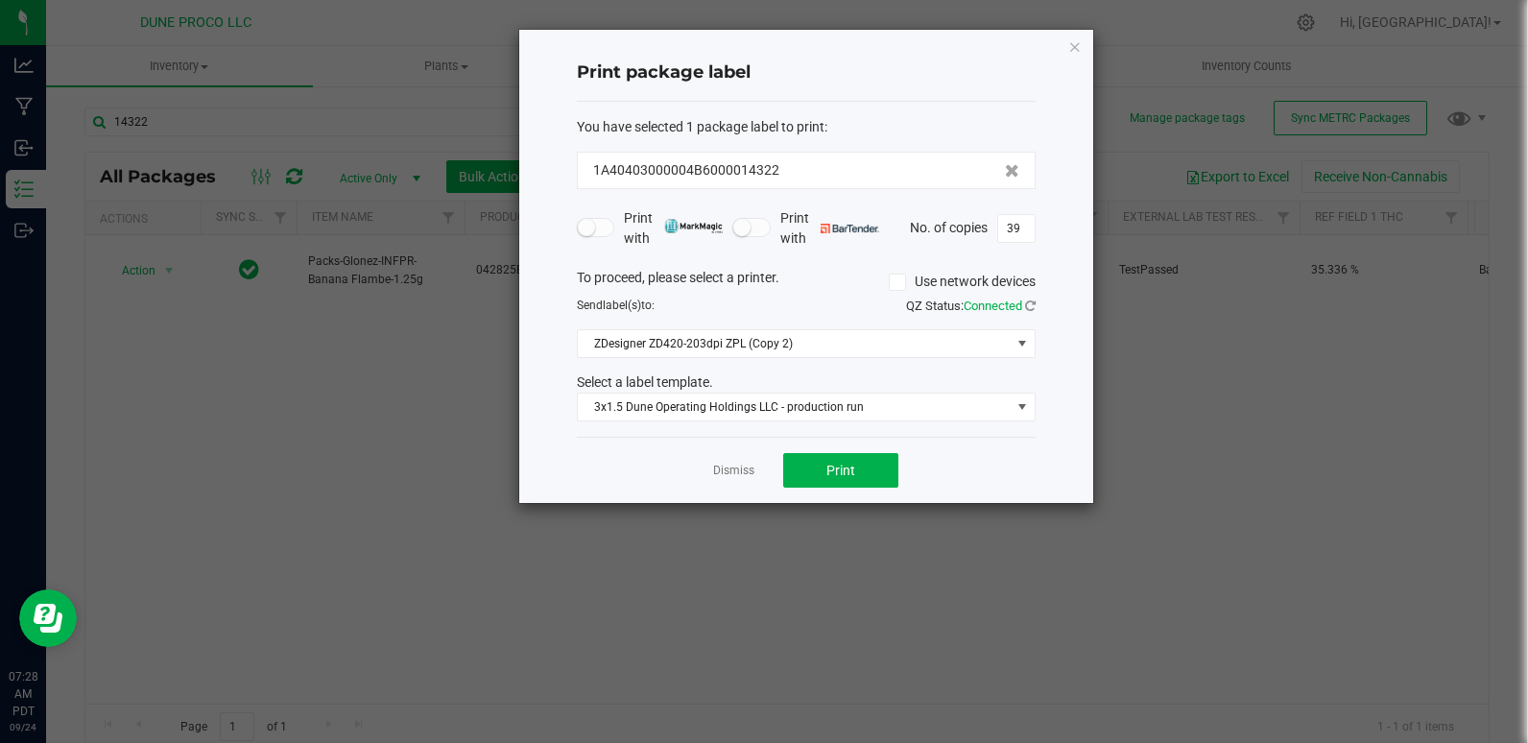
click at [1070, 48] on icon "button" at bounding box center [1074, 46] width 13 height 23
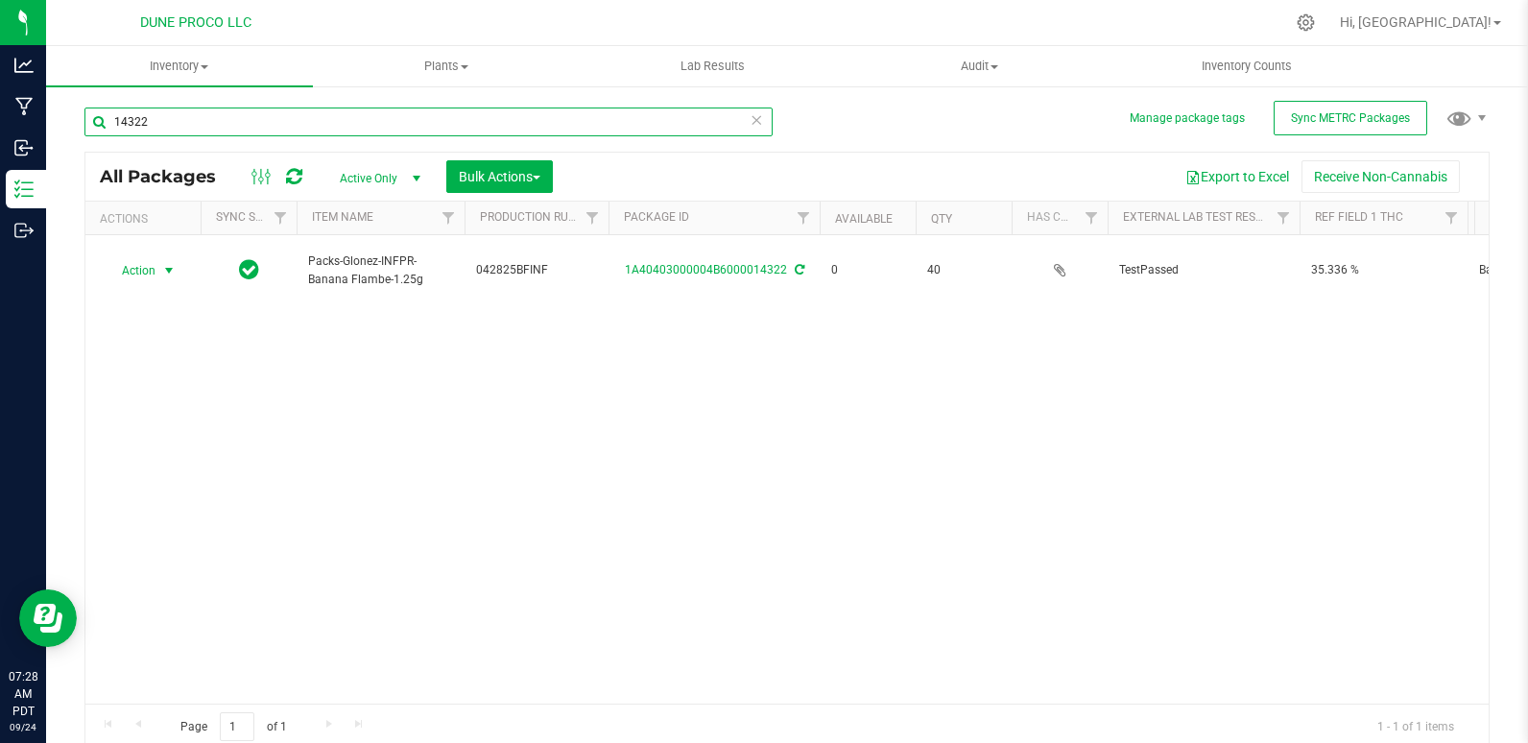
click at [201, 131] on input "14322" at bounding box center [428, 121] width 688 height 29
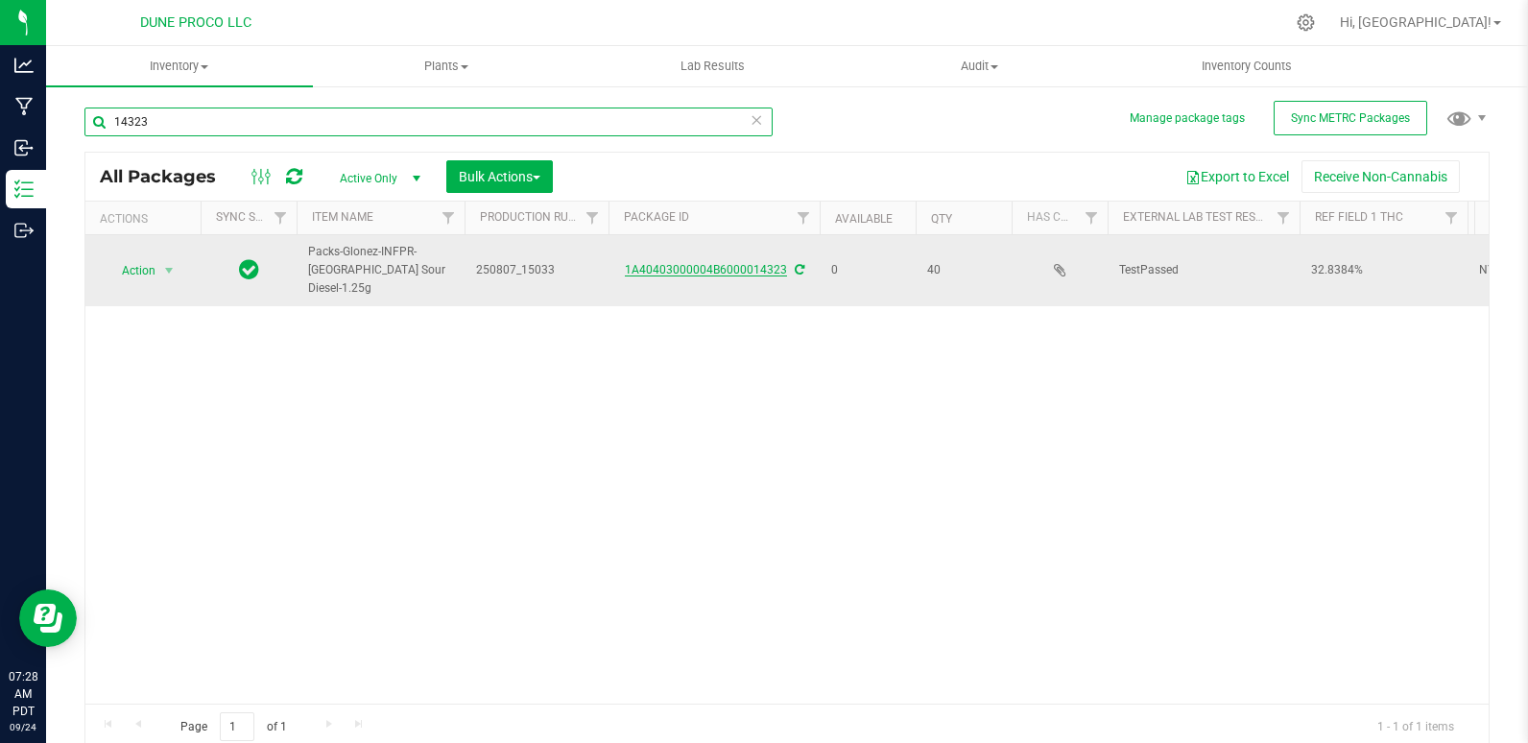
type input "14323"
click at [719, 266] on link "1A40403000004B6000014323" at bounding box center [706, 269] width 162 height 13
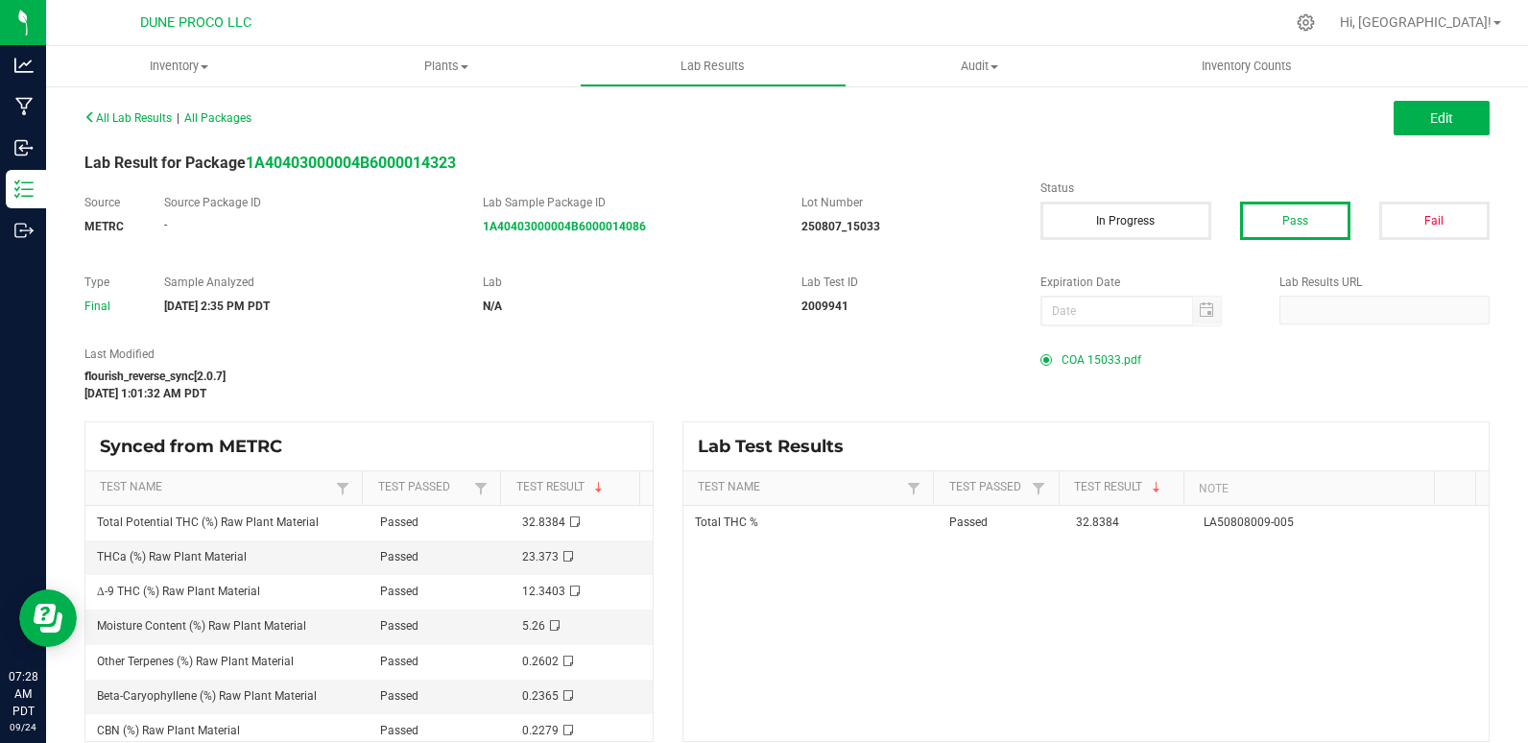
click at [1106, 354] on span "COA 15033.pdf" at bounding box center [1101, 359] width 80 height 29
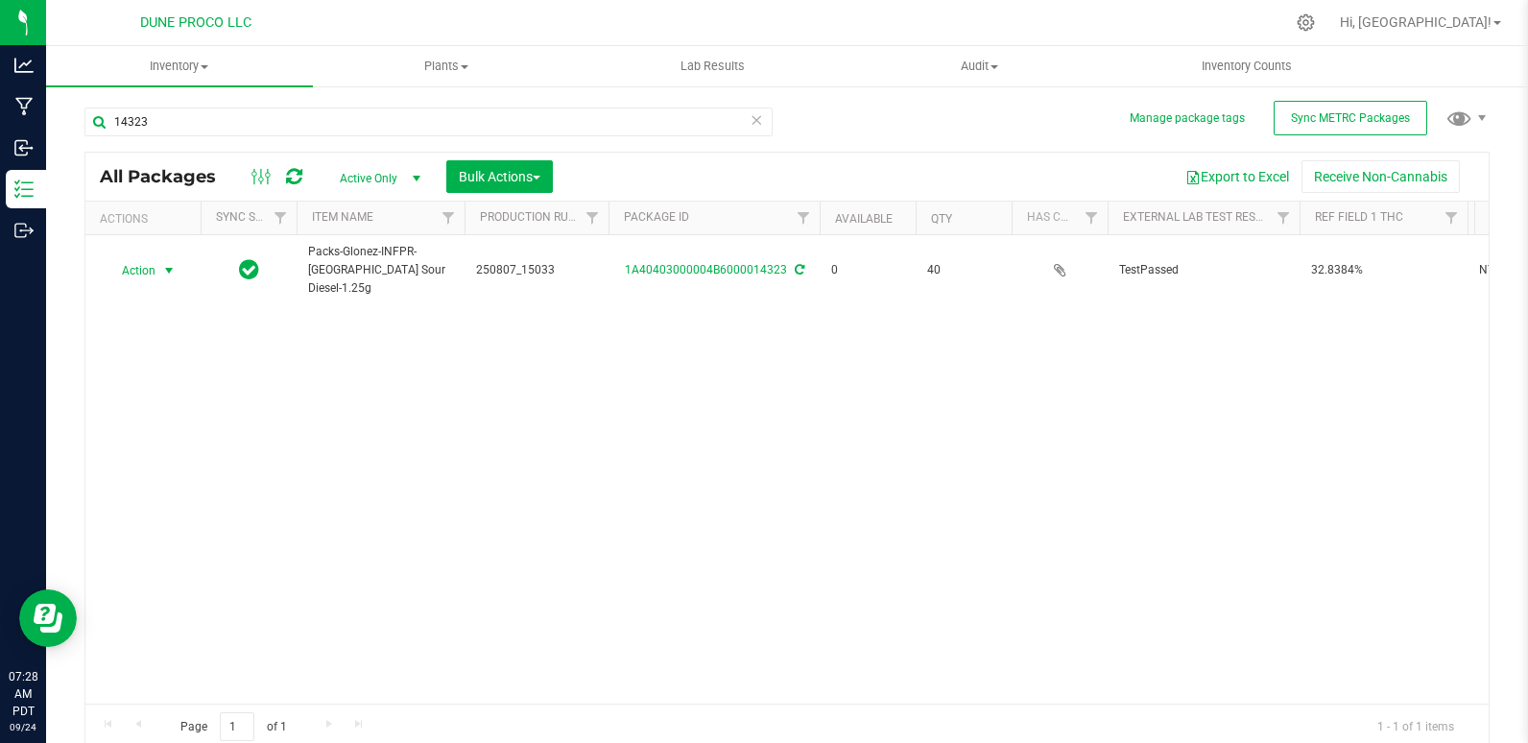
drag, startPoint x: 146, startPoint y: 265, endPoint x: 144, endPoint y: 281, distance: 16.4
click at [146, 265] on span "Action" at bounding box center [131, 270] width 52 height 27
click at [167, 404] on li "Print package label" at bounding box center [168, 407] width 124 height 29
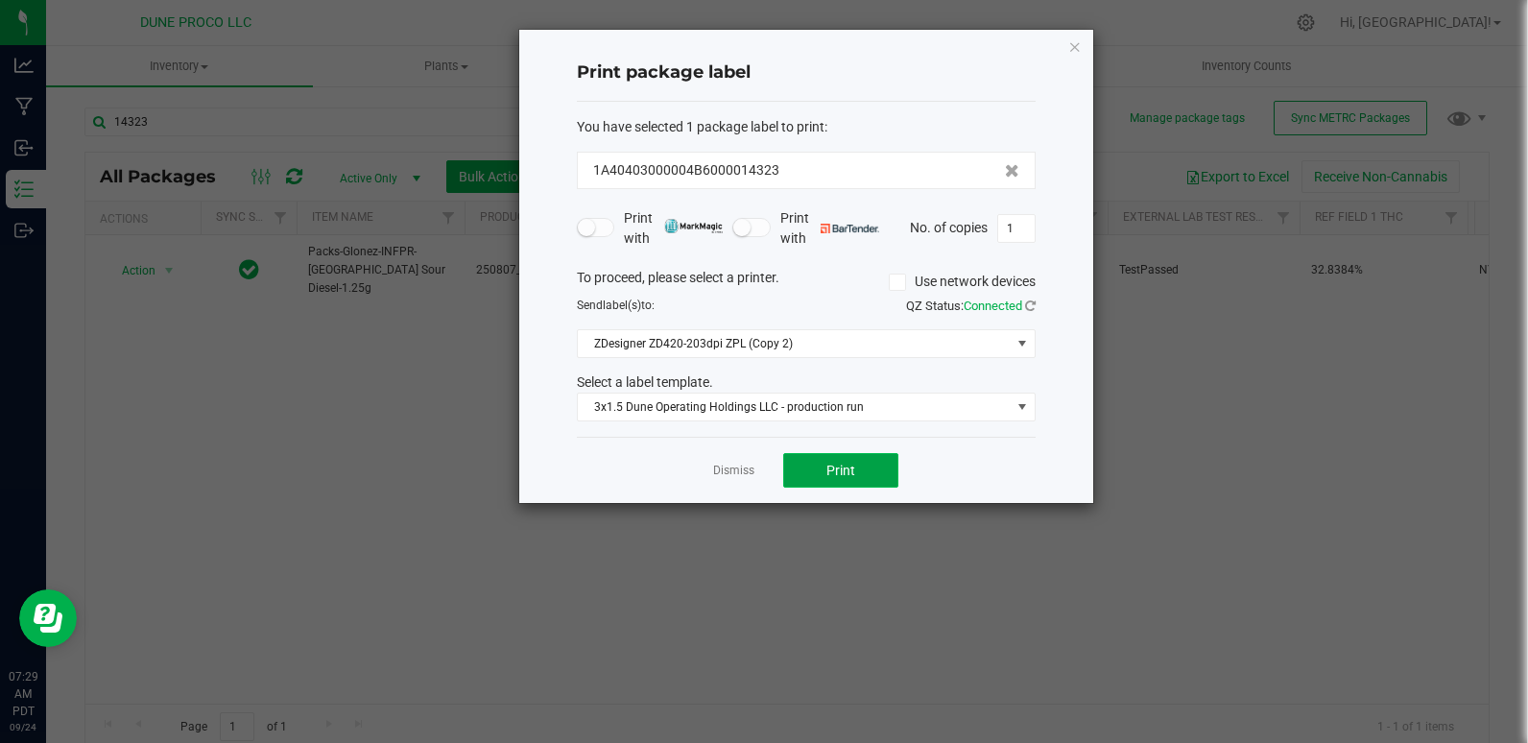
click at [841, 480] on button "Print" at bounding box center [840, 470] width 115 height 35
click at [1033, 231] on input "1" at bounding box center [1016, 228] width 36 height 27
type input "40"
click at [878, 479] on button "Print" at bounding box center [840, 470] width 115 height 35
click at [1070, 48] on icon "button" at bounding box center [1074, 46] width 13 height 23
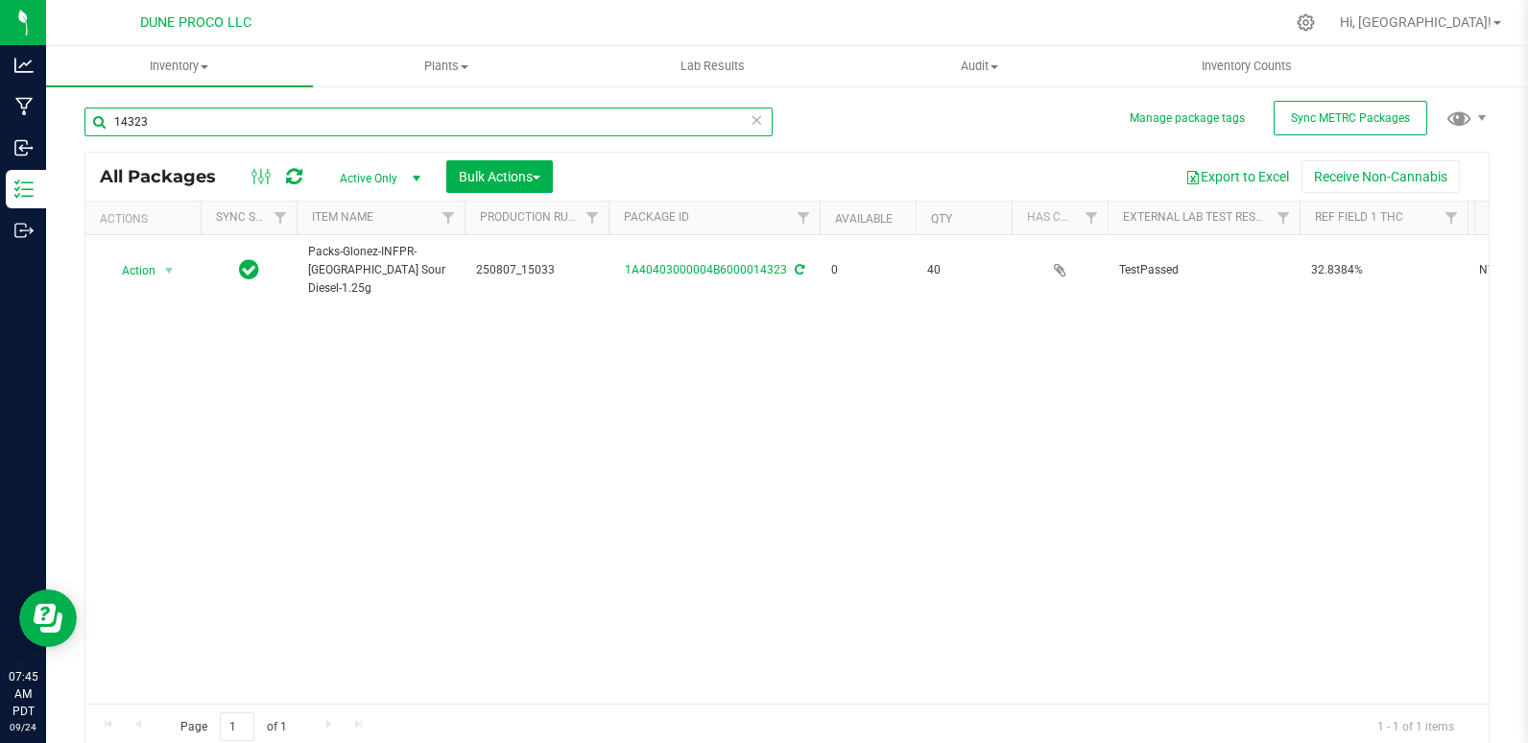
click at [225, 114] on input "14323" at bounding box center [428, 121] width 688 height 29
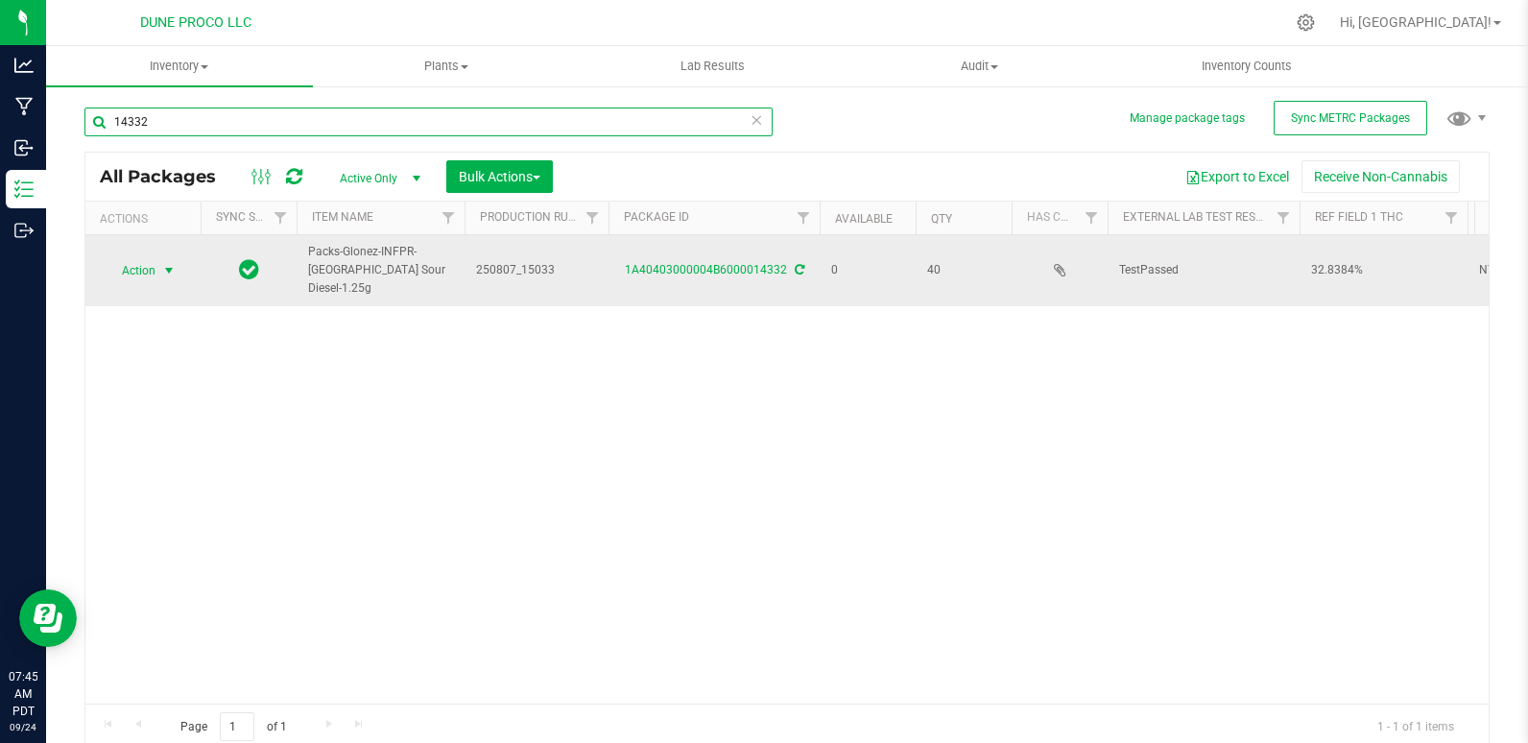
type input "14332"
click at [117, 260] on span "Action" at bounding box center [131, 270] width 52 height 27
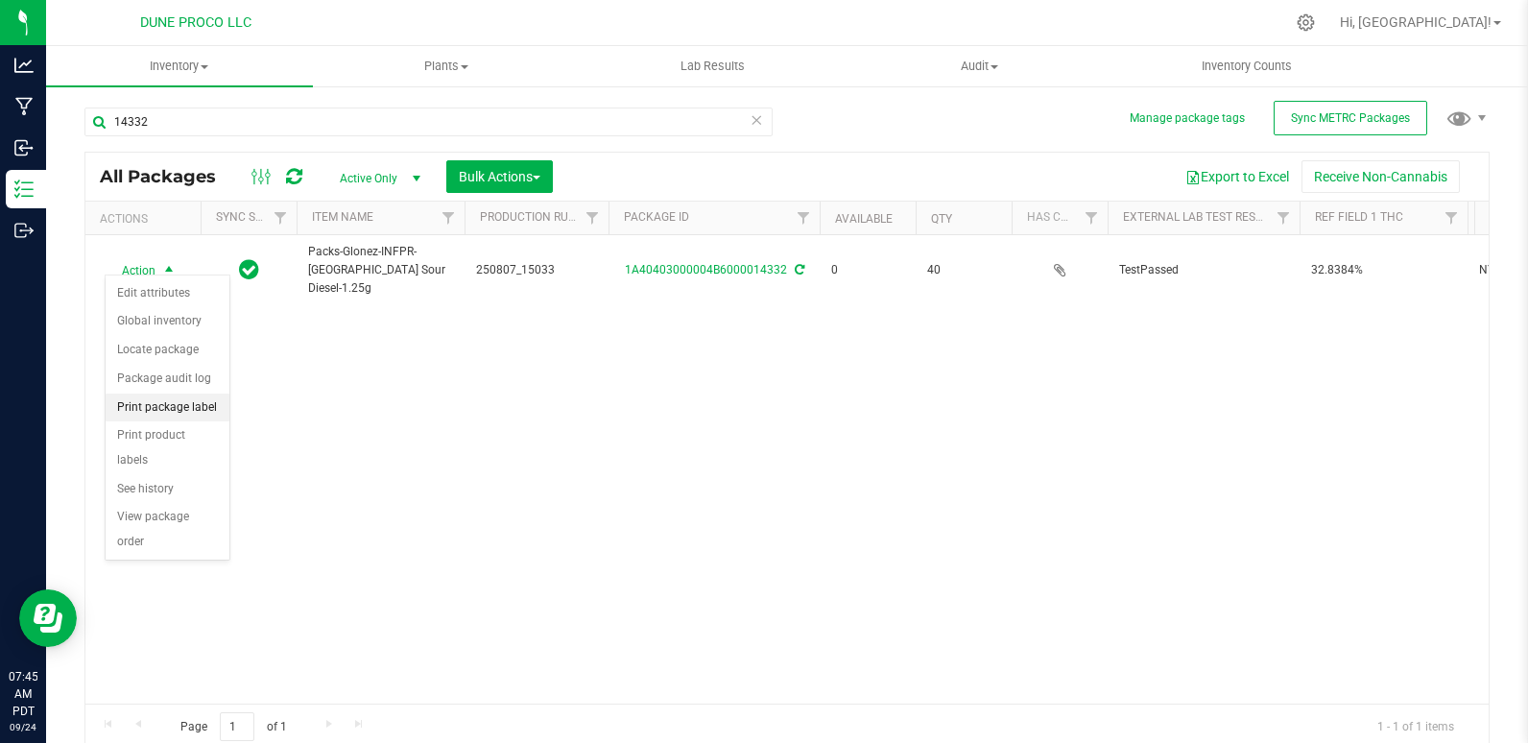
click at [169, 403] on li "Print package label" at bounding box center [168, 407] width 124 height 29
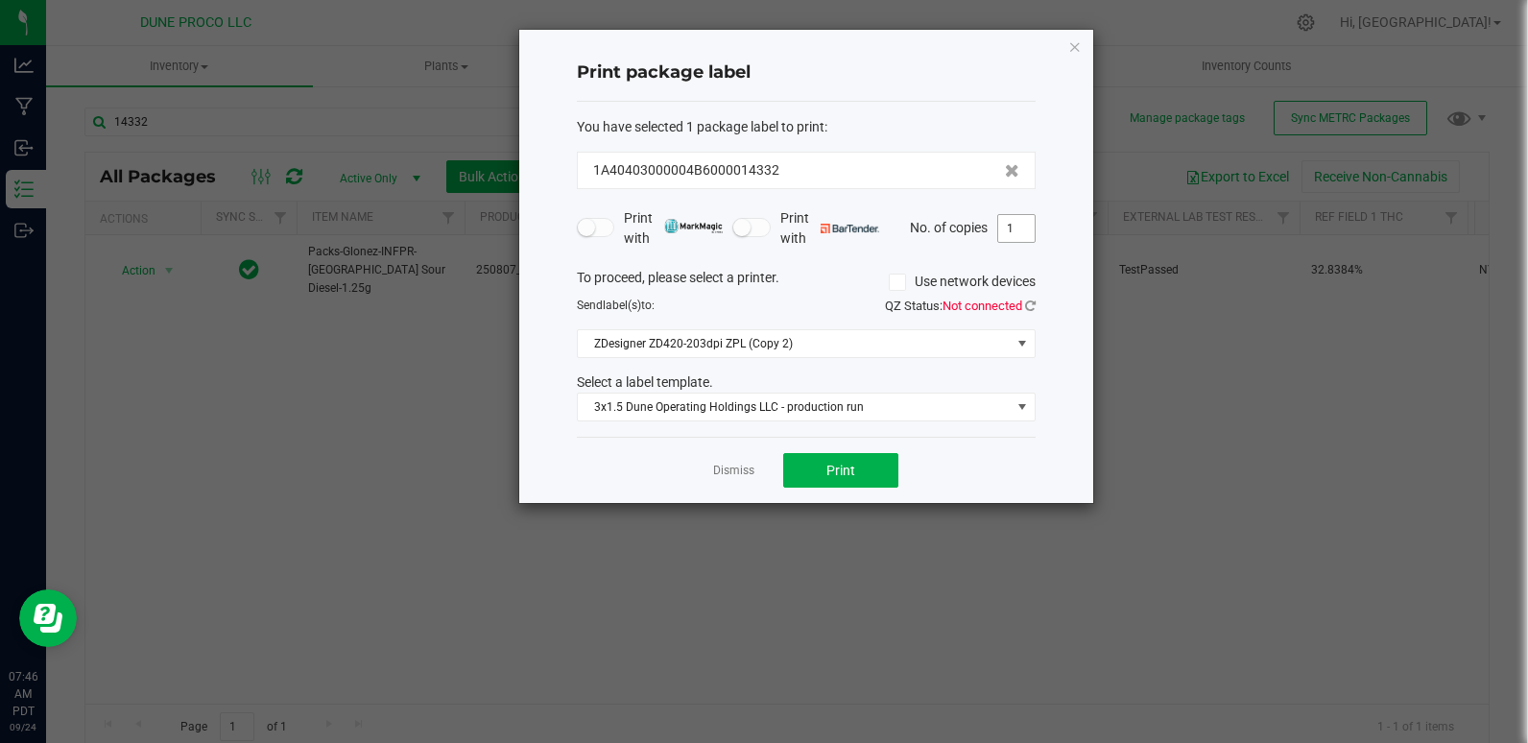
click at [1022, 237] on input "1" at bounding box center [1016, 228] width 36 height 27
type input "3"
click at [866, 476] on button "Print" at bounding box center [840, 470] width 115 height 35
click at [1065, 48] on div "Print package label You have selected 1 package label to print : 1A40403000004B…" at bounding box center [806, 266] width 574 height 473
click at [1071, 48] on icon "button" at bounding box center [1074, 46] width 13 height 23
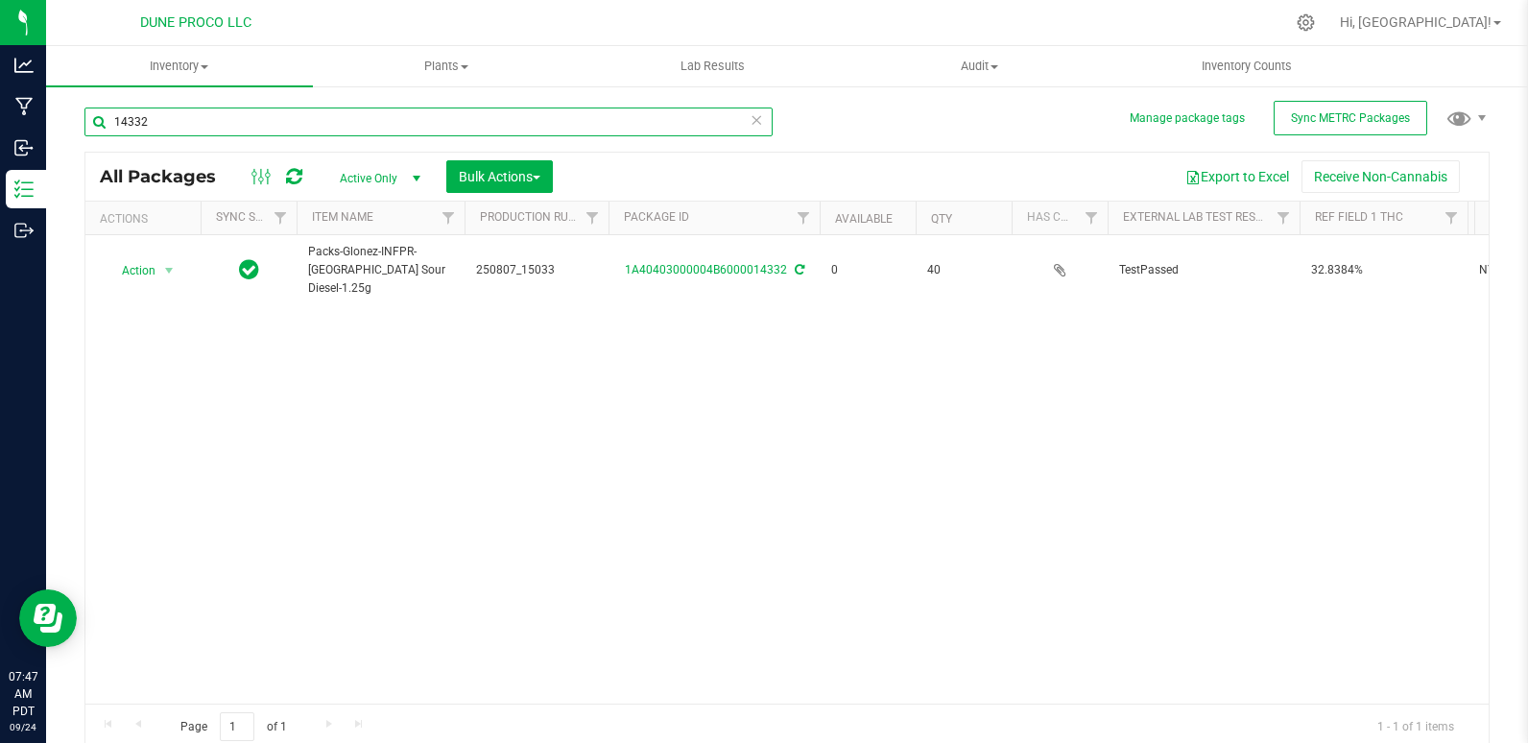
click at [422, 125] on input "14332" at bounding box center [428, 121] width 688 height 29
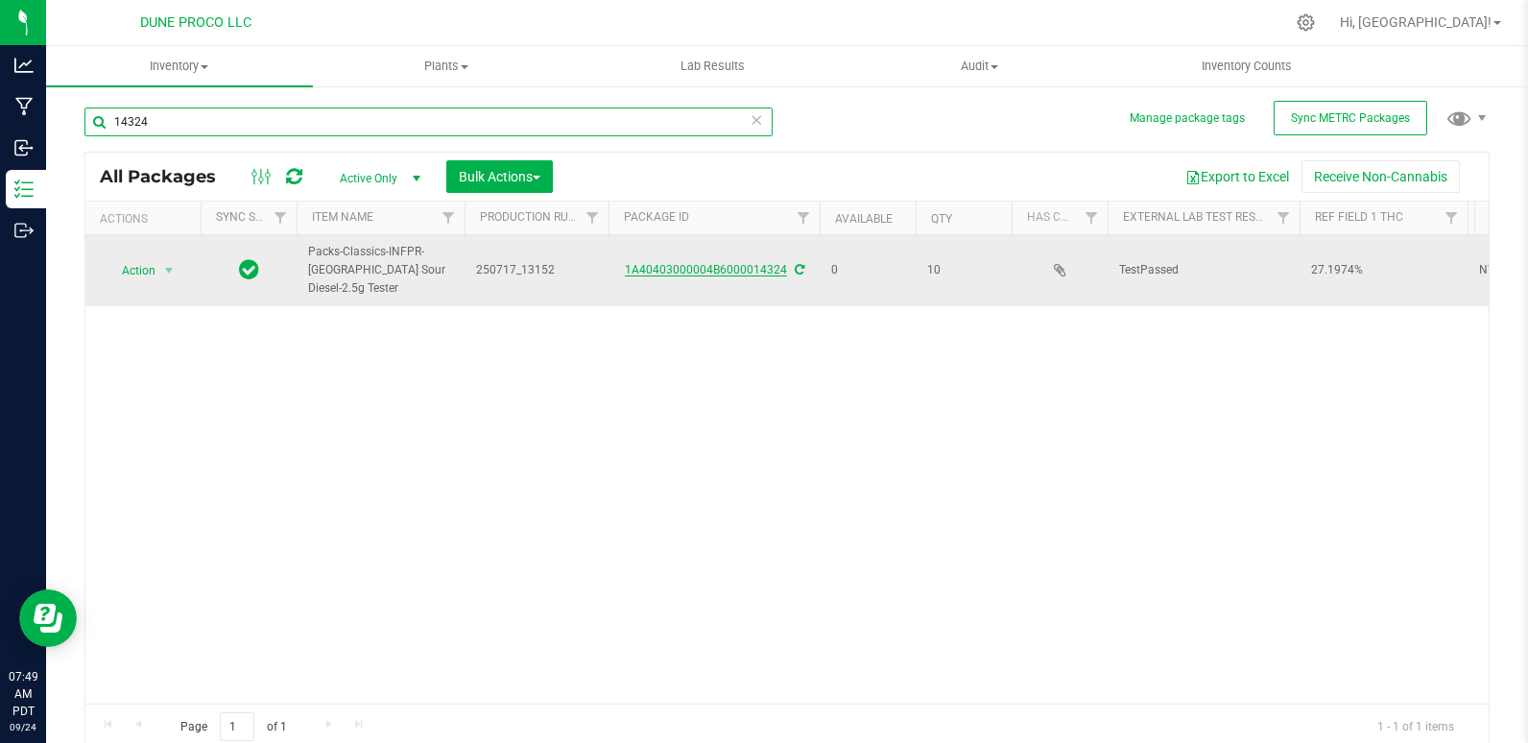
type input "14324"
click at [702, 263] on link "1A40403000004B6000014324" at bounding box center [706, 269] width 162 height 13
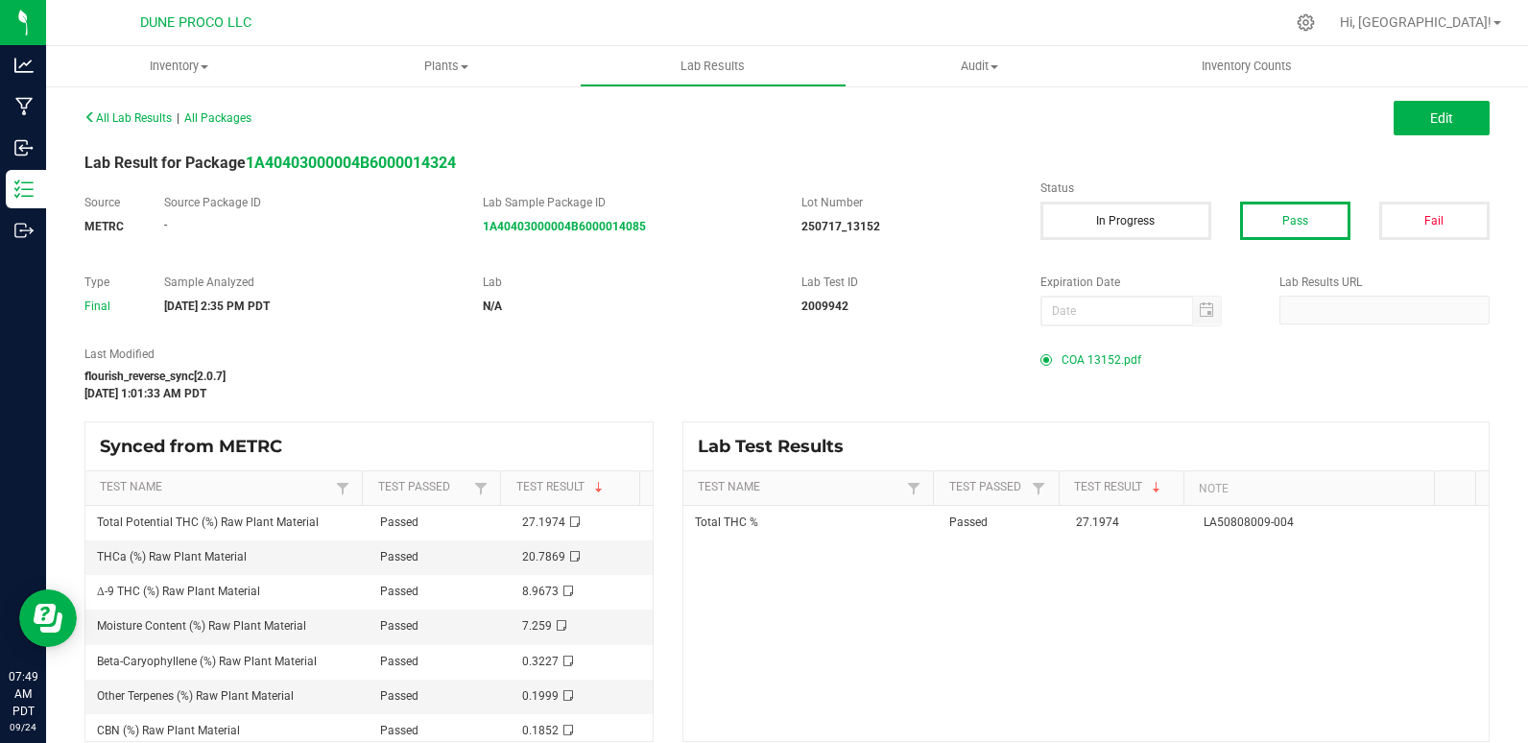
click at [1061, 360] on span "COA 13152.pdf" at bounding box center [1101, 359] width 80 height 29
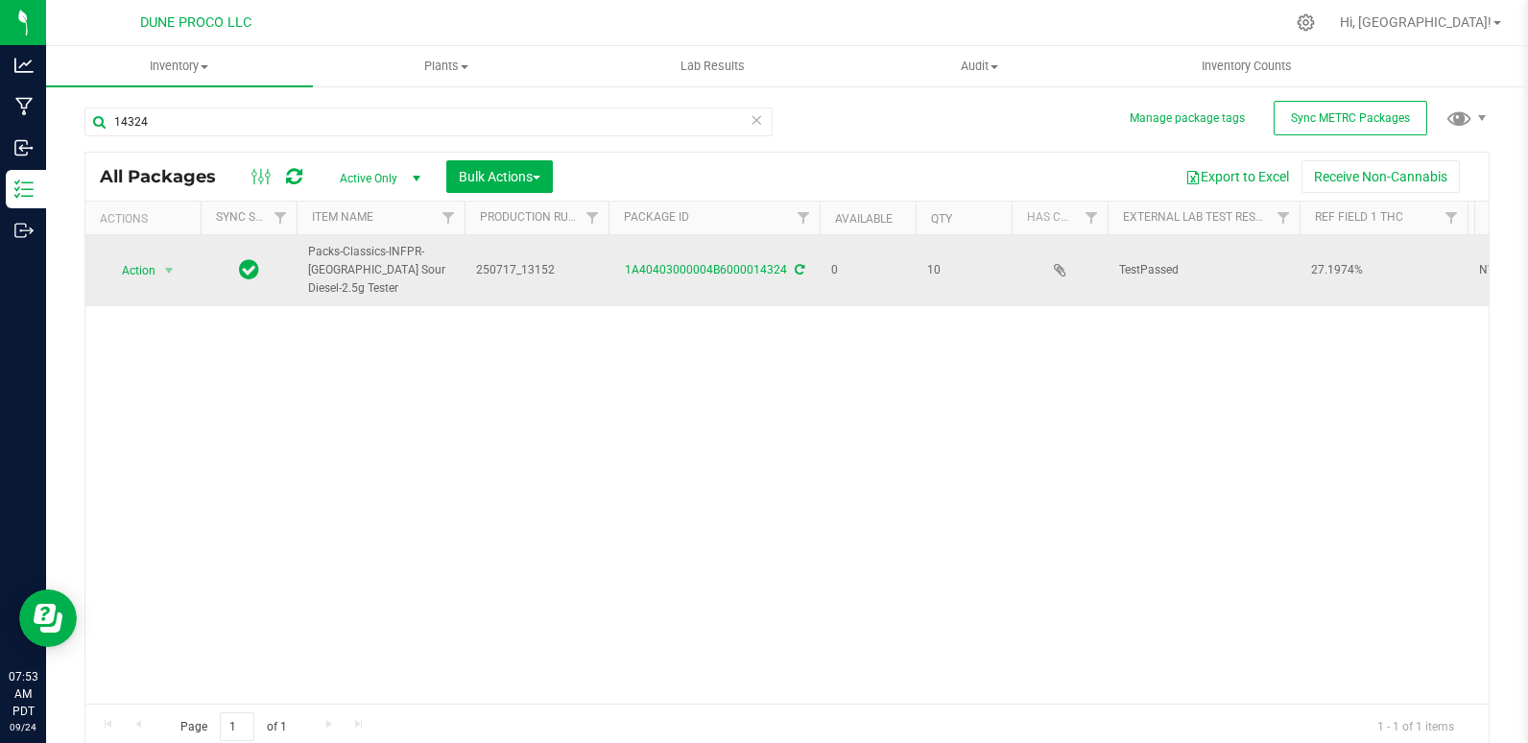
click at [145, 246] on td "Action Action Edit attributes Global inventory Locate package Package audit log…" at bounding box center [142, 270] width 115 height 71
click at [135, 257] on span "Action" at bounding box center [131, 270] width 52 height 27
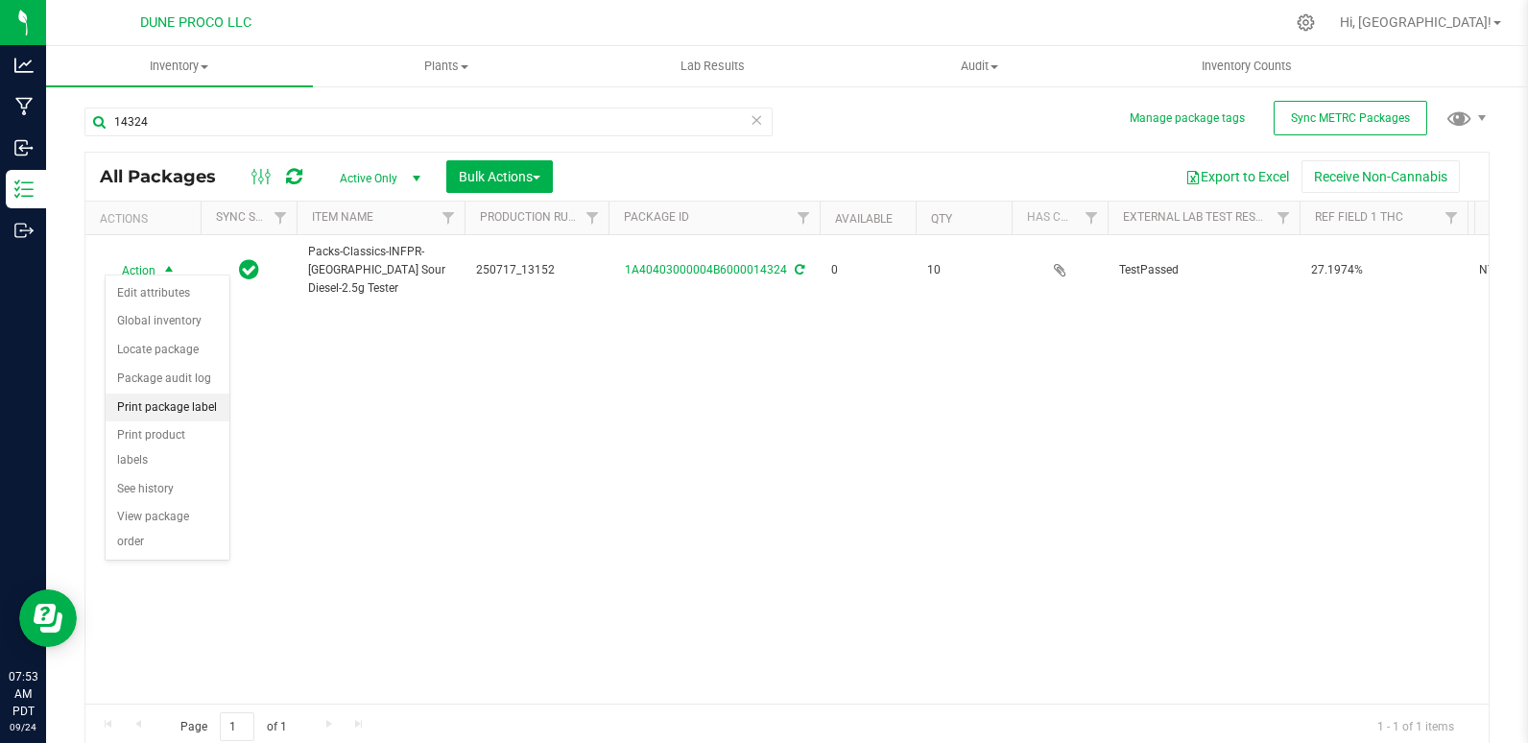
click at [154, 410] on li "Print package label" at bounding box center [168, 407] width 124 height 29
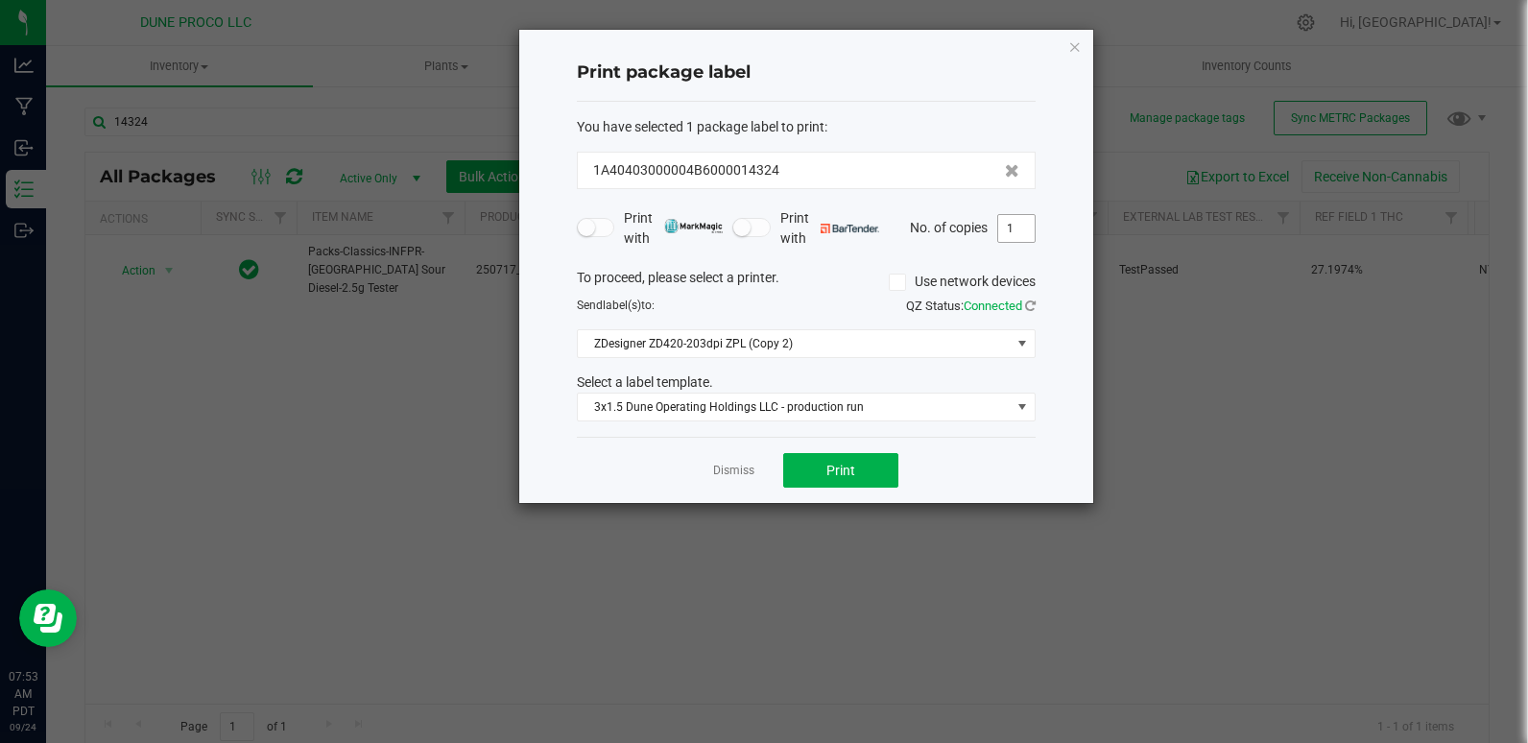
click at [1011, 227] on input "1" at bounding box center [1016, 228] width 36 height 27
type input "10"
click at [845, 483] on button "Print" at bounding box center [840, 470] width 115 height 35
click at [1081, 51] on icon "button" at bounding box center [1074, 46] width 13 height 23
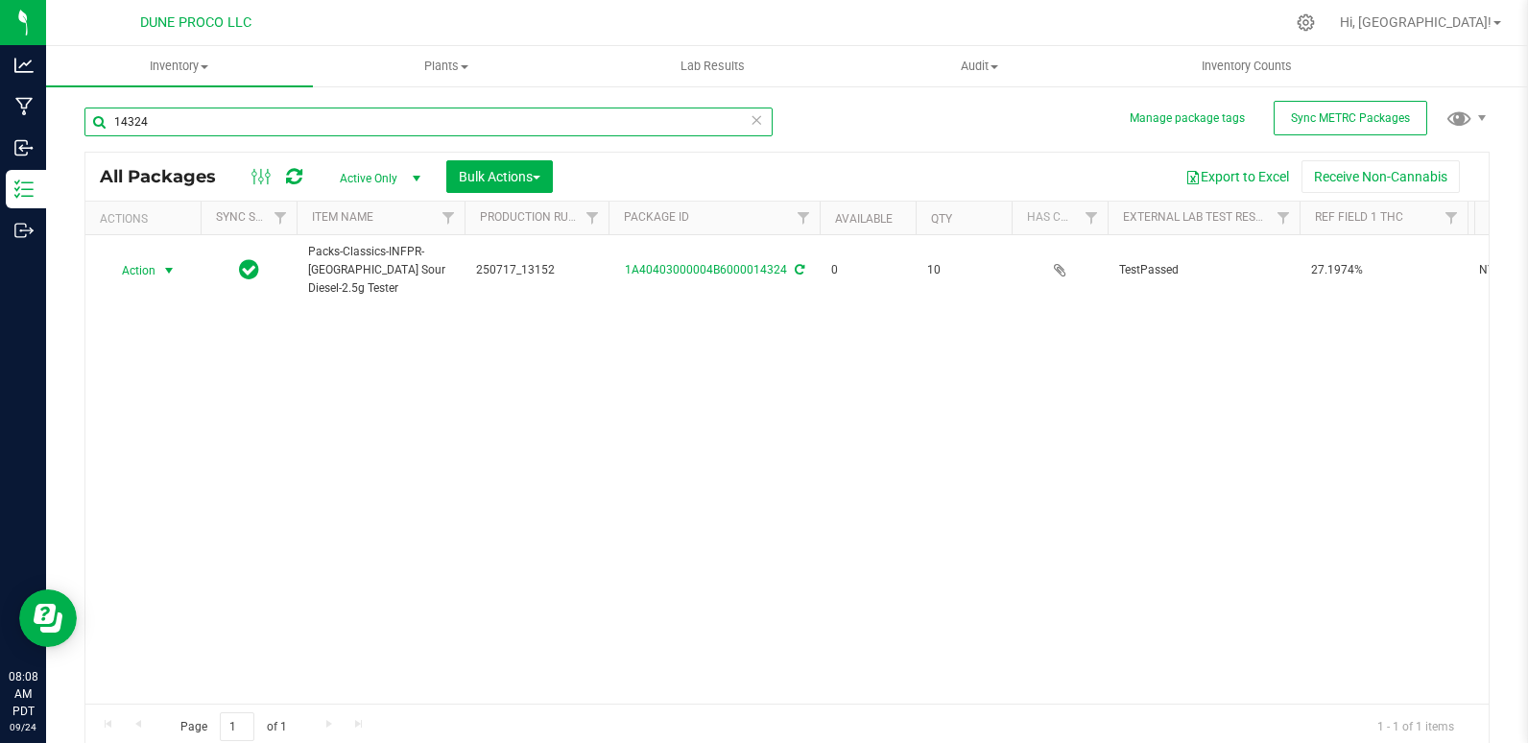
click at [252, 129] on input "14324" at bounding box center [428, 121] width 688 height 29
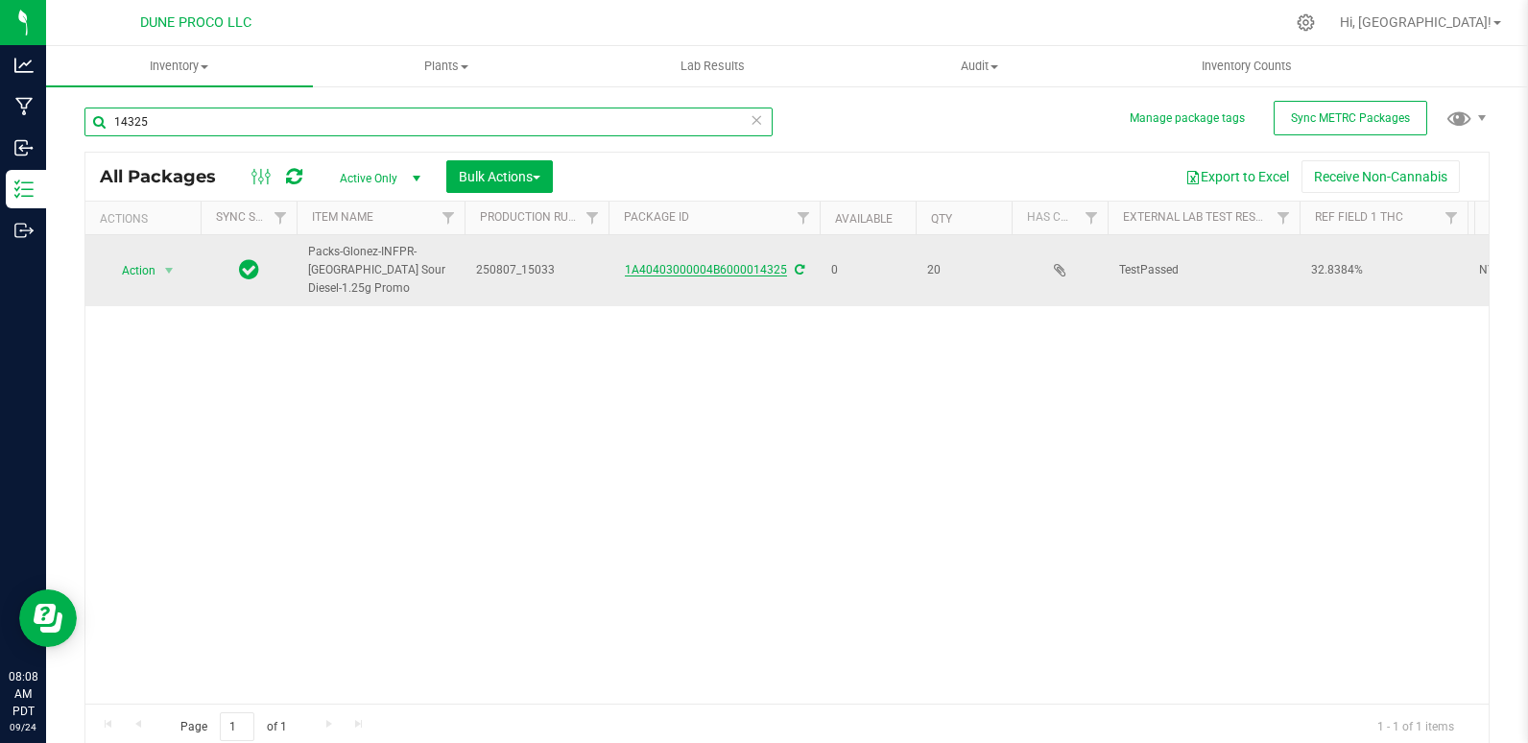
type input "14325"
click at [733, 265] on link "1A40403000004B6000014325" at bounding box center [706, 269] width 162 height 13
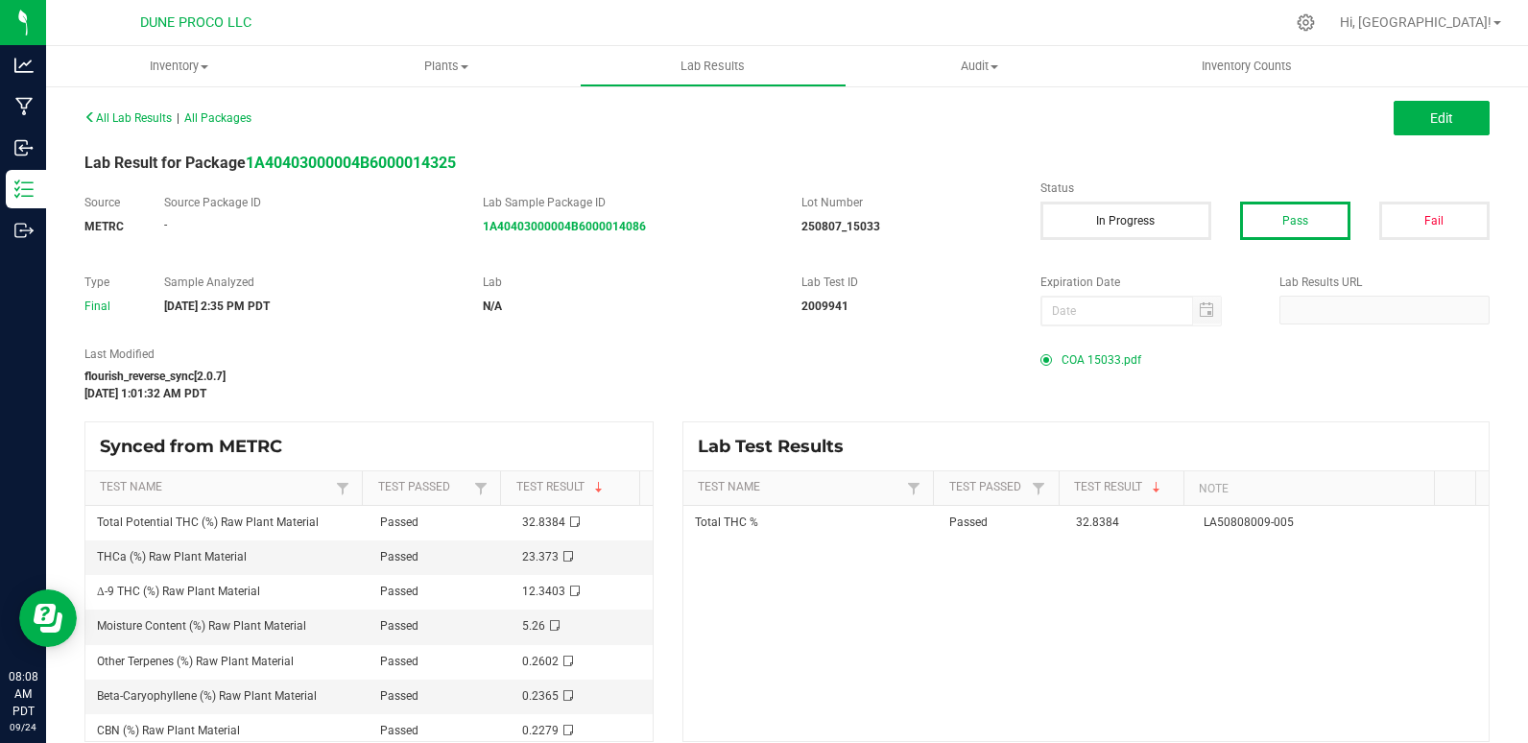
click at [1099, 360] on span "COA 15033.pdf" at bounding box center [1101, 359] width 80 height 29
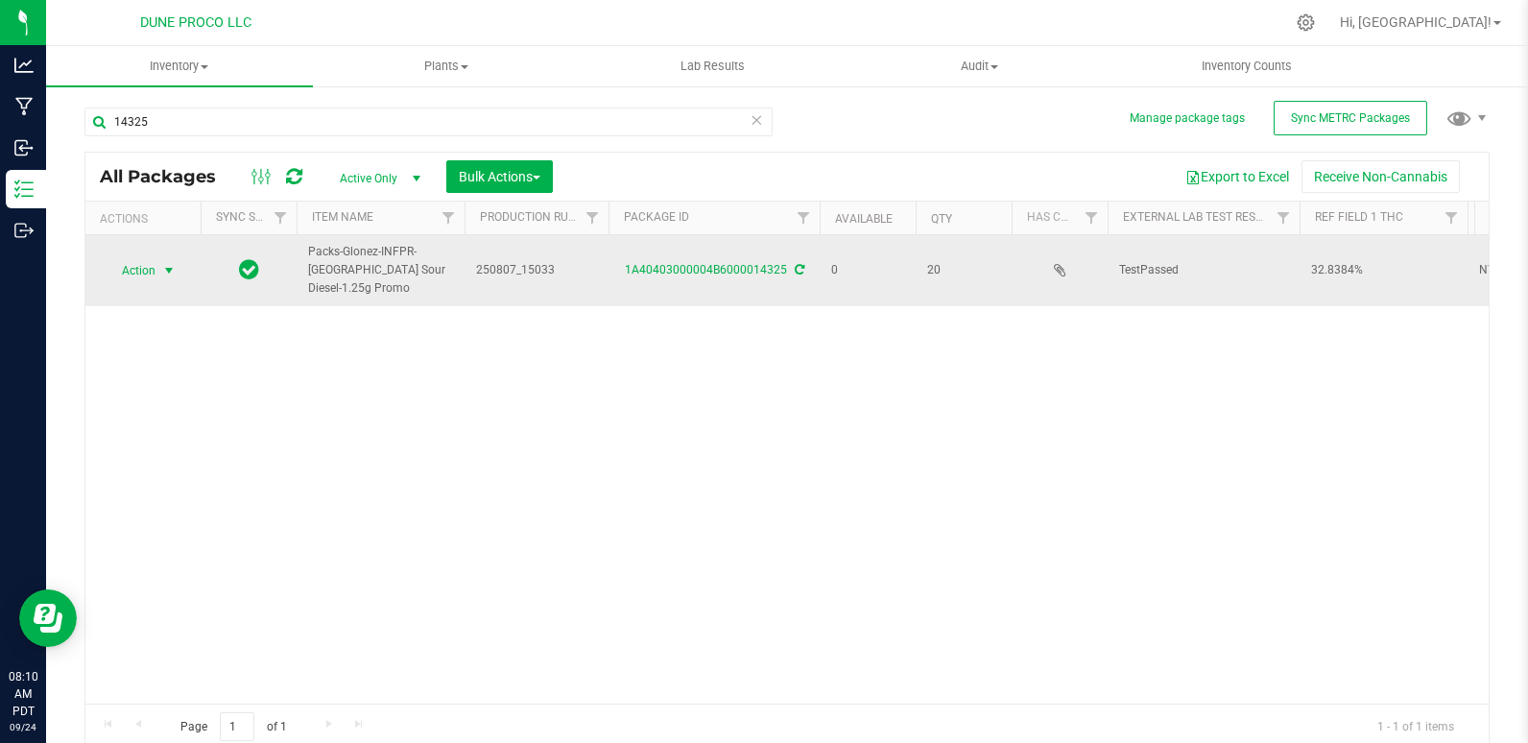
click at [125, 268] on span "Action" at bounding box center [131, 270] width 52 height 27
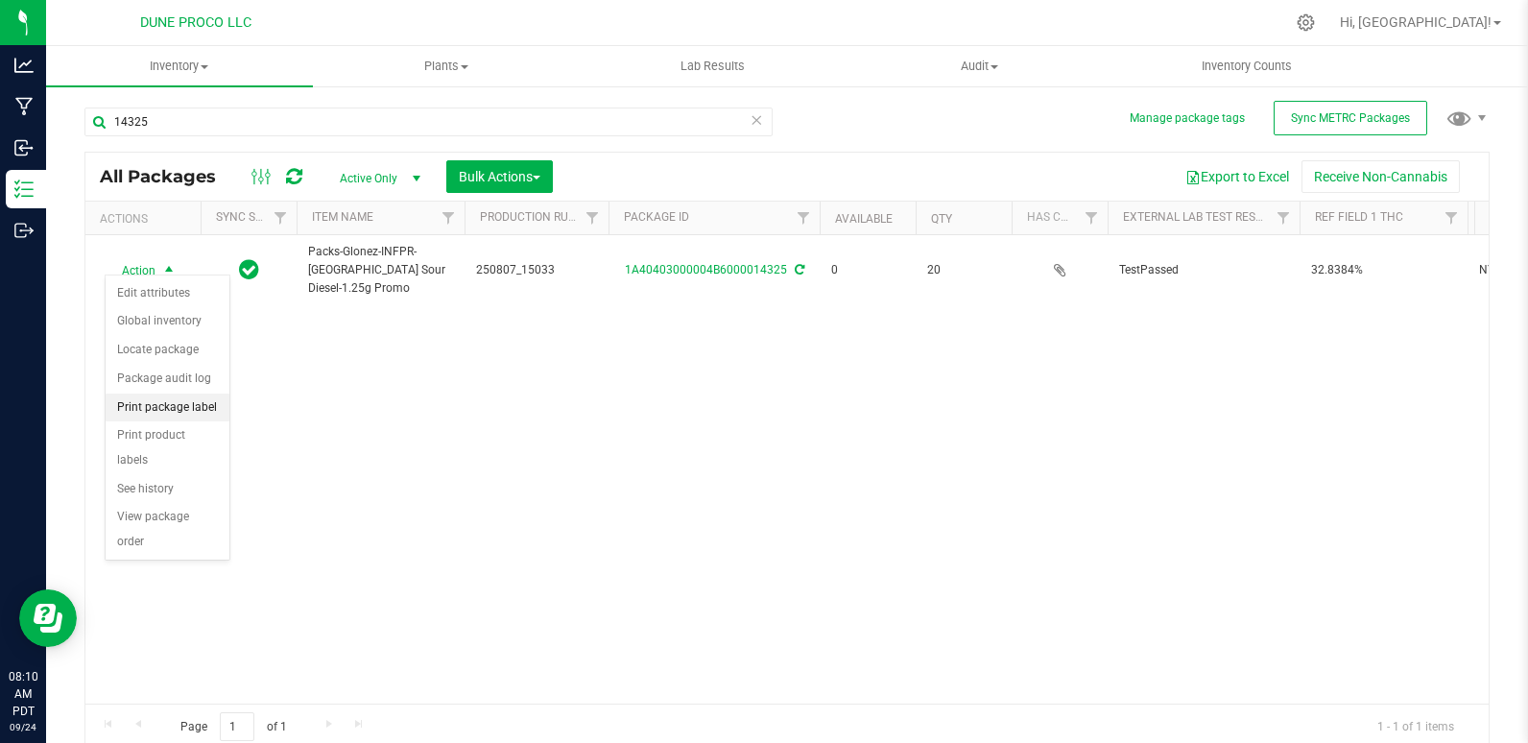
click at [176, 400] on li "Print package label" at bounding box center [168, 407] width 124 height 29
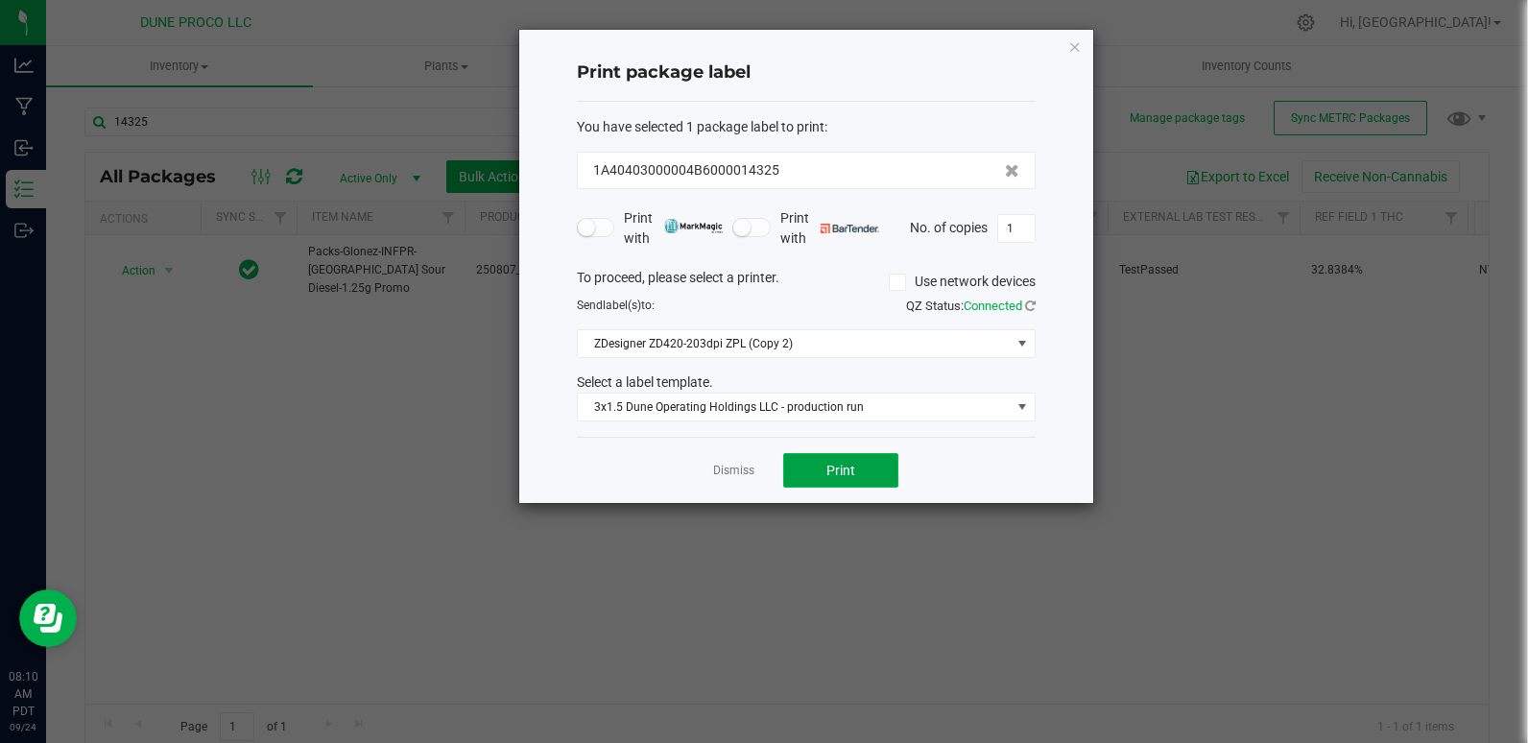
click at [828, 461] on button "Print" at bounding box center [840, 470] width 115 height 35
click at [1025, 226] on input "1" at bounding box center [1016, 228] width 36 height 27
type input "19"
click at [881, 490] on div "Dismiss Print" at bounding box center [806, 470] width 459 height 66
click at [880, 484] on button "Print" at bounding box center [840, 470] width 115 height 35
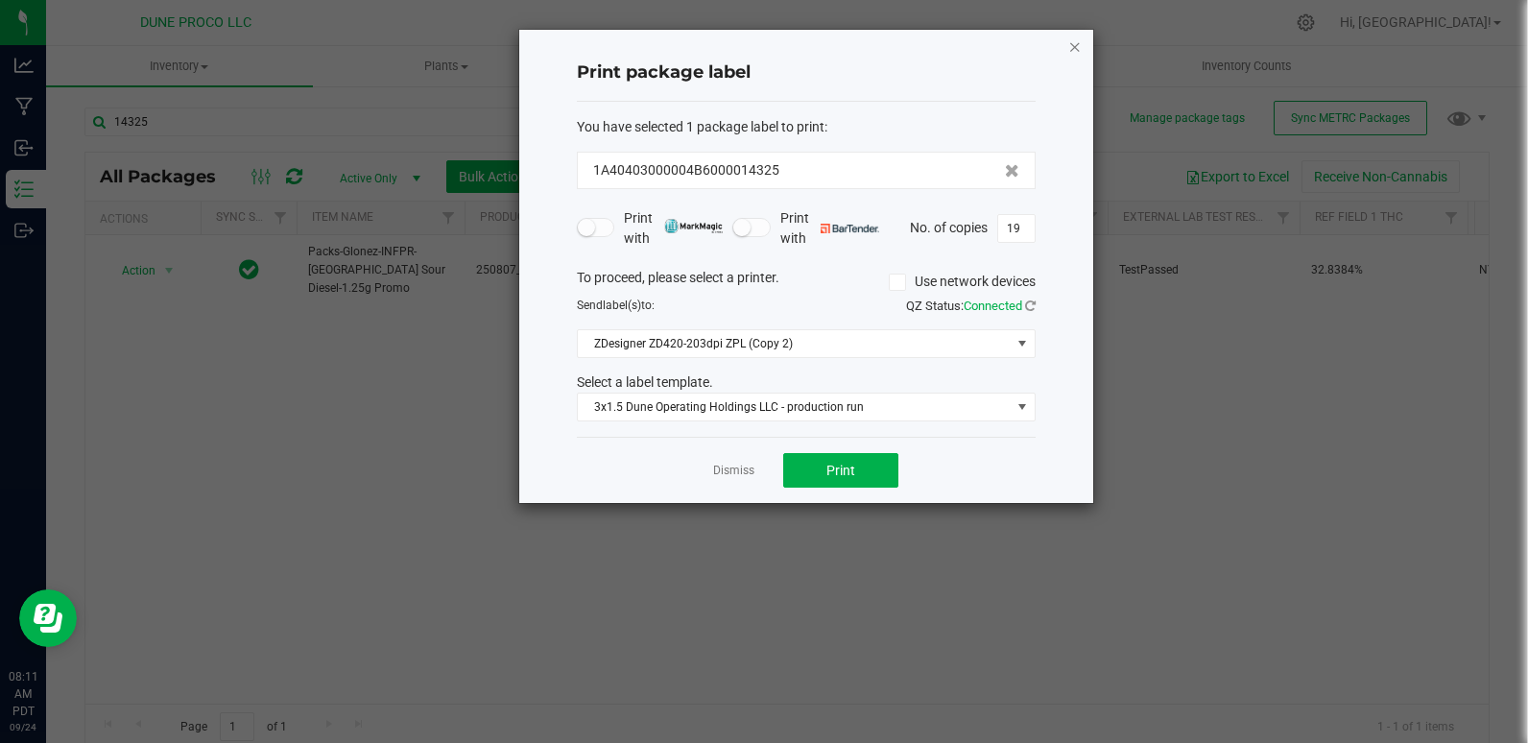
click at [1081, 49] on icon "button" at bounding box center [1074, 46] width 13 height 23
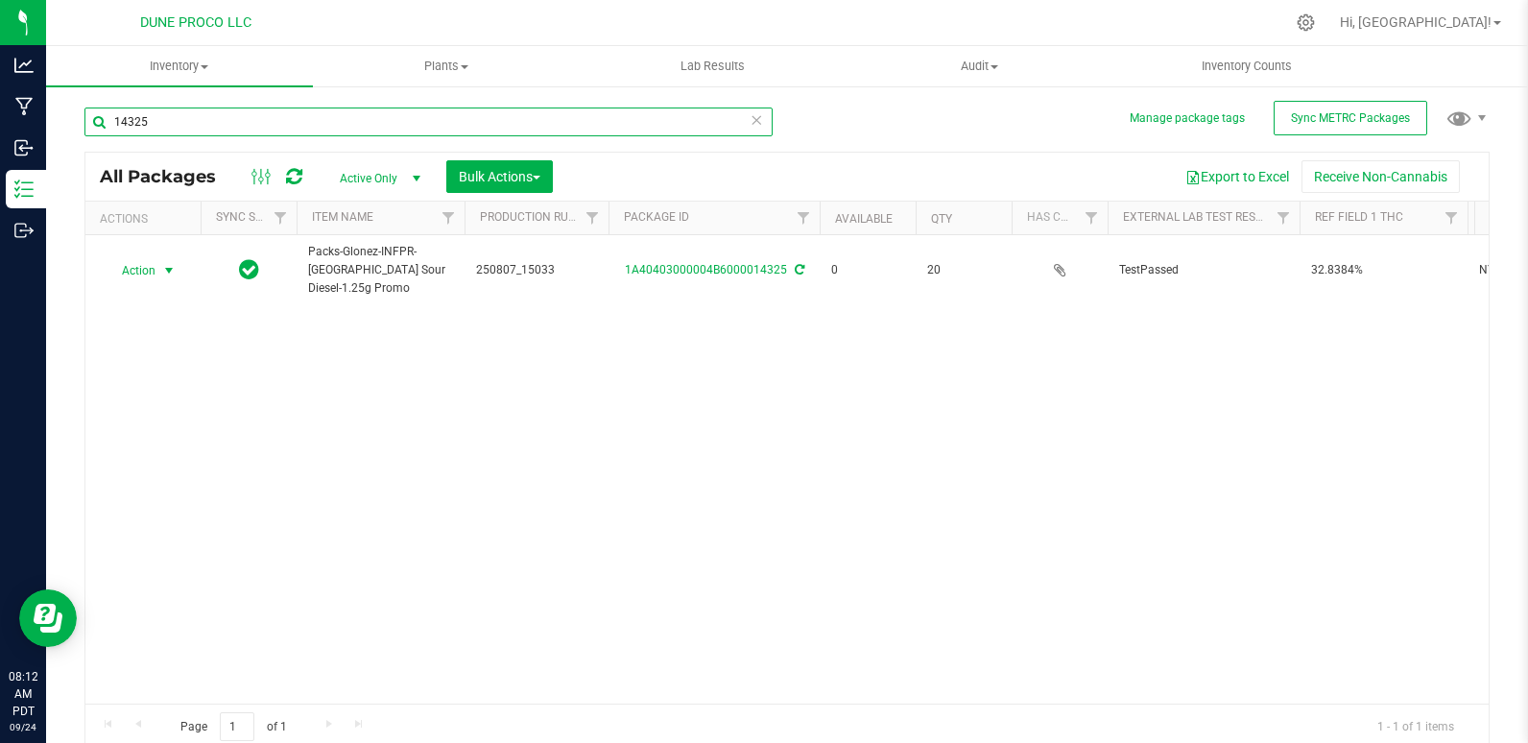
click at [756, 122] on input "14325" at bounding box center [428, 121] width 688 height 29
click at [750, 117] on icon at bounding box center [756, 118] width 13 height 23
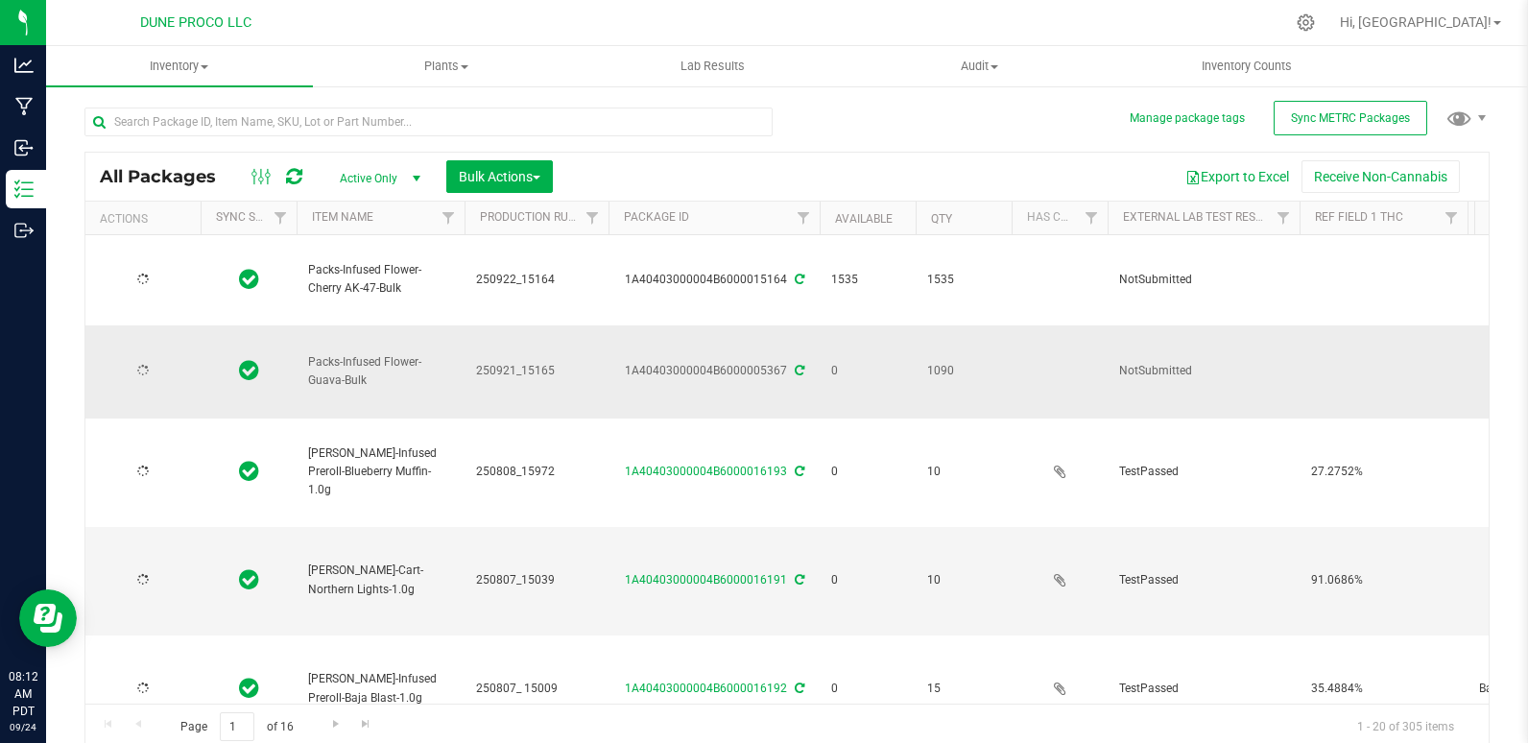
type input "[DATE]"
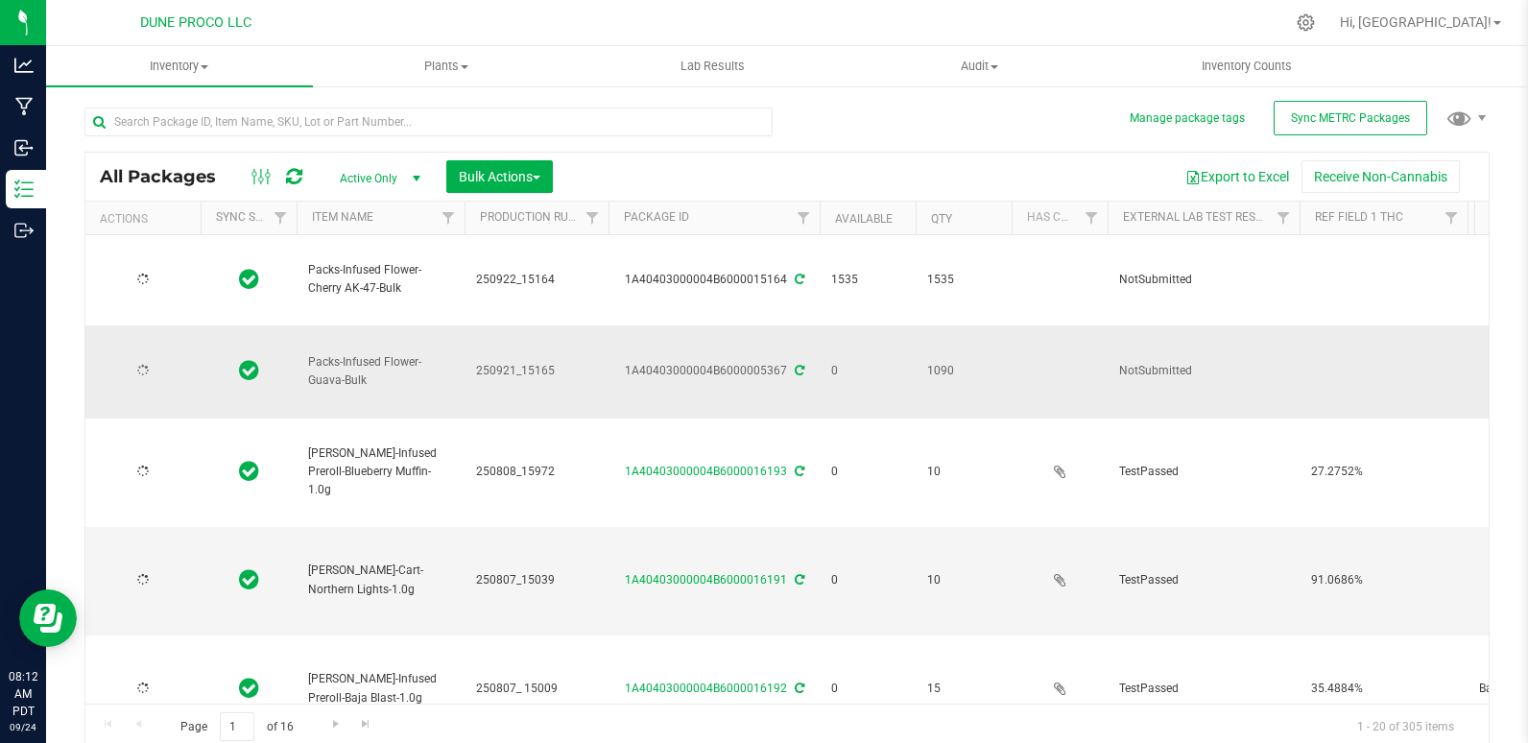
type input "[DATE]"
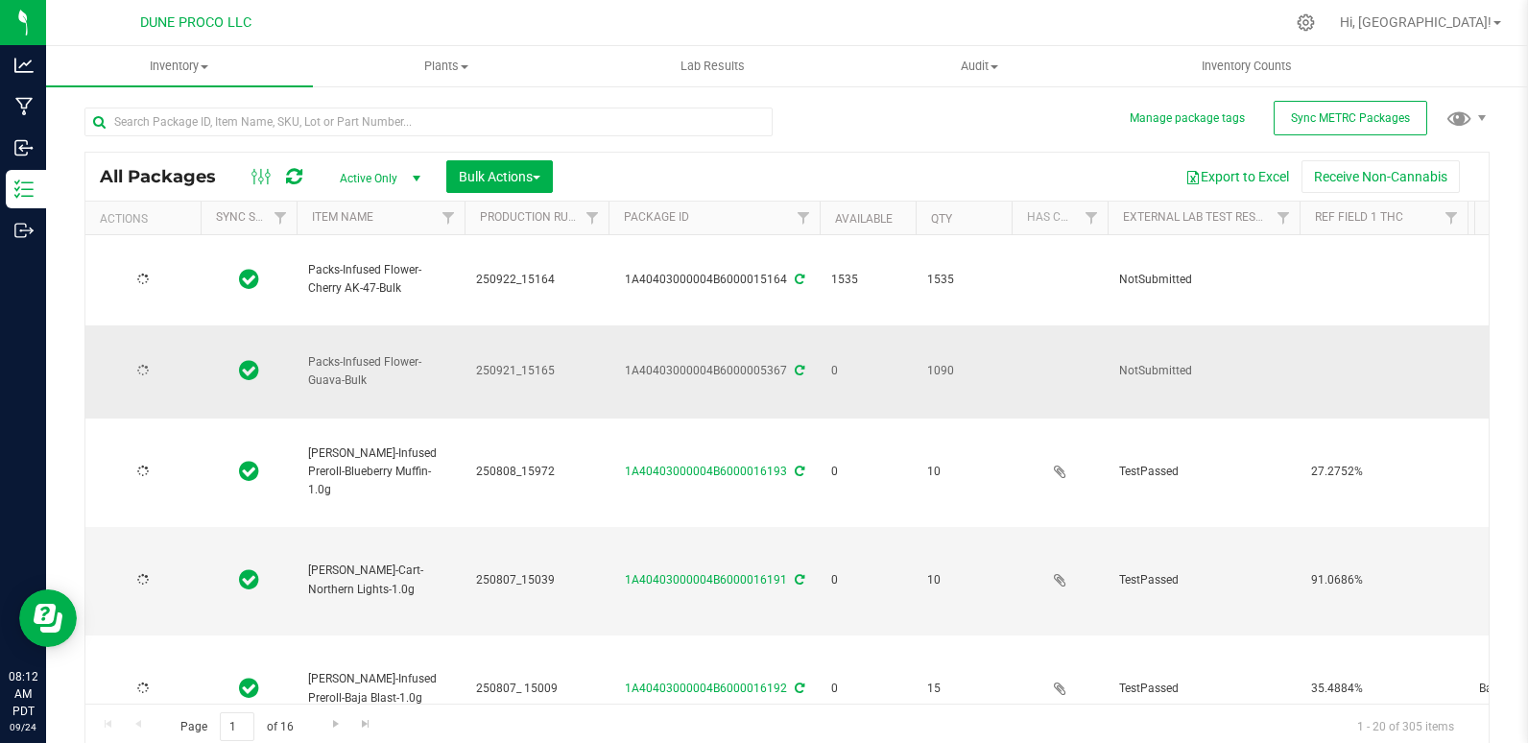
type input "[DATE]"
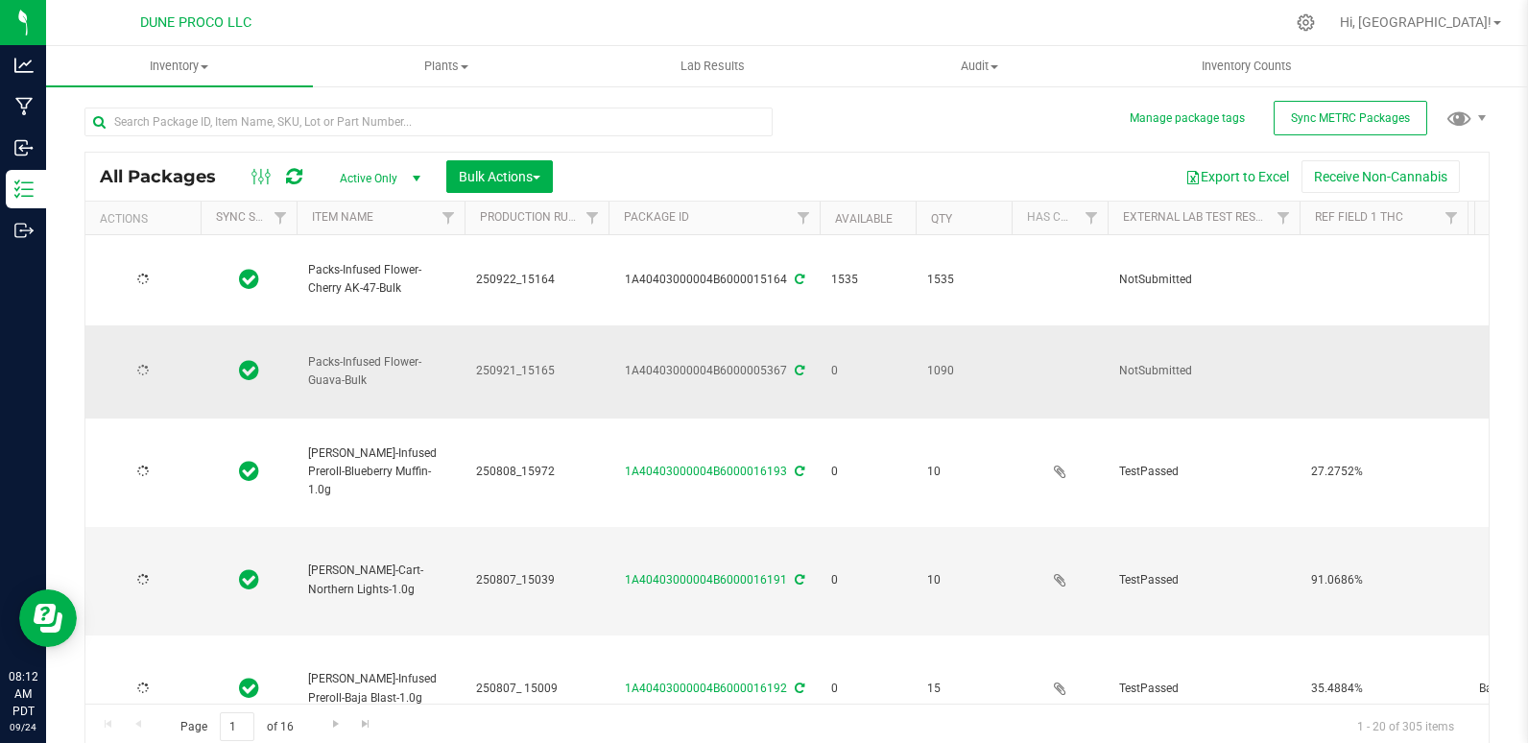
type input "[DATE]"
